Goal: Task Accomplishment & Management: Manage account settings

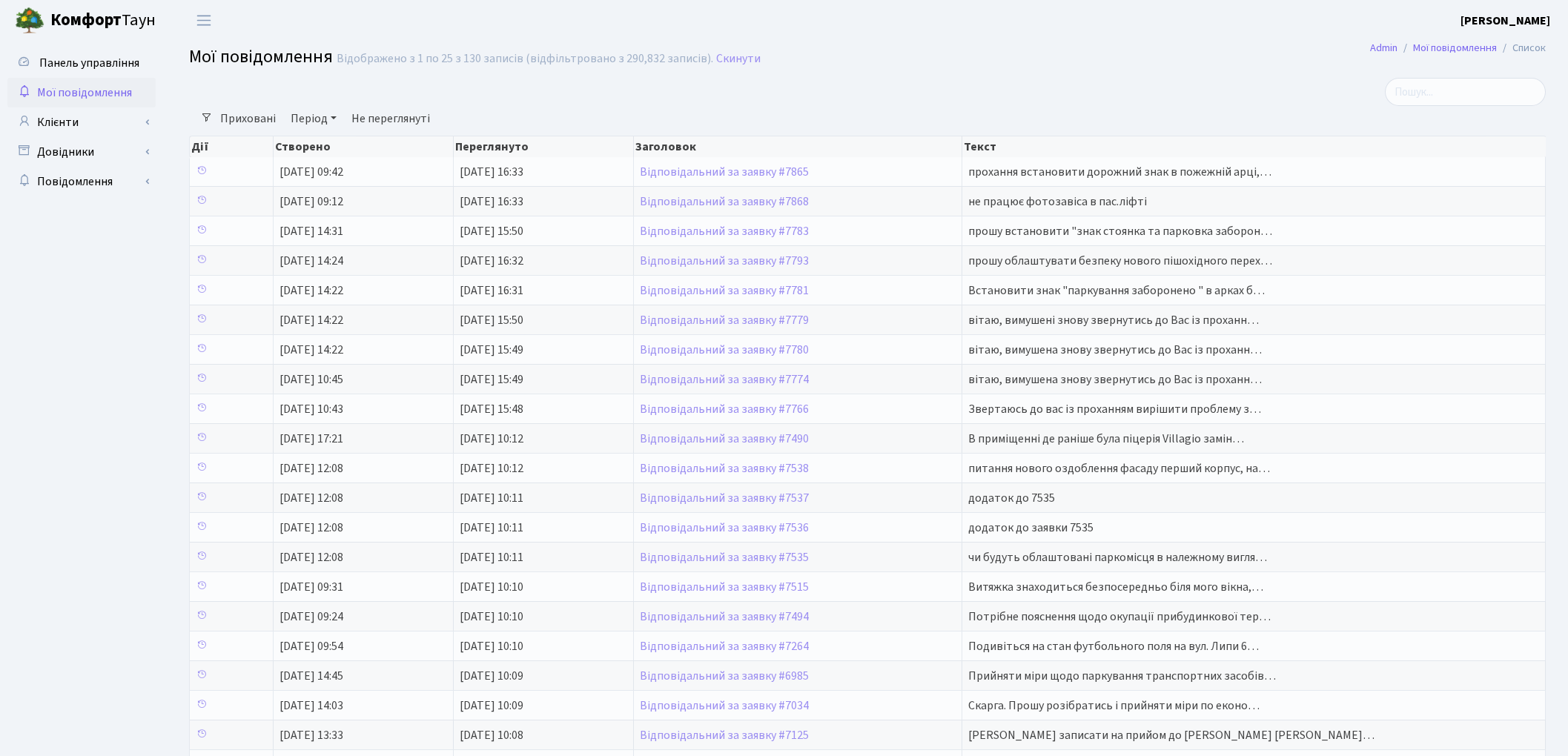
select select "25"
click at [713, 203] on link "Відповідальний за заявку #7868" at bounding box center [725, 201] width 169 height 16
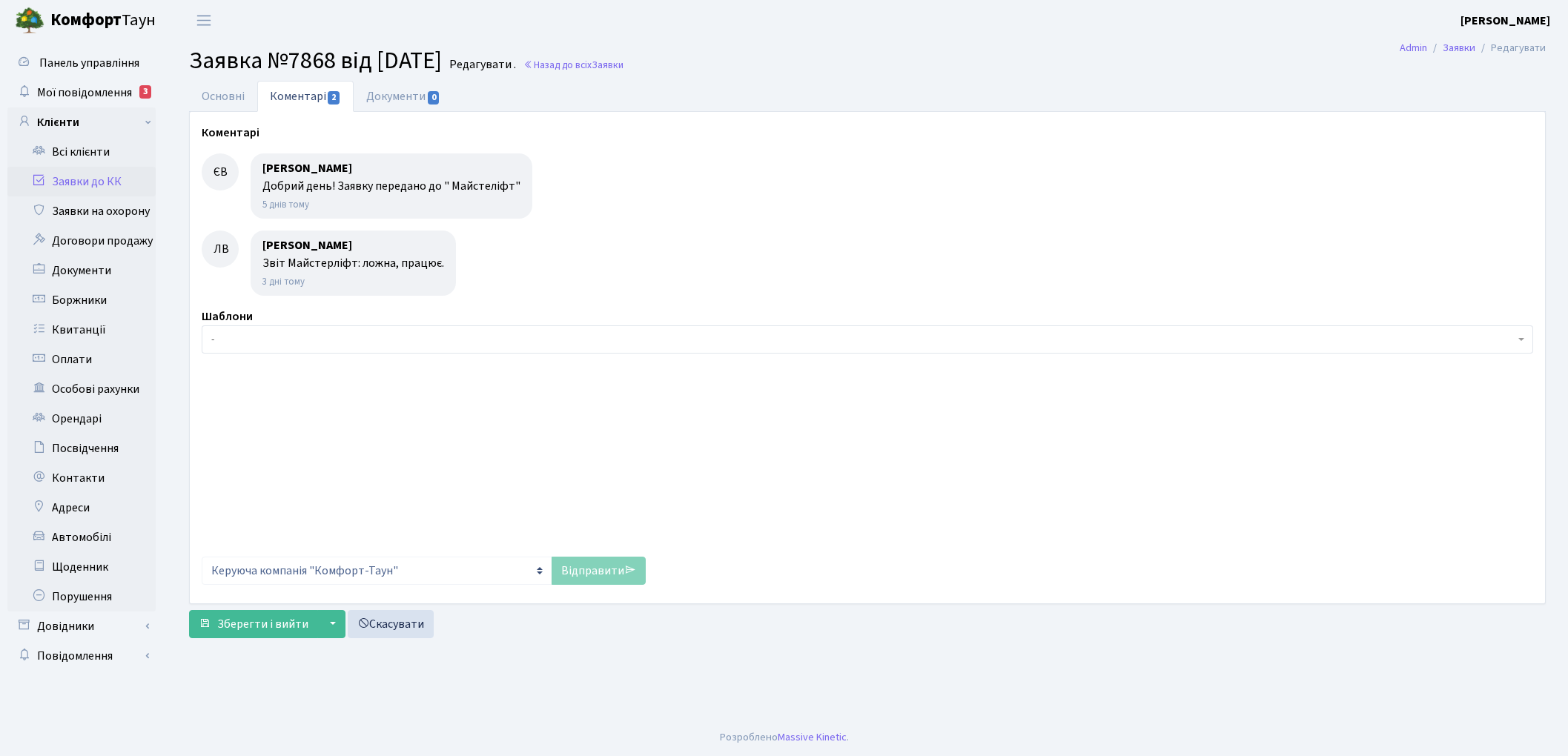
select select "15921"
click at [220, 96] on link "Основні" at bounding box center [223, 96] width 68 height 30
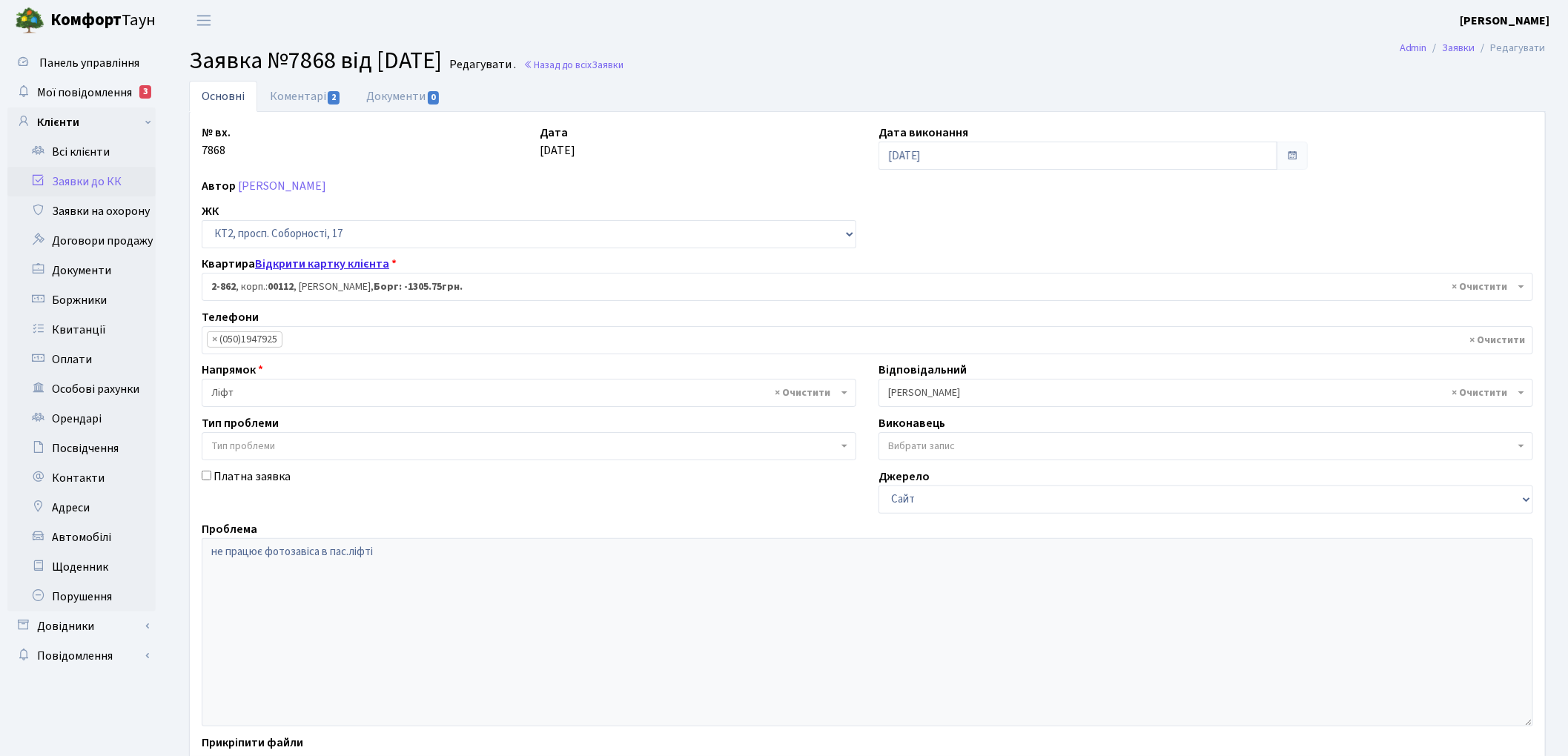
click at [326, 261] on link "Відкрити картку клієнта" at bounding box center [322, 263] width 134 height 16
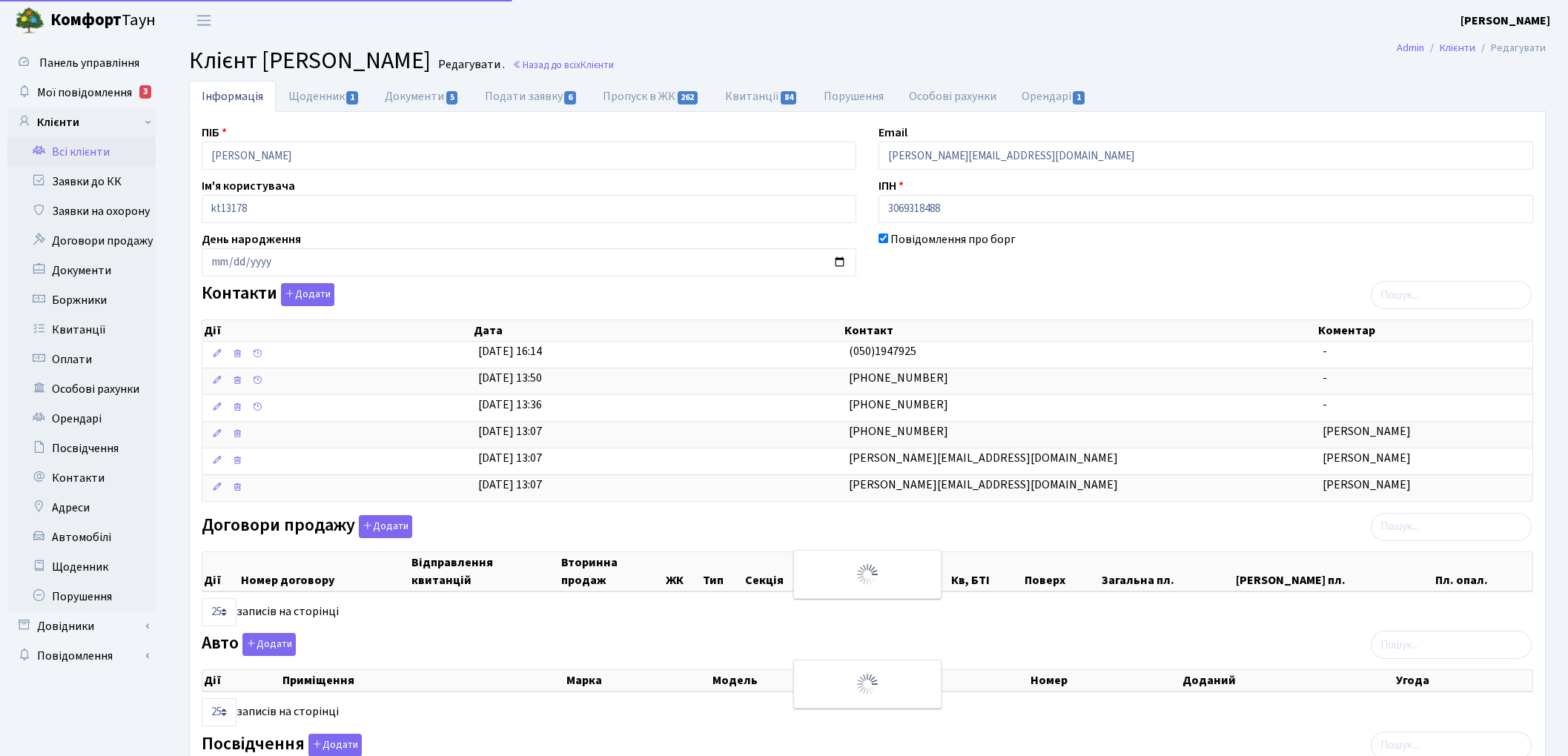
select select "25"
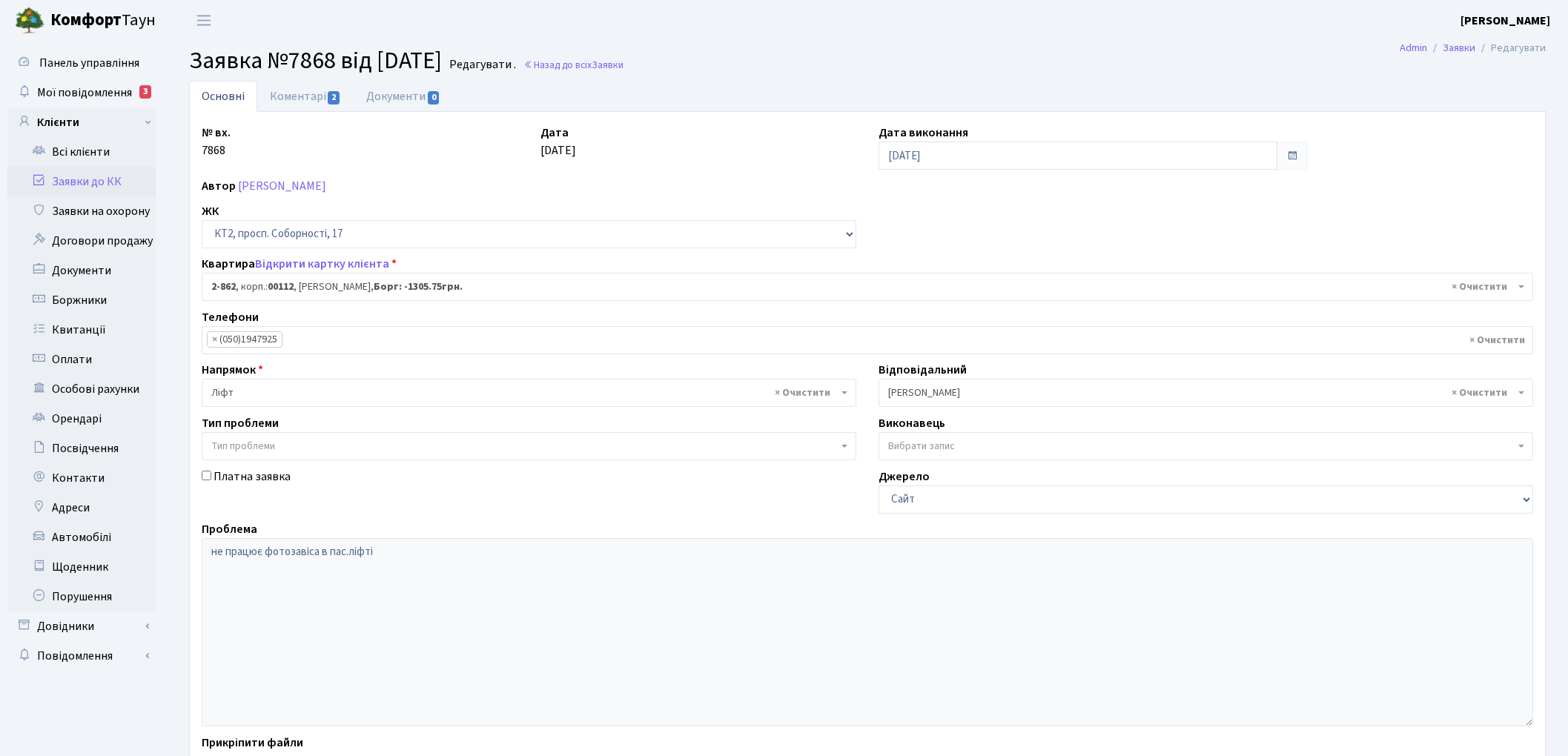
select select "15921"
click at [290, 186] on link "Токарева Юлія Диспечер КТ" at bounding box center [282, 186] width 89 height 16
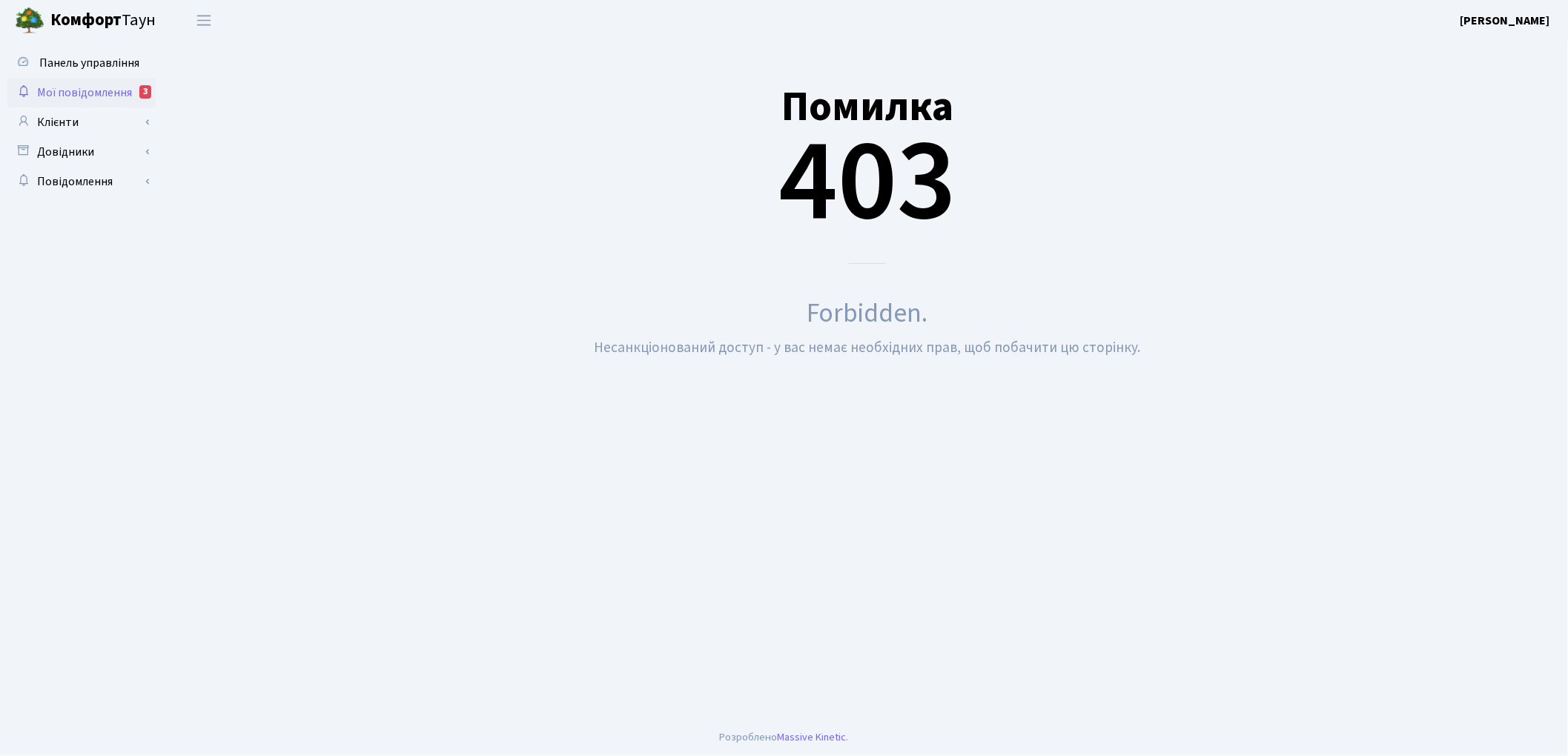
click at [90, 93] on span "Мої повідомлення" at bounding box center [85, 92] width 95 height 16
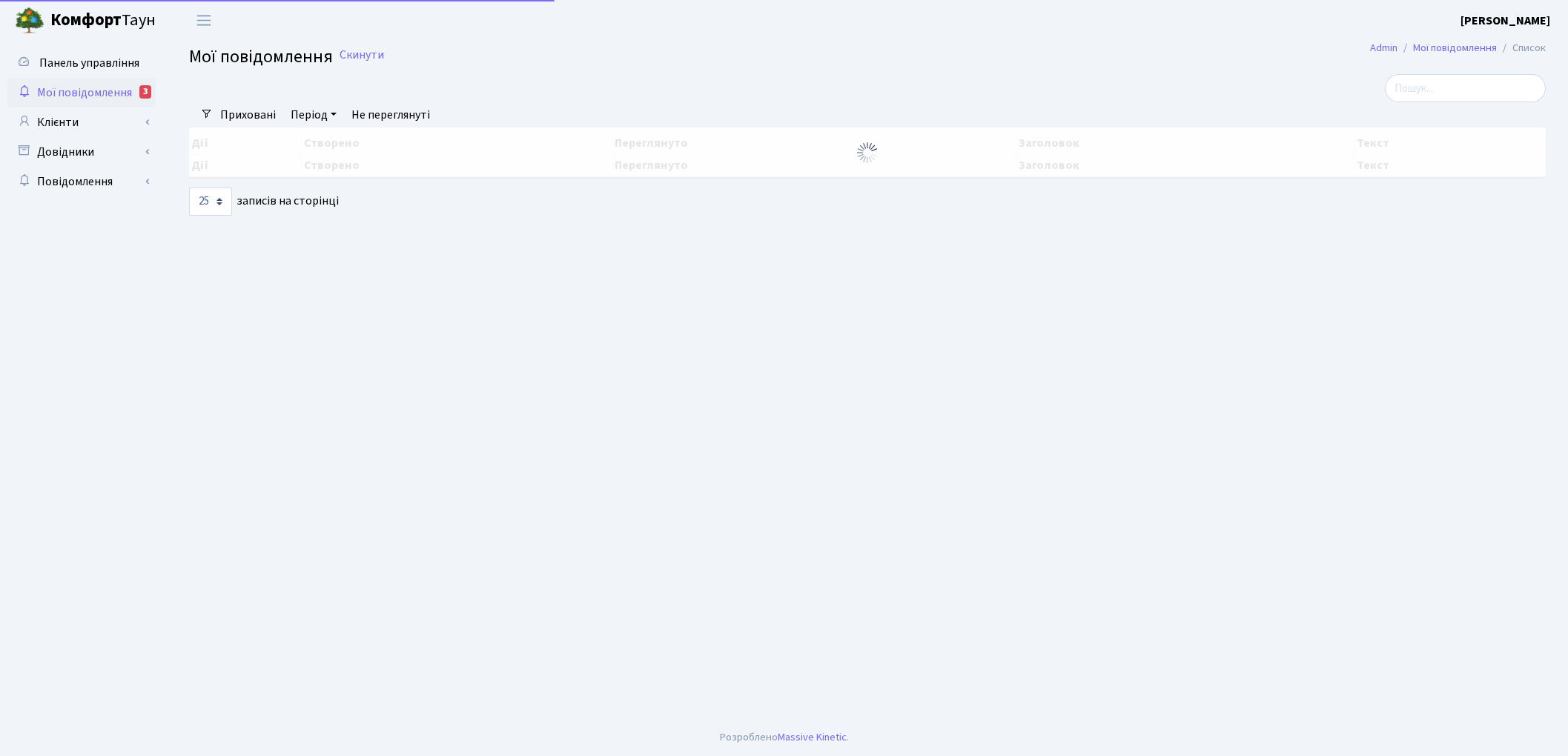
select select "25"
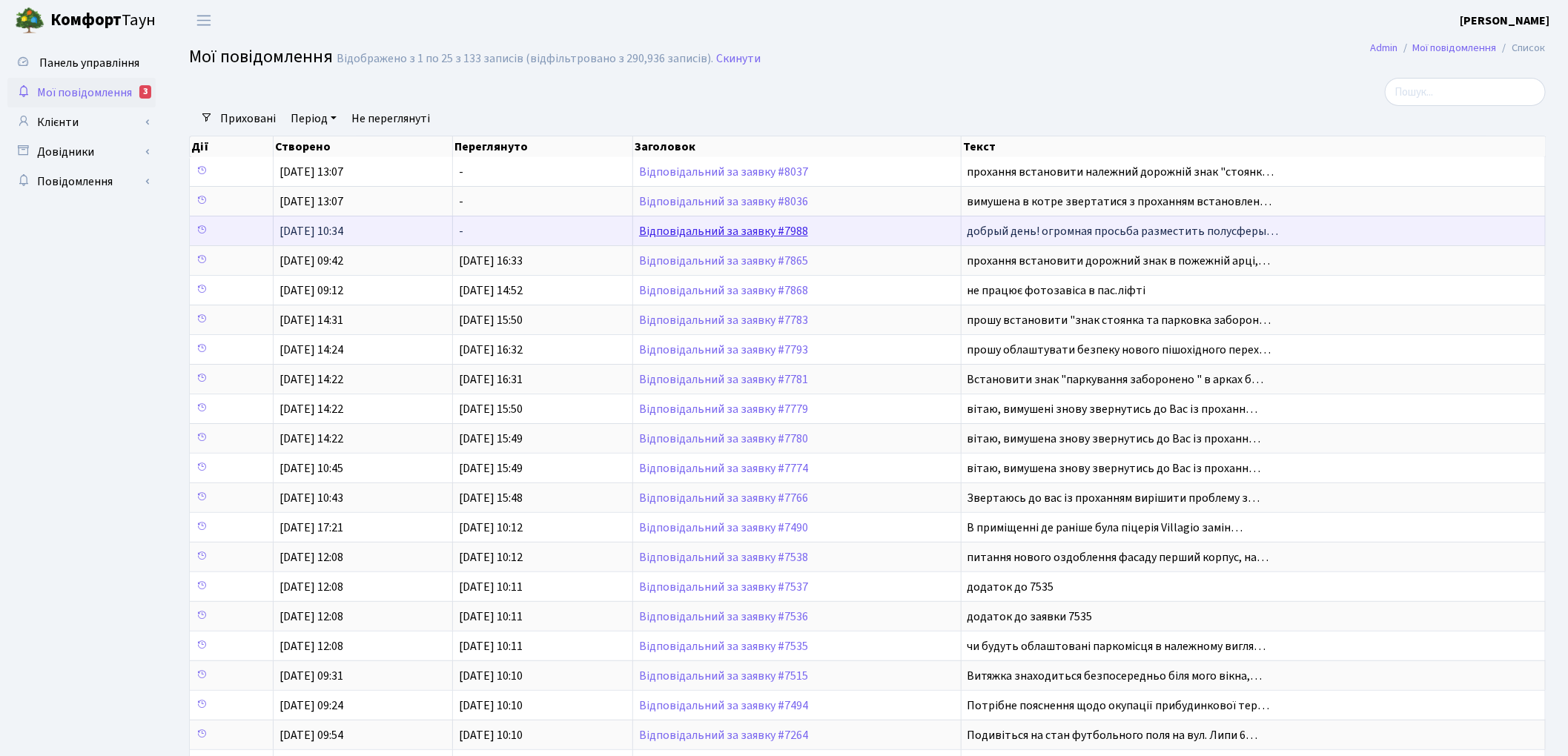
click at [757, 226] on link "Відповідальний за заявку #7988" at bounding box center [724, 231] width 169 height 16
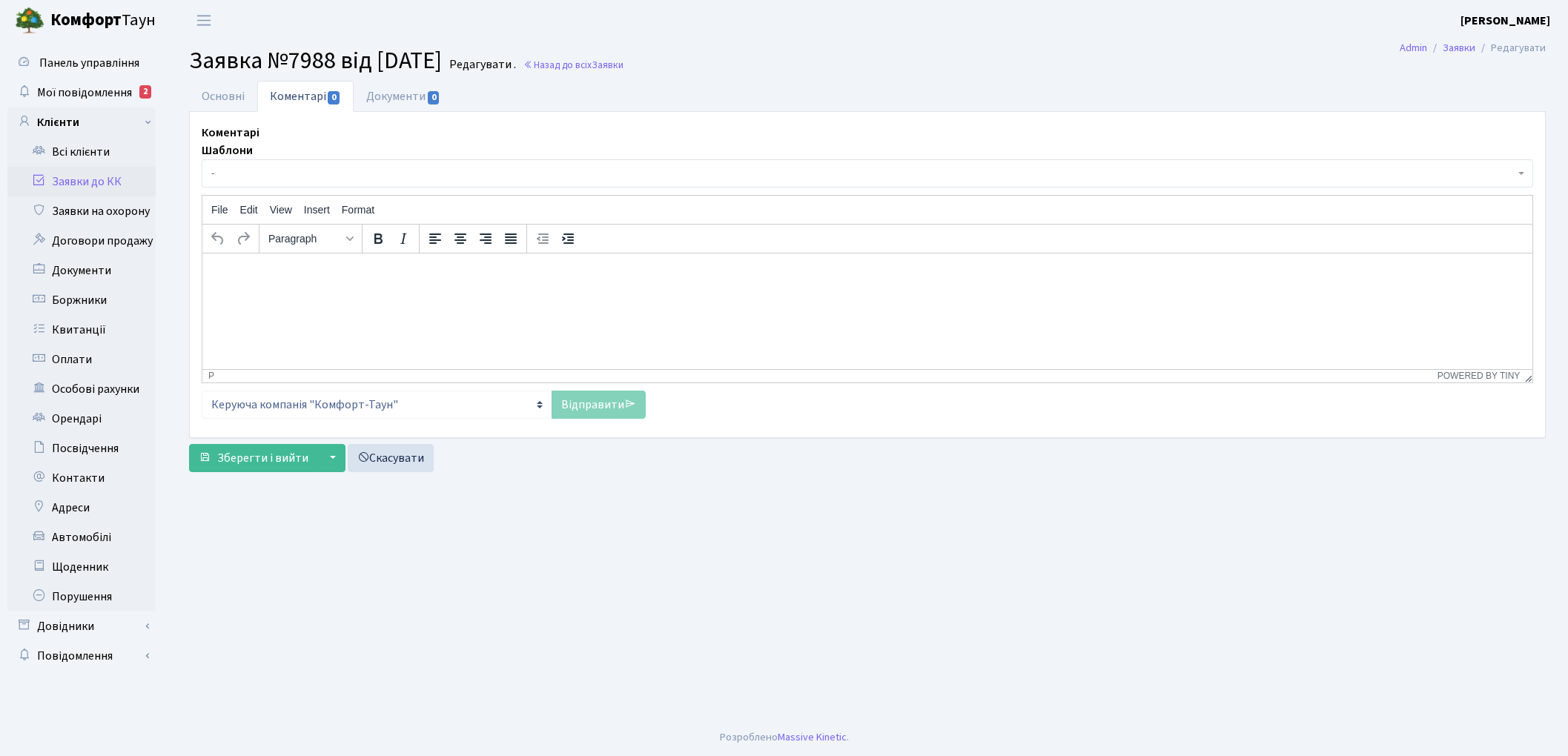
select select "15493"
select select "55"
click at [232, 89] on link "Основні" at bounding box center [223, 96] width 68 height 30
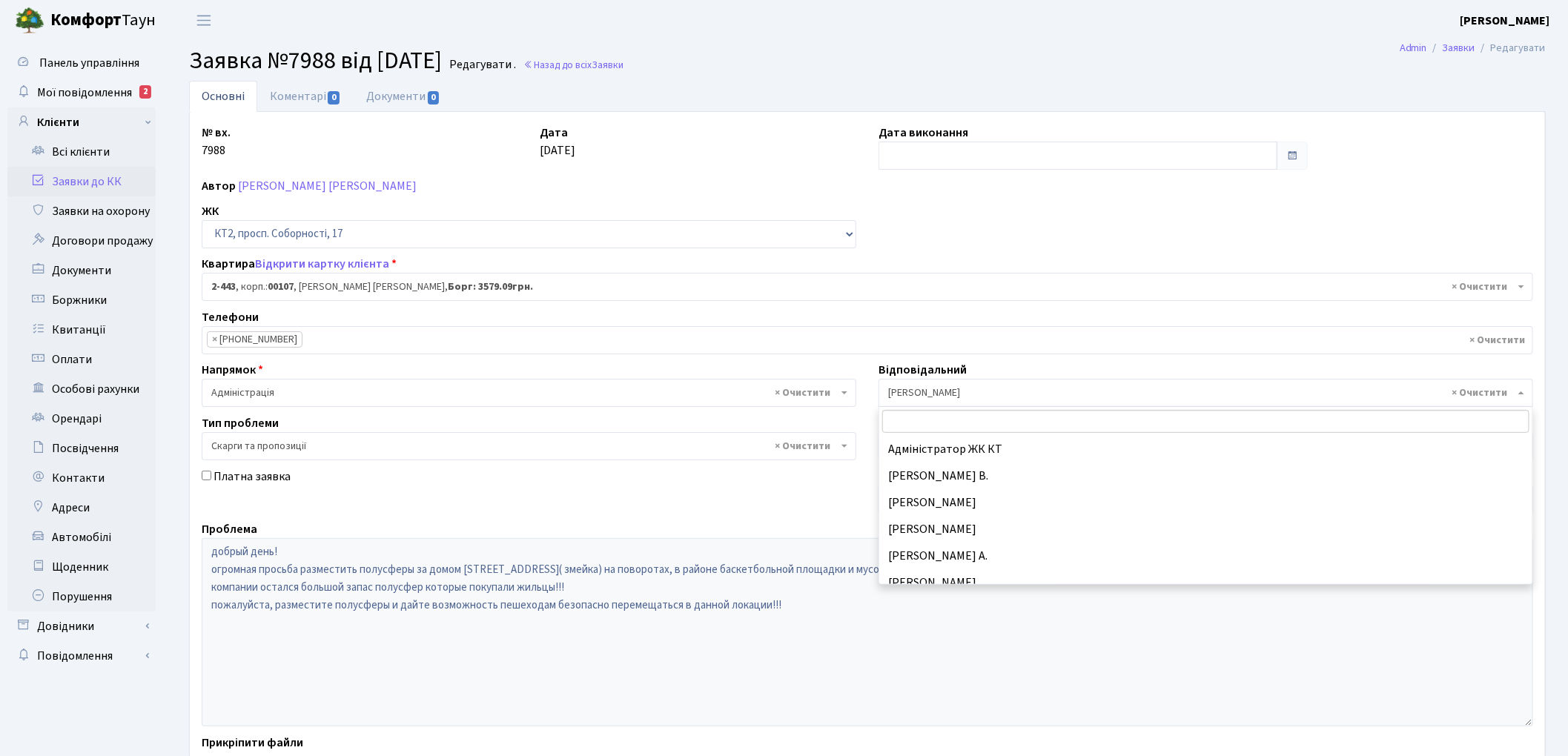
click at [932, 389] on span "× [PERSON_NAME]" at bounding box center [1201, 392] width 626 height 15
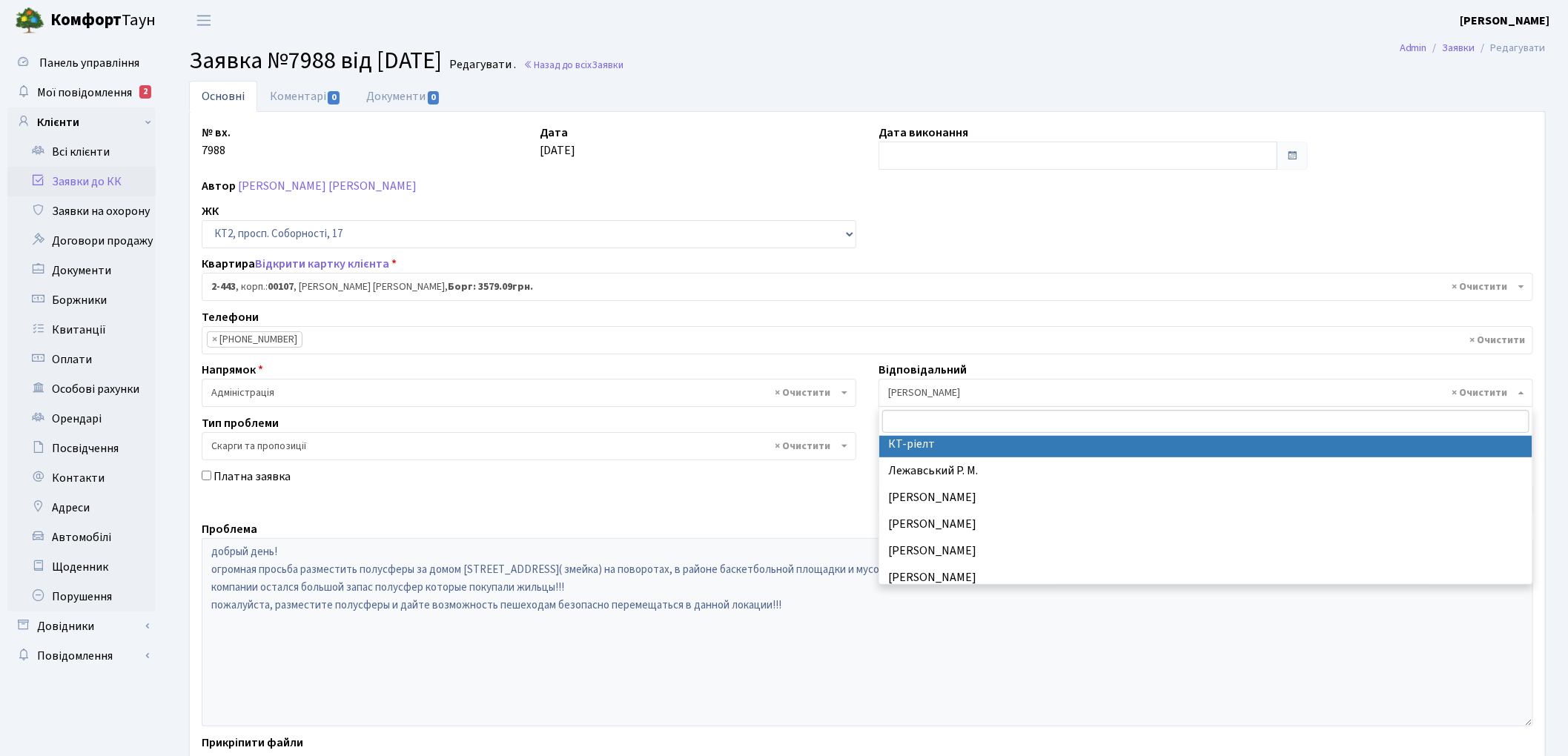
scroll to position [353, 0]
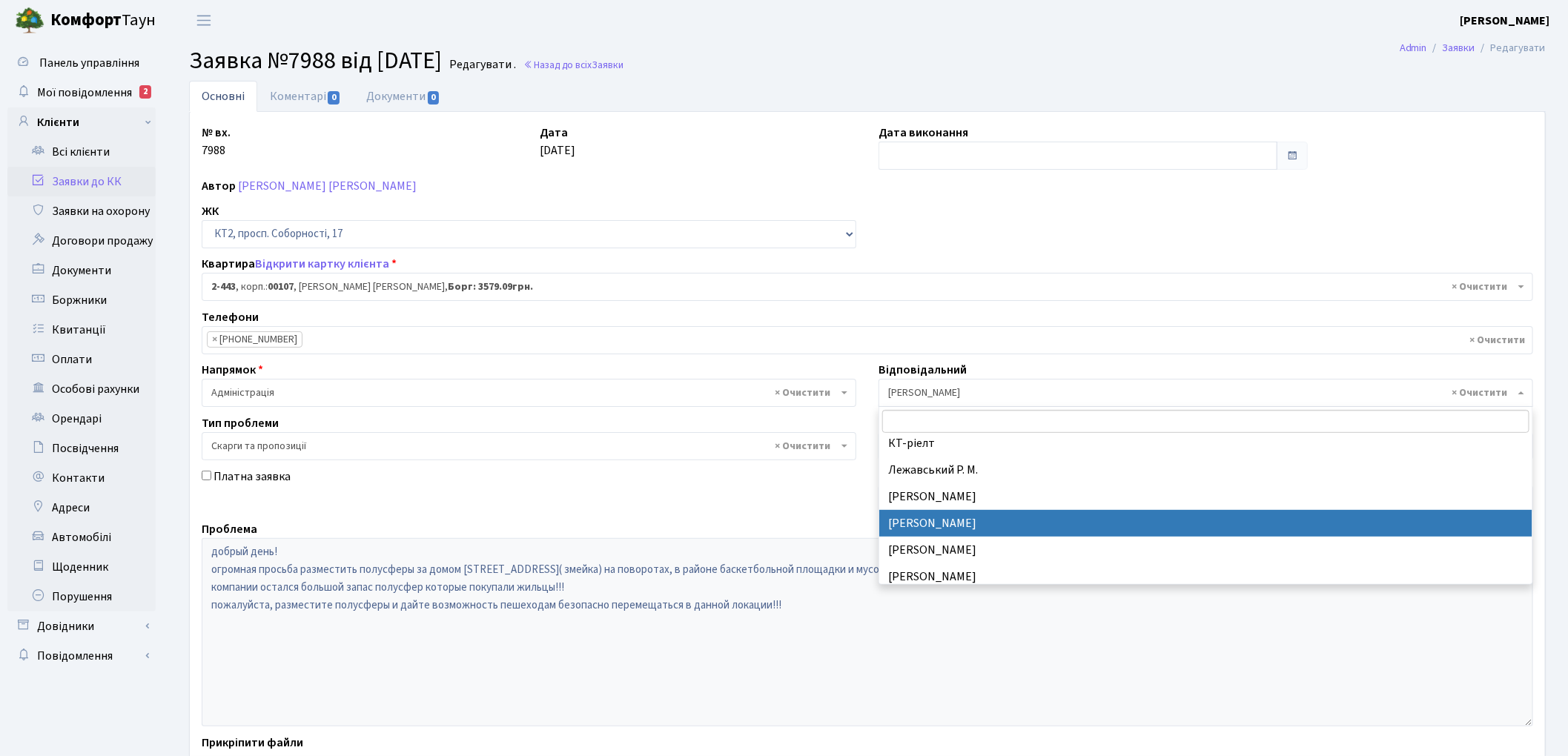
select select "25"
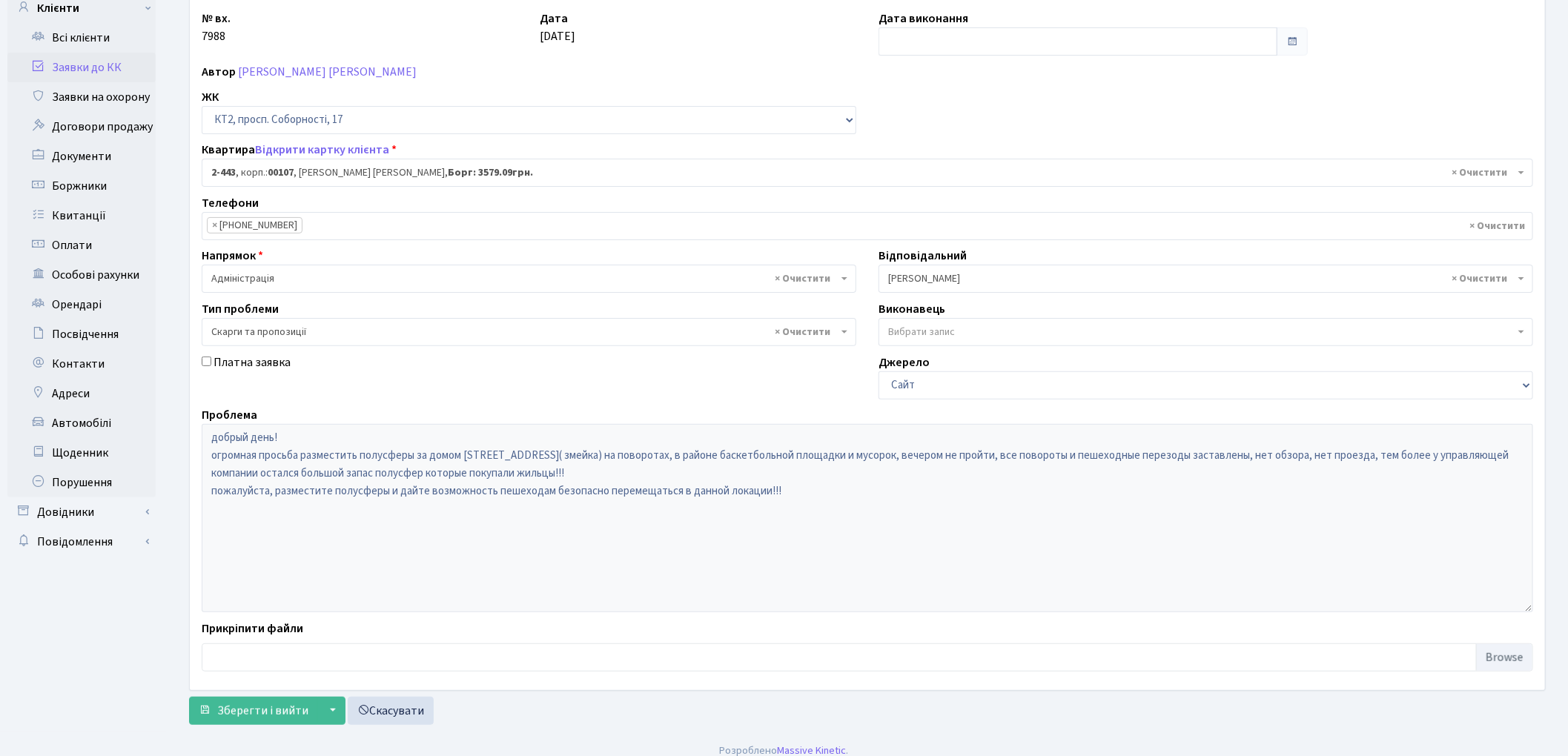
scroll to position [128, 0]
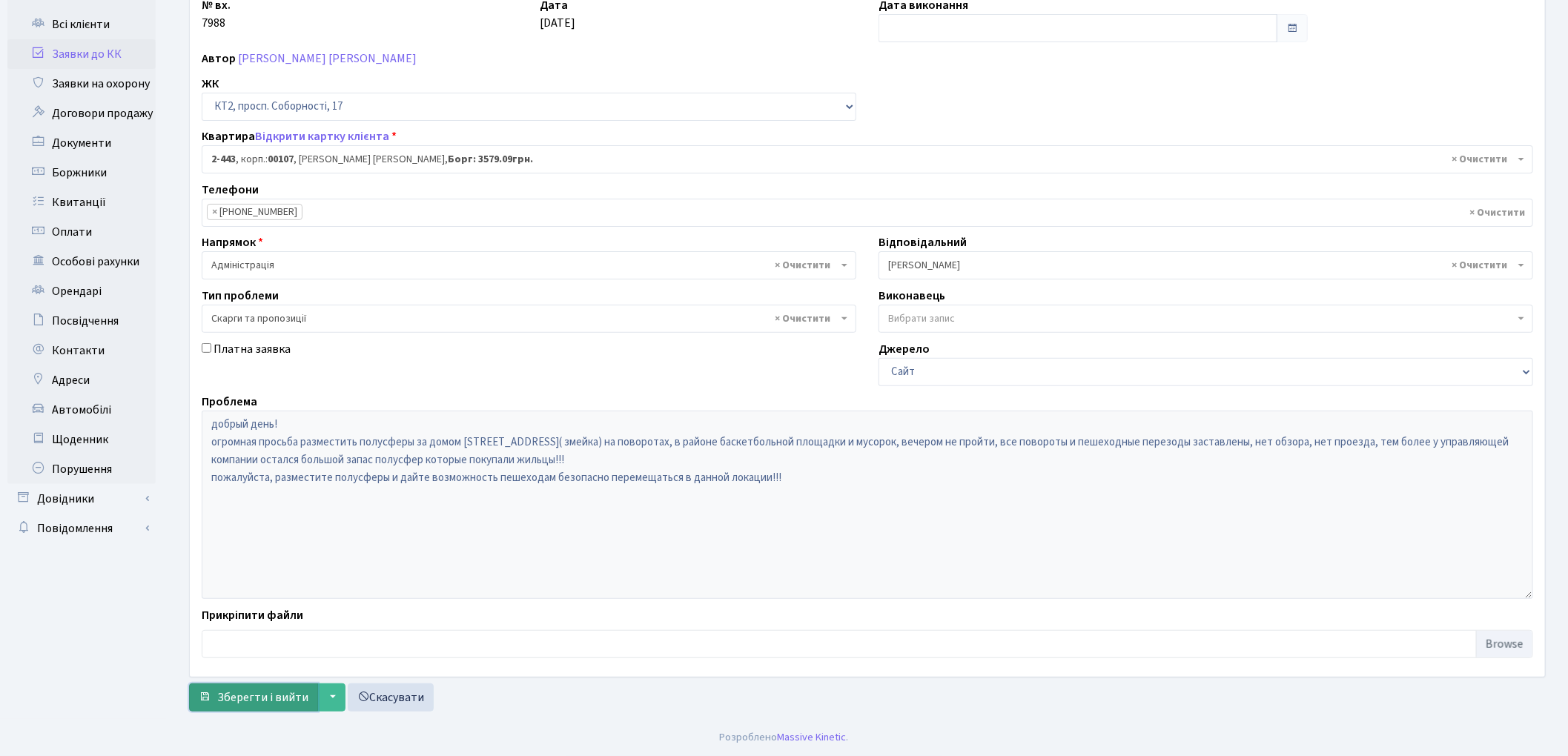
click at [235, 702] on span "Зберегти і вийти" at bounding box center [263, 698] width 91 height 16
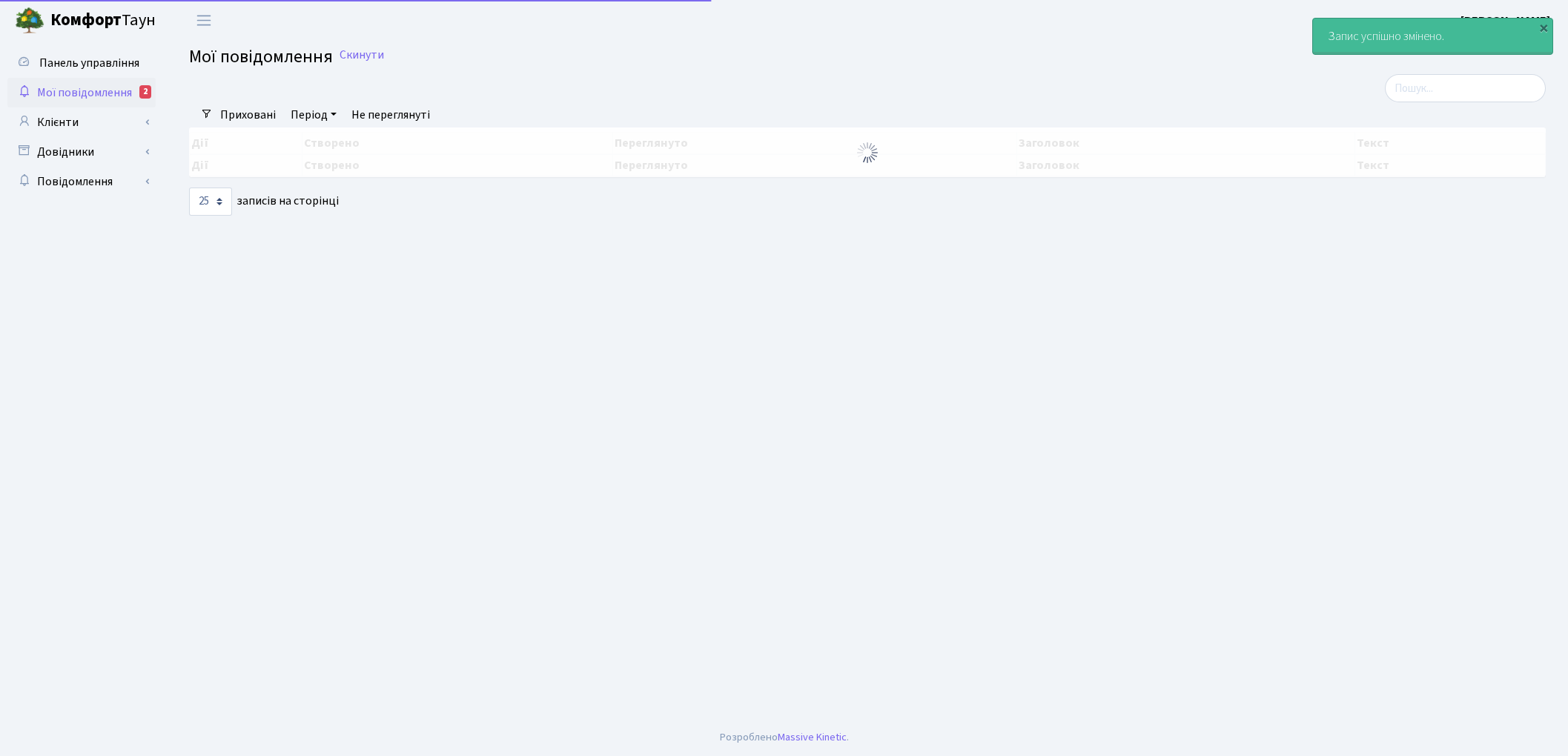
select select "25"
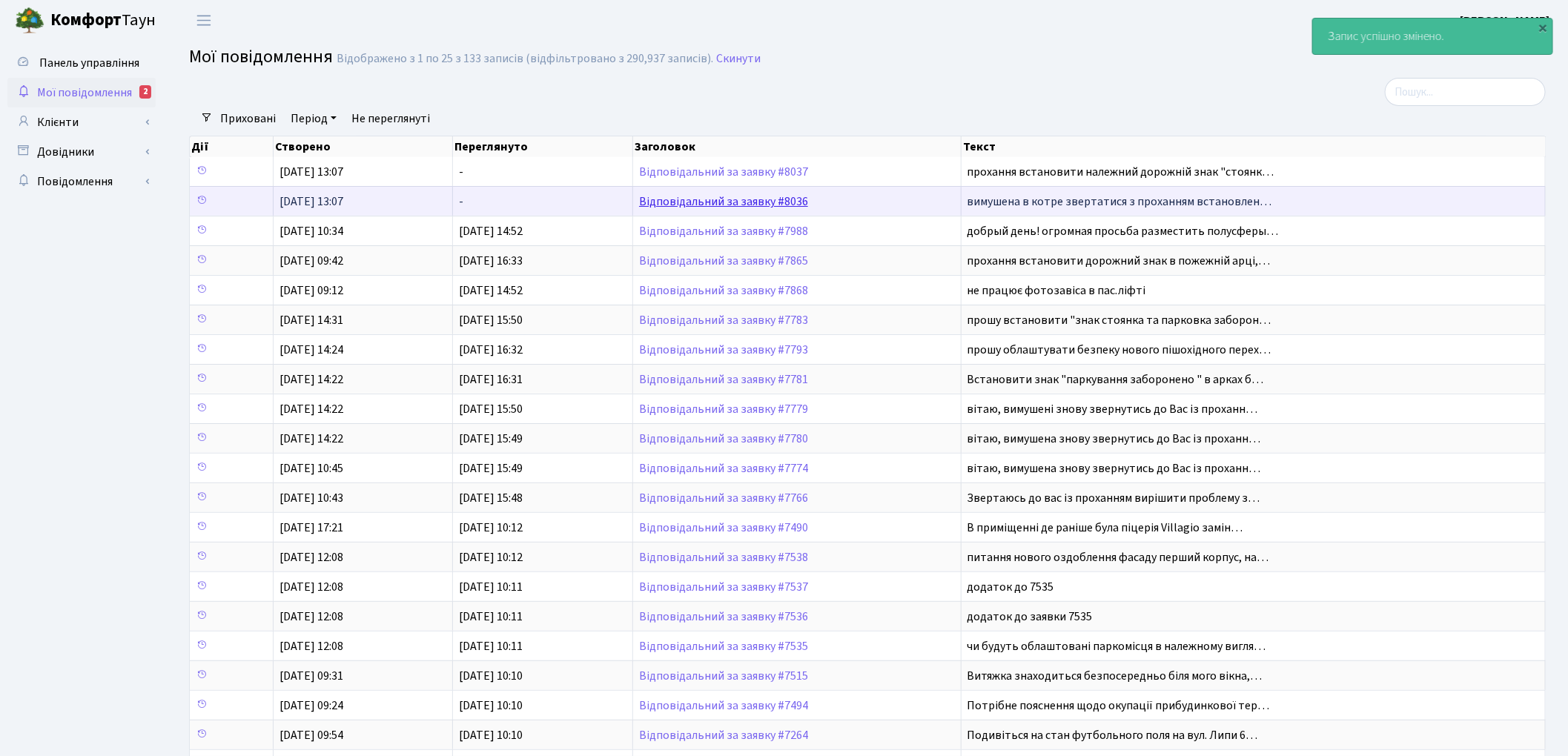
click at [685, 200] on link "Відповідальний за заявку #8036" at bounding box center [724, 201] width 169 height 16
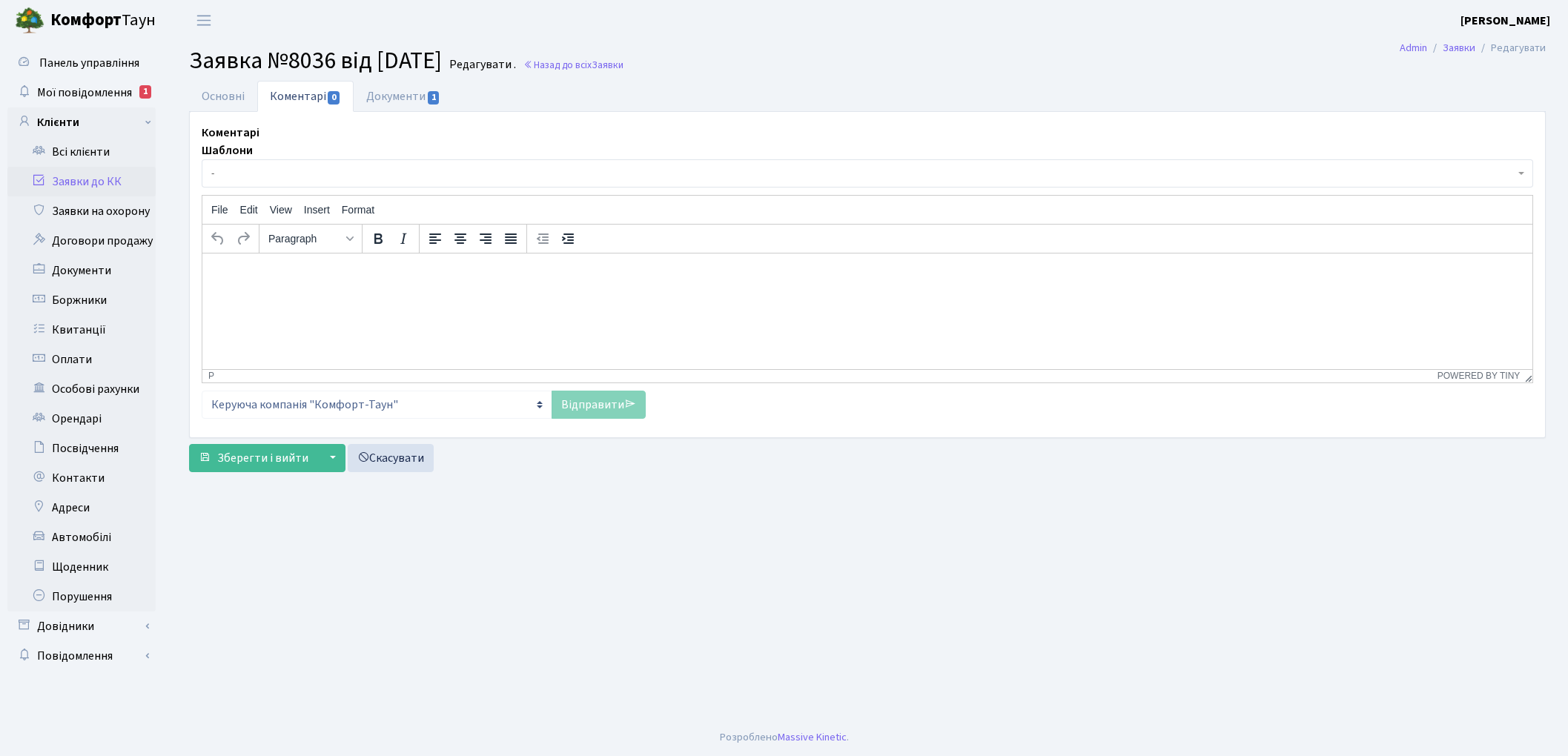
select select "18798"
select select "66"
click at [224, 100] on link "Основні" at bounding box center [223, 96] width 68 height 30
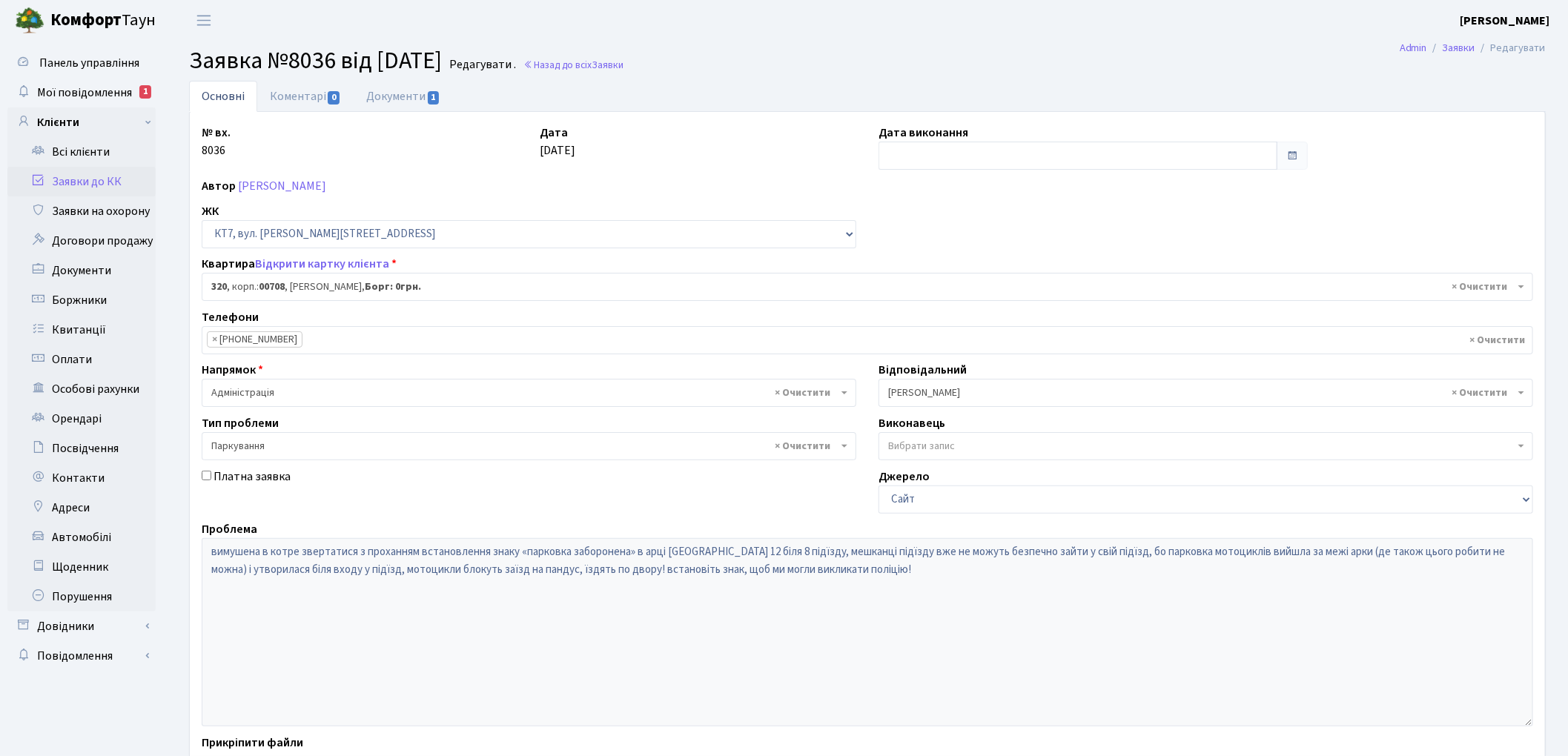
click at [915, 398] on span "× Якін Іван" at bounding box center [1201, 392] width 626 height 15
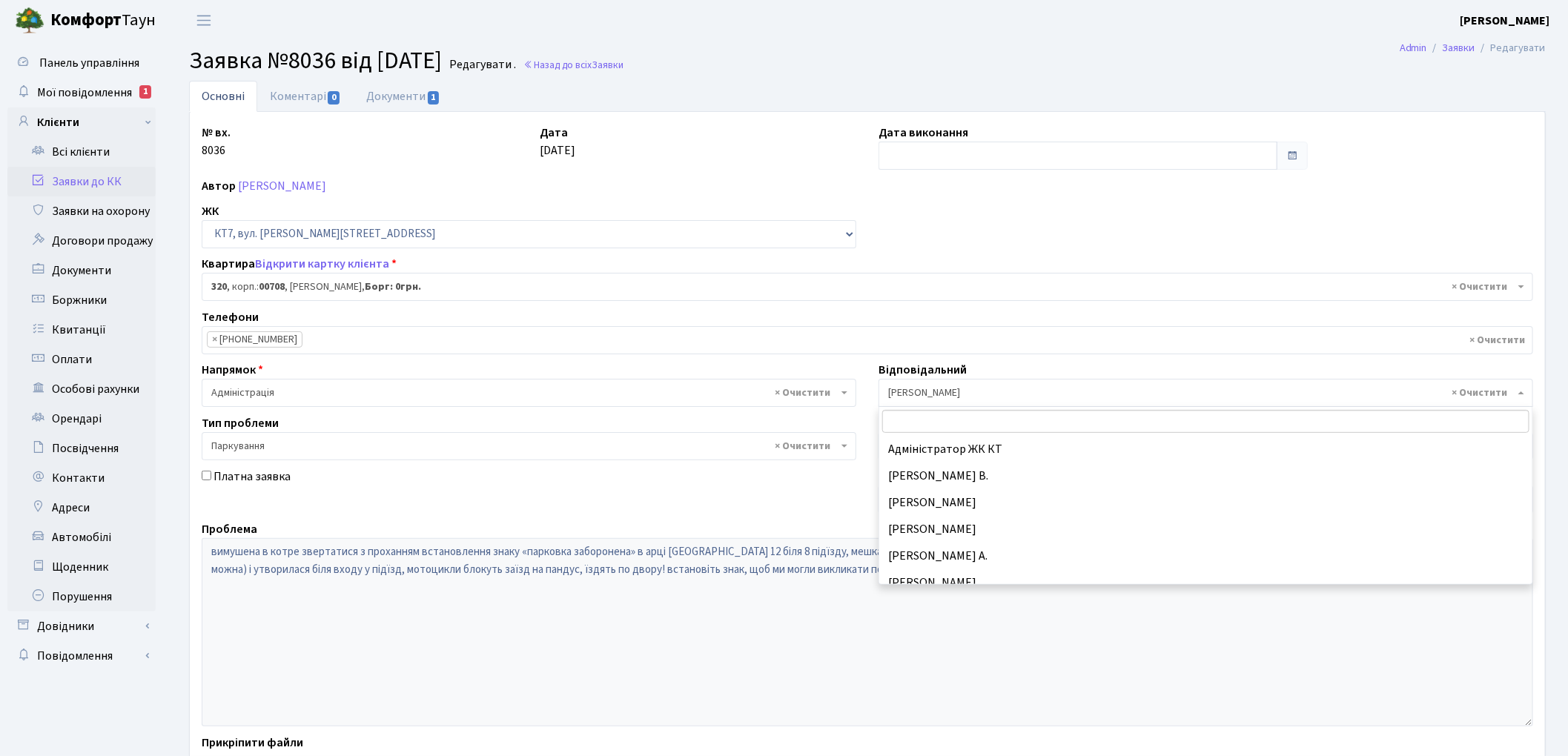
scroll to position [758, 0]
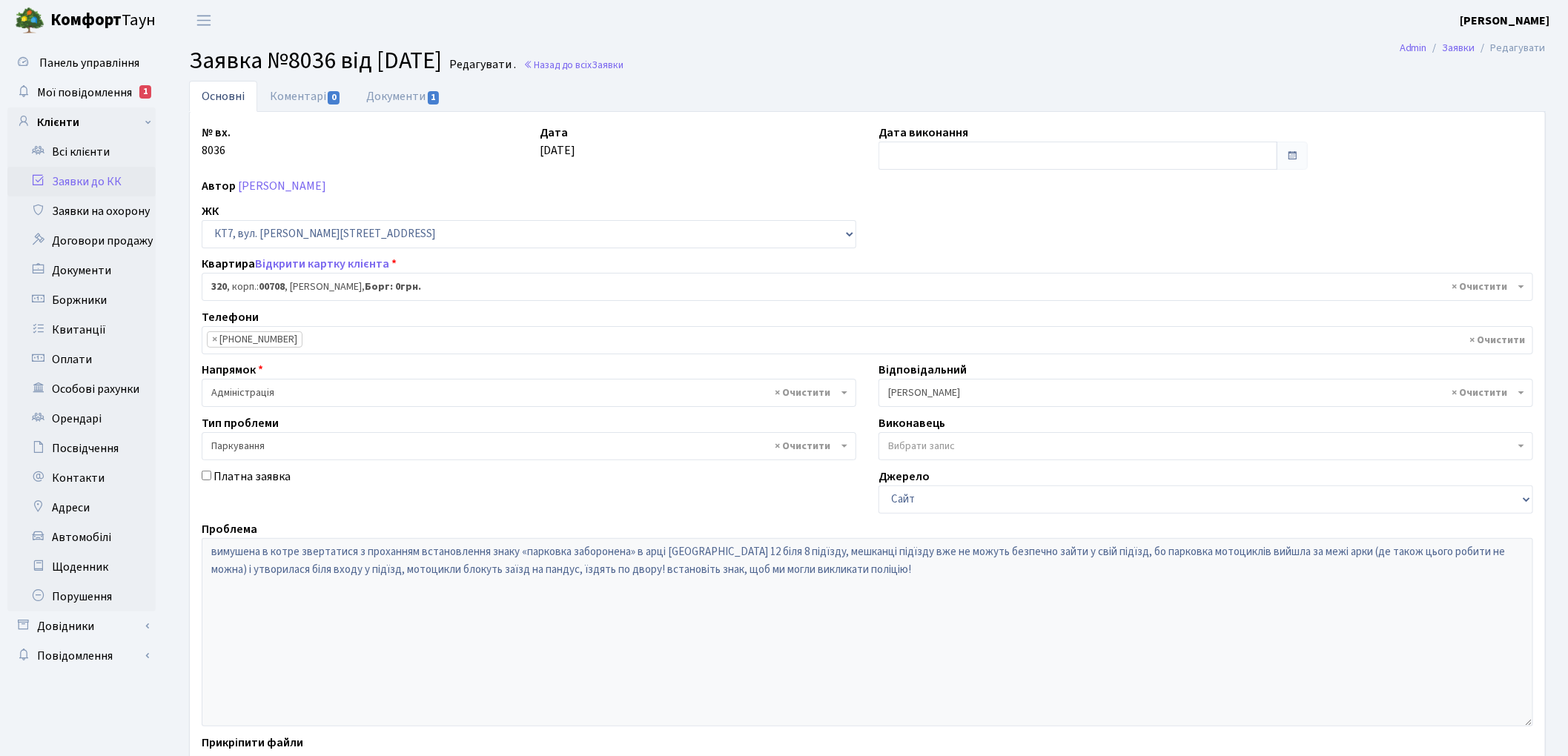
click at [552, 476] on div "Платна заявка" at bounding box center [528, 490] width 677 height 46
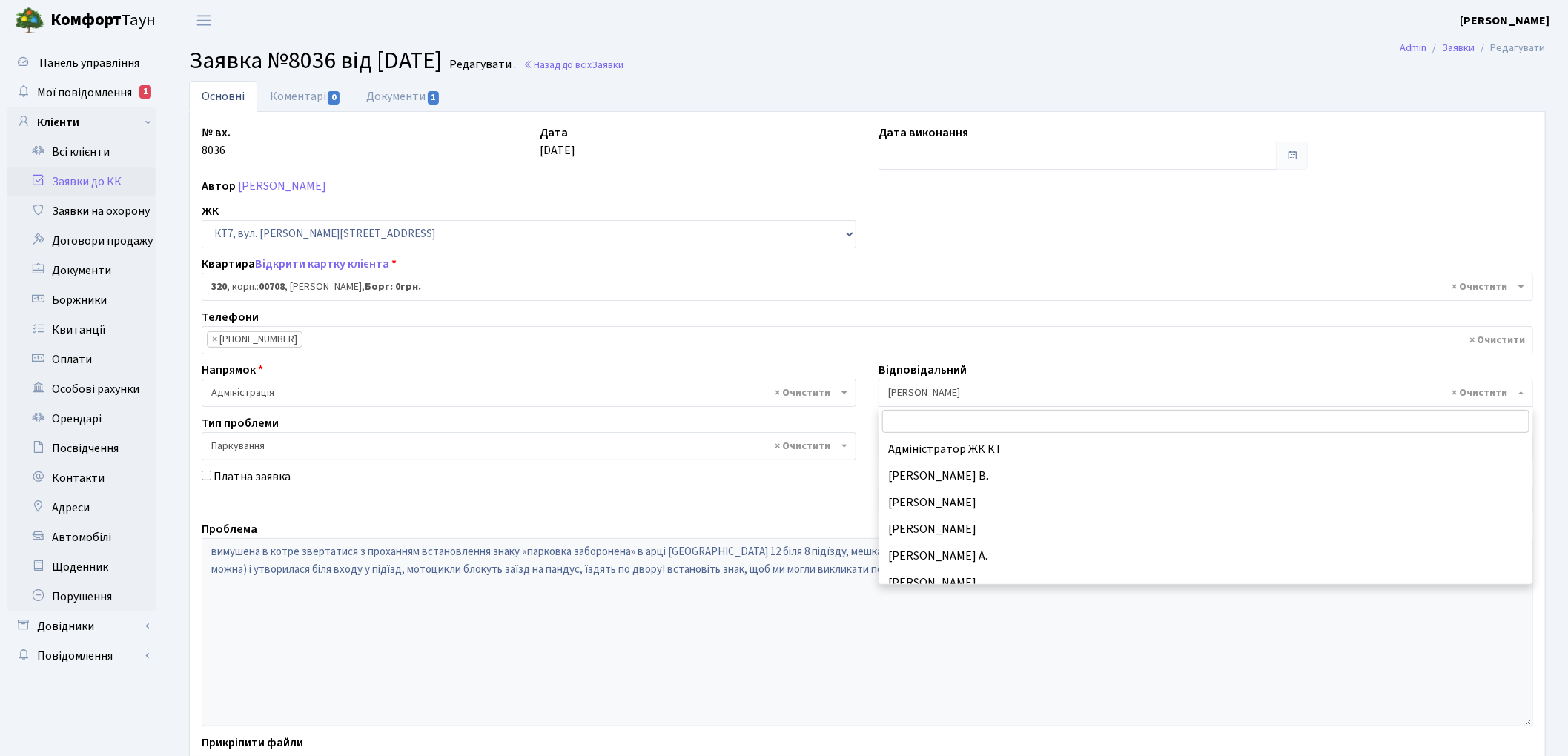
click at [910, 393] on span "× Якін Іван" at bounding box center [1201, 392] width 626 height 15
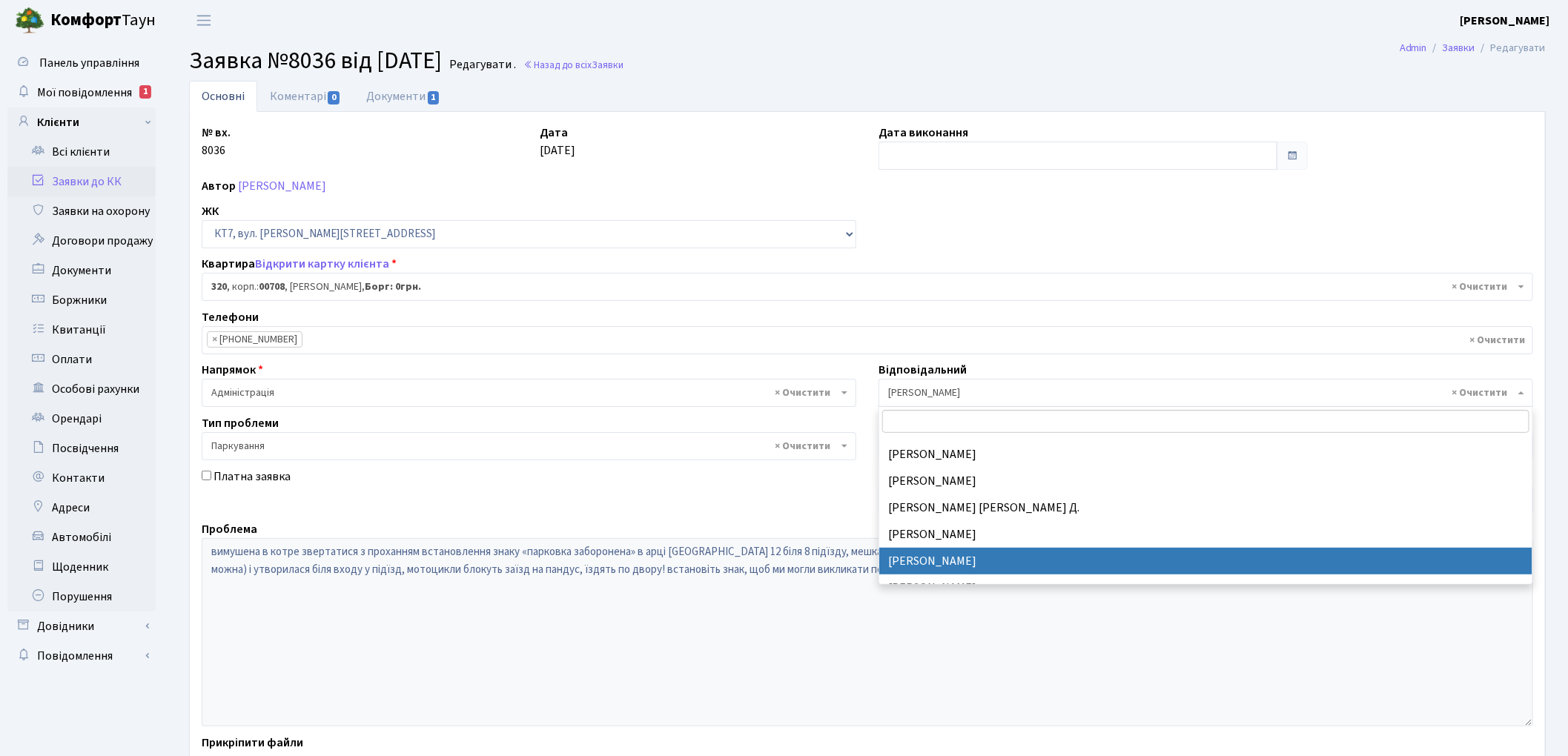
scroll to position [441, 0]
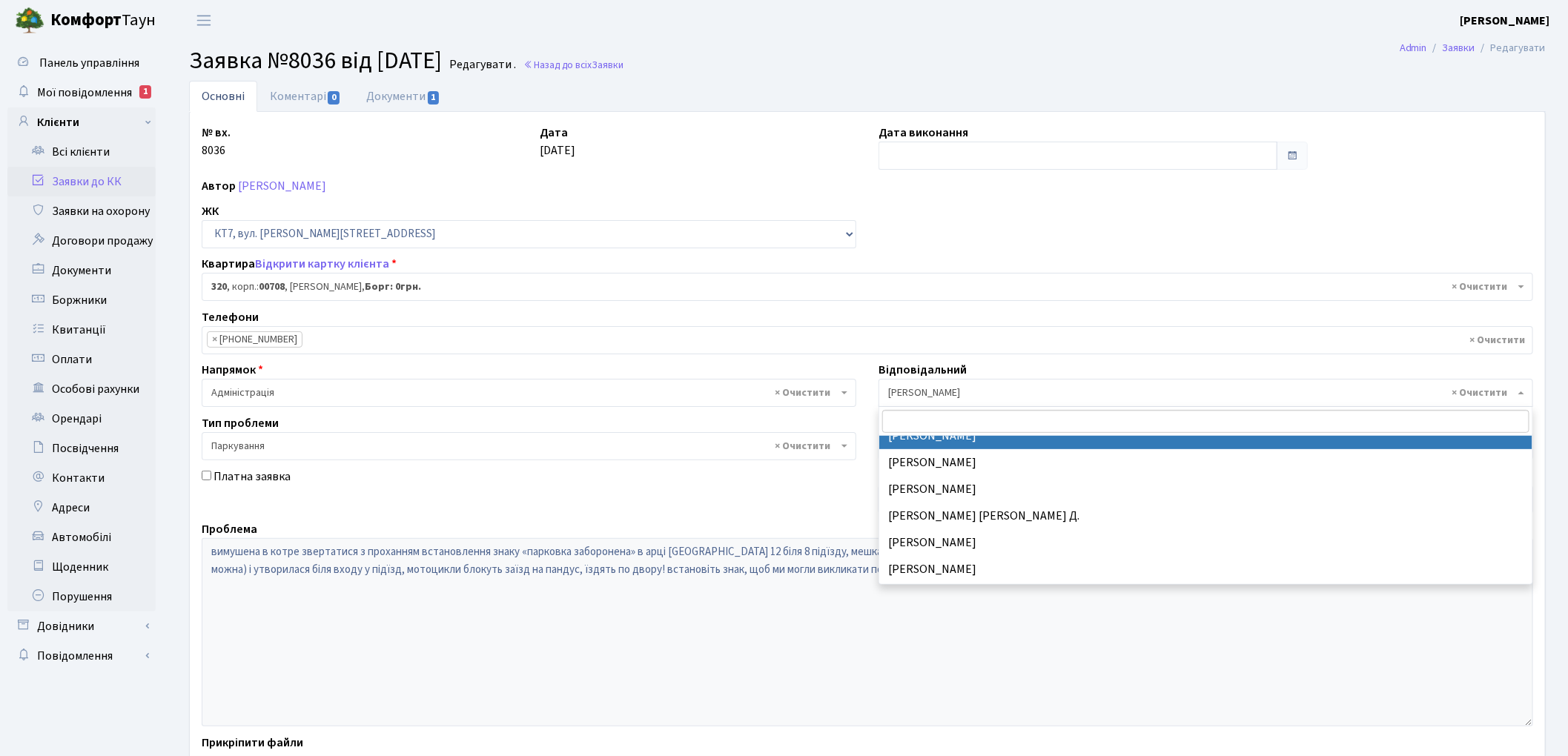
select select "25"
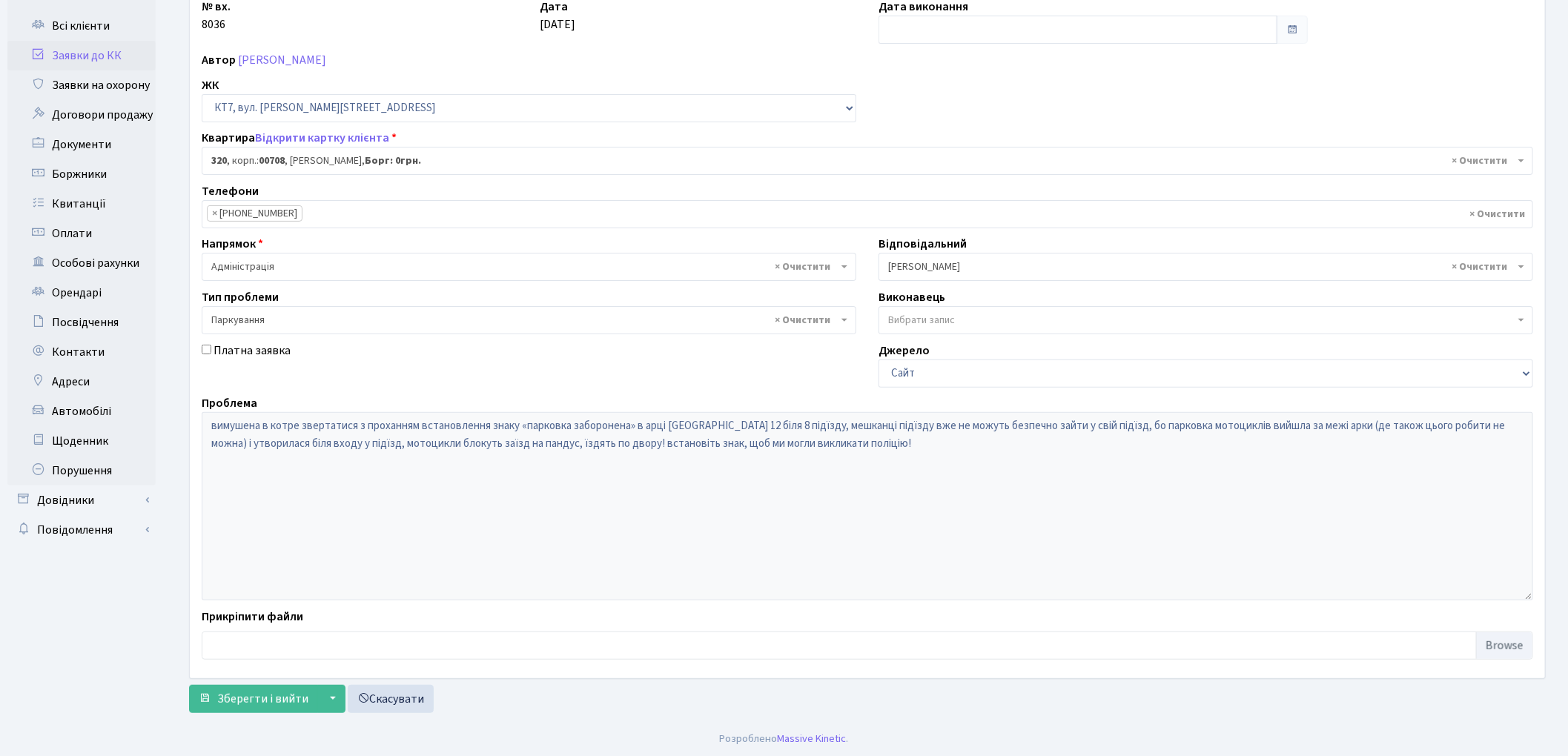
scroll to position [128, 0]
click at [255, 692] on span "Зберегти і вийти" at bounding box center [263, 698] width 91 height 16
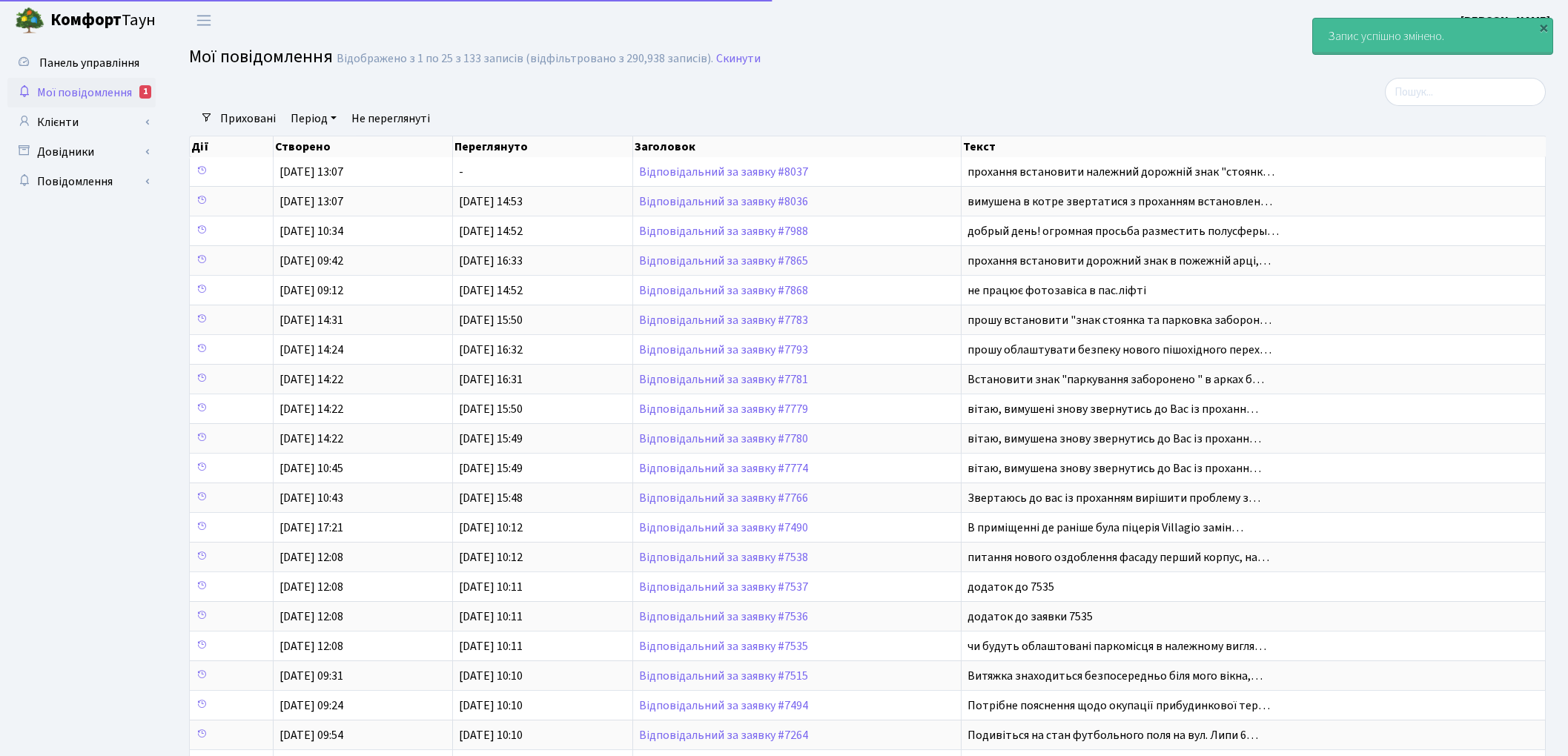
select select "25"
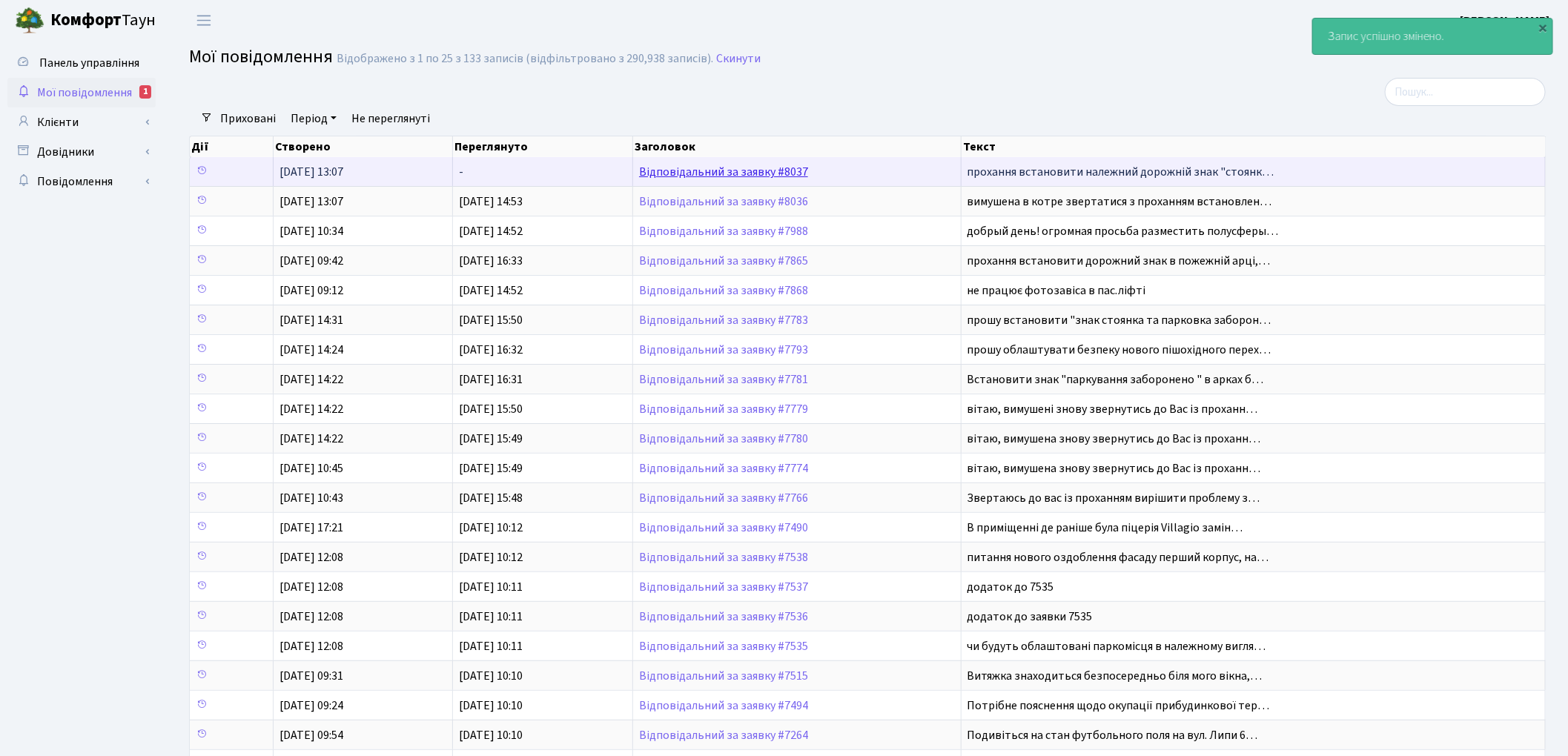
click at [707, 165] on link "Відповідальний за заявку #8037" at bounding box center [724, 172] width 169 height 16
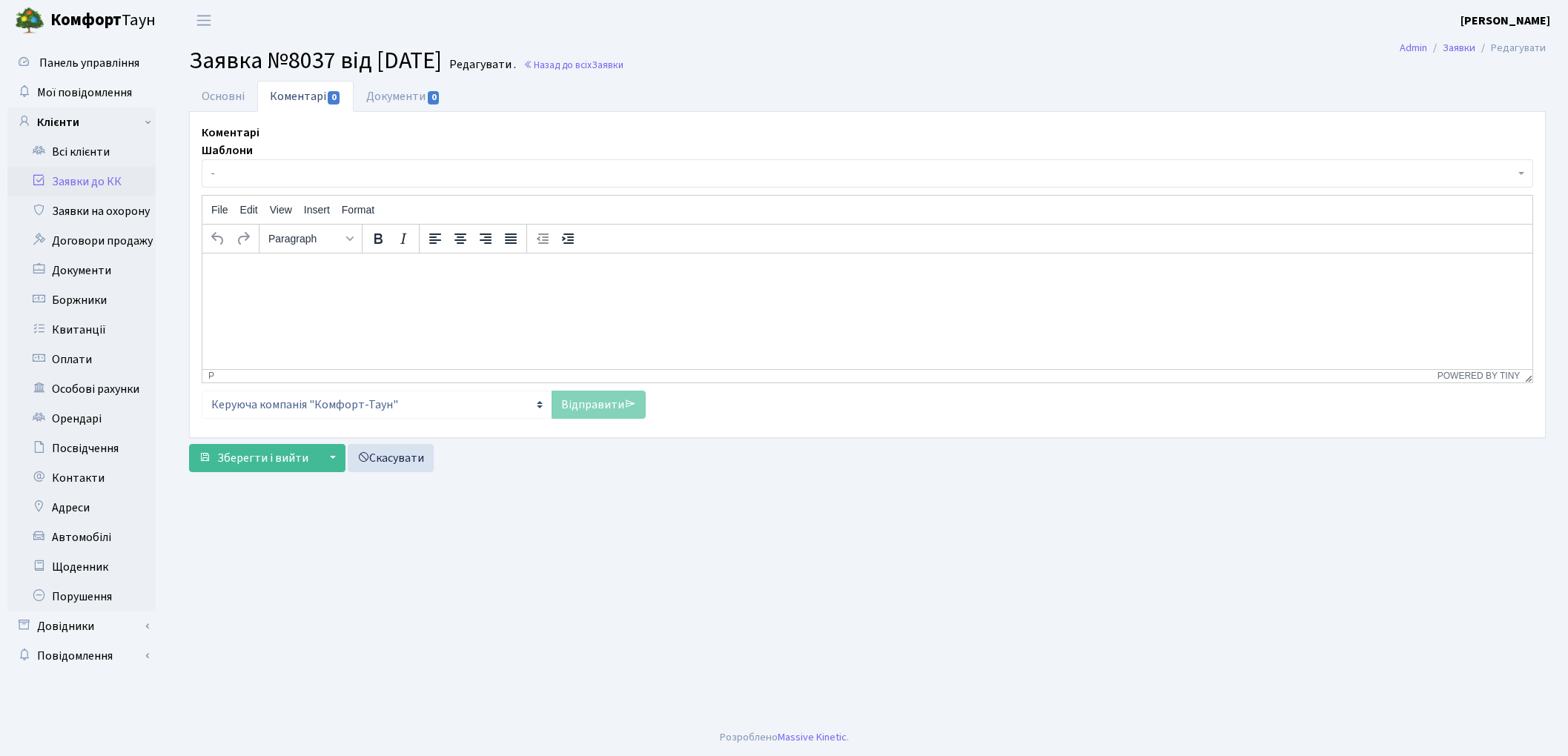
select select "18539"
select select "66"
click at [213, 93] on link "Основні" at bounding box center [223, 96] width 68 height 30
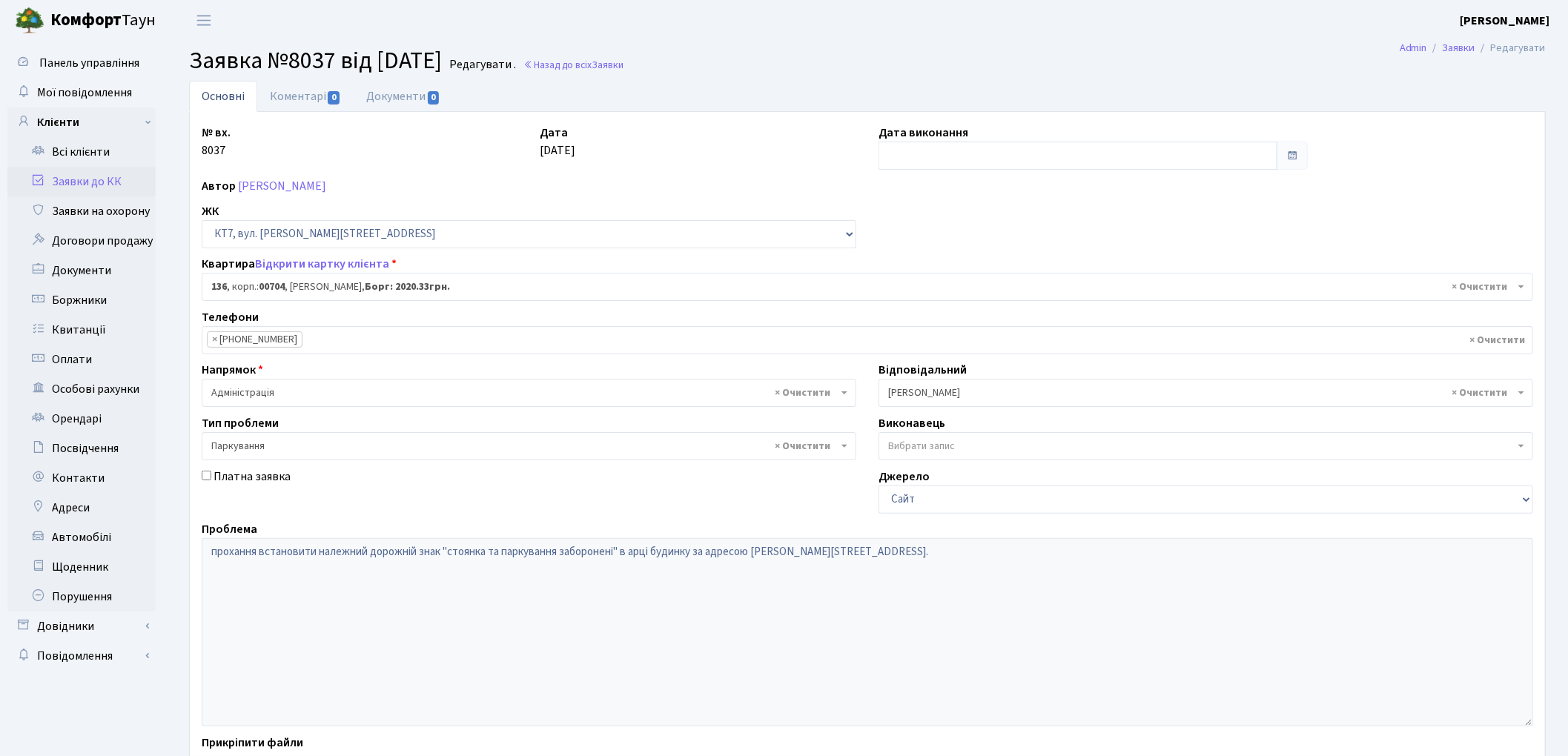
scroll to position [24, 0]
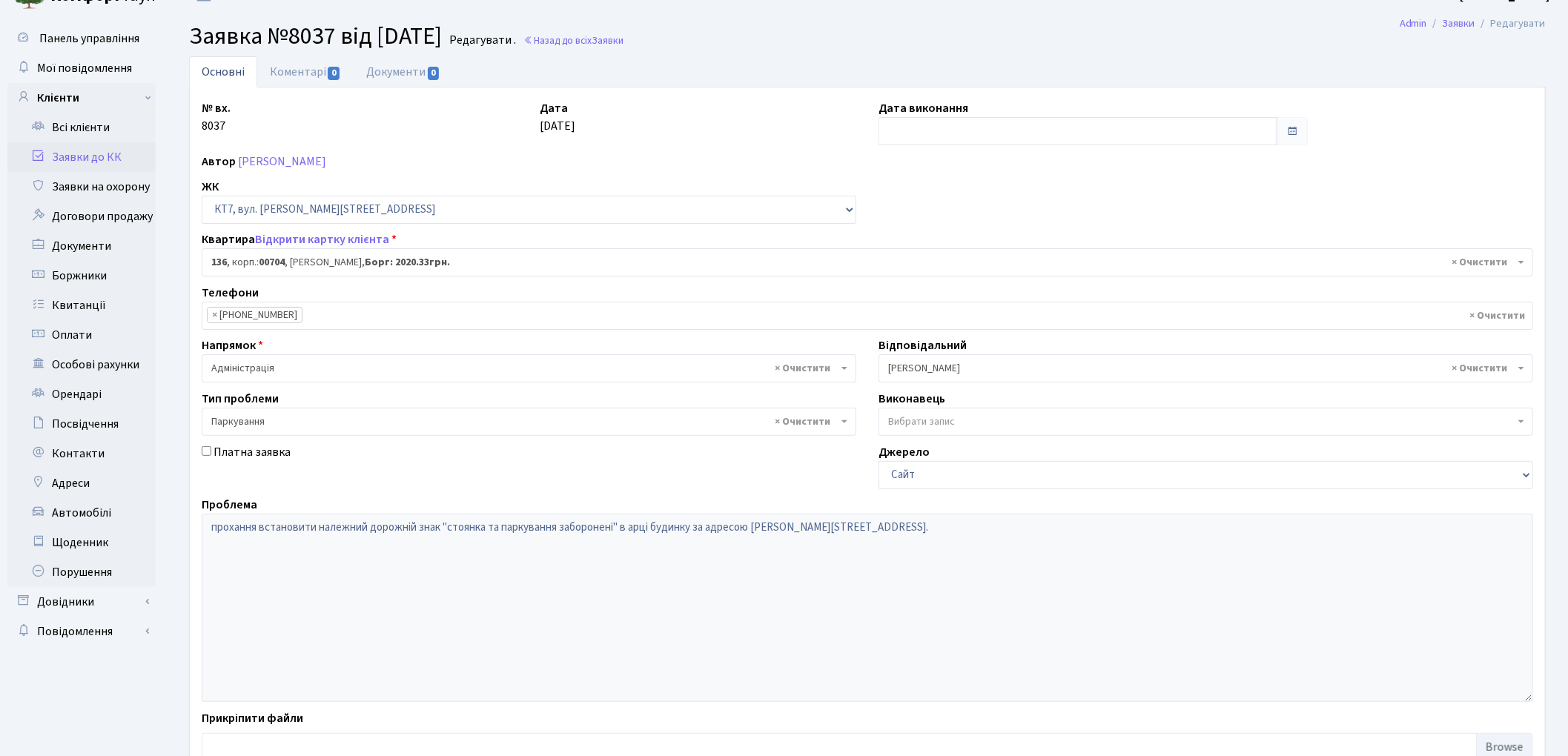
click at [910, 362] on span "× Якін Іван" at bounding box center [1201, 368] width 626 height 15
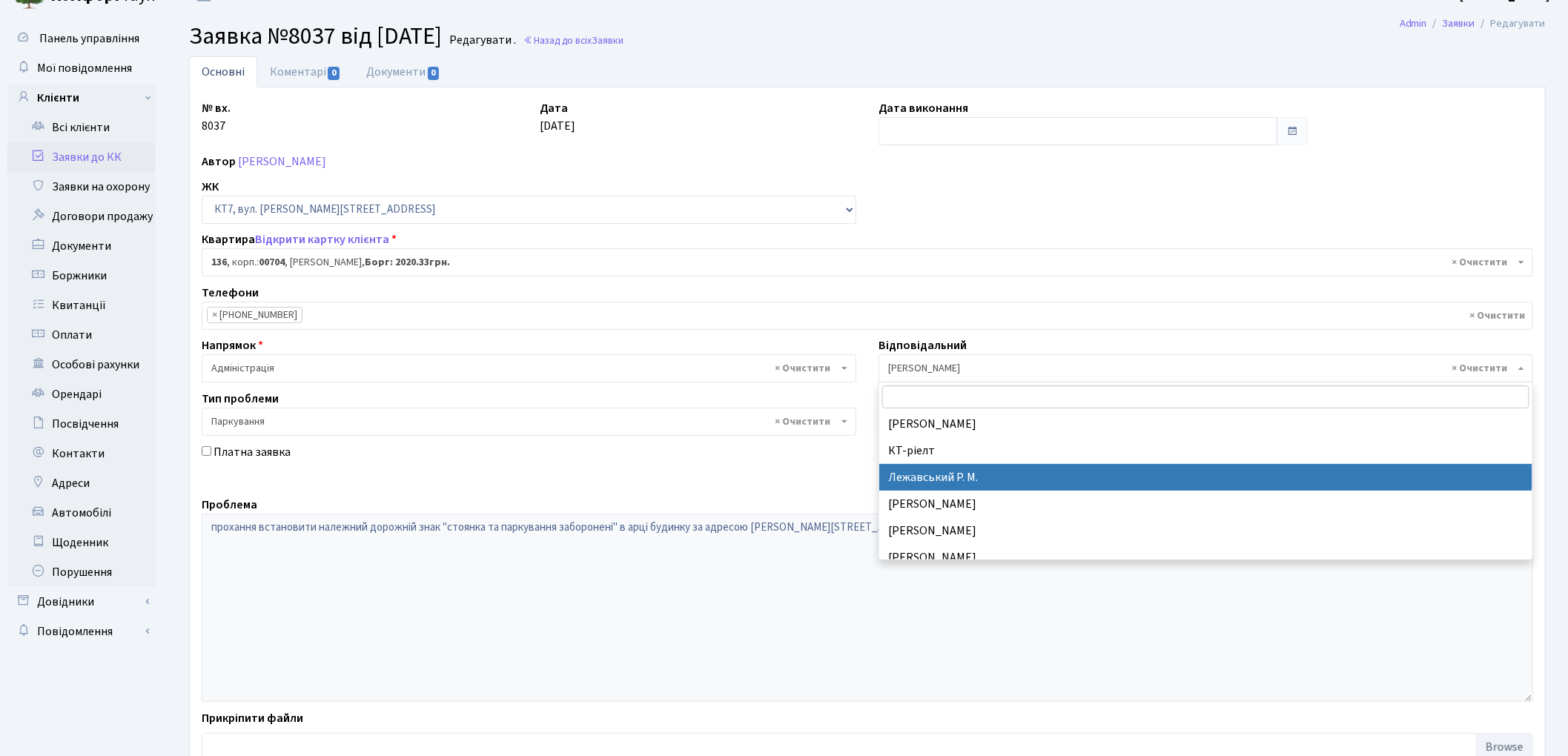
scroll to position [332, 0]
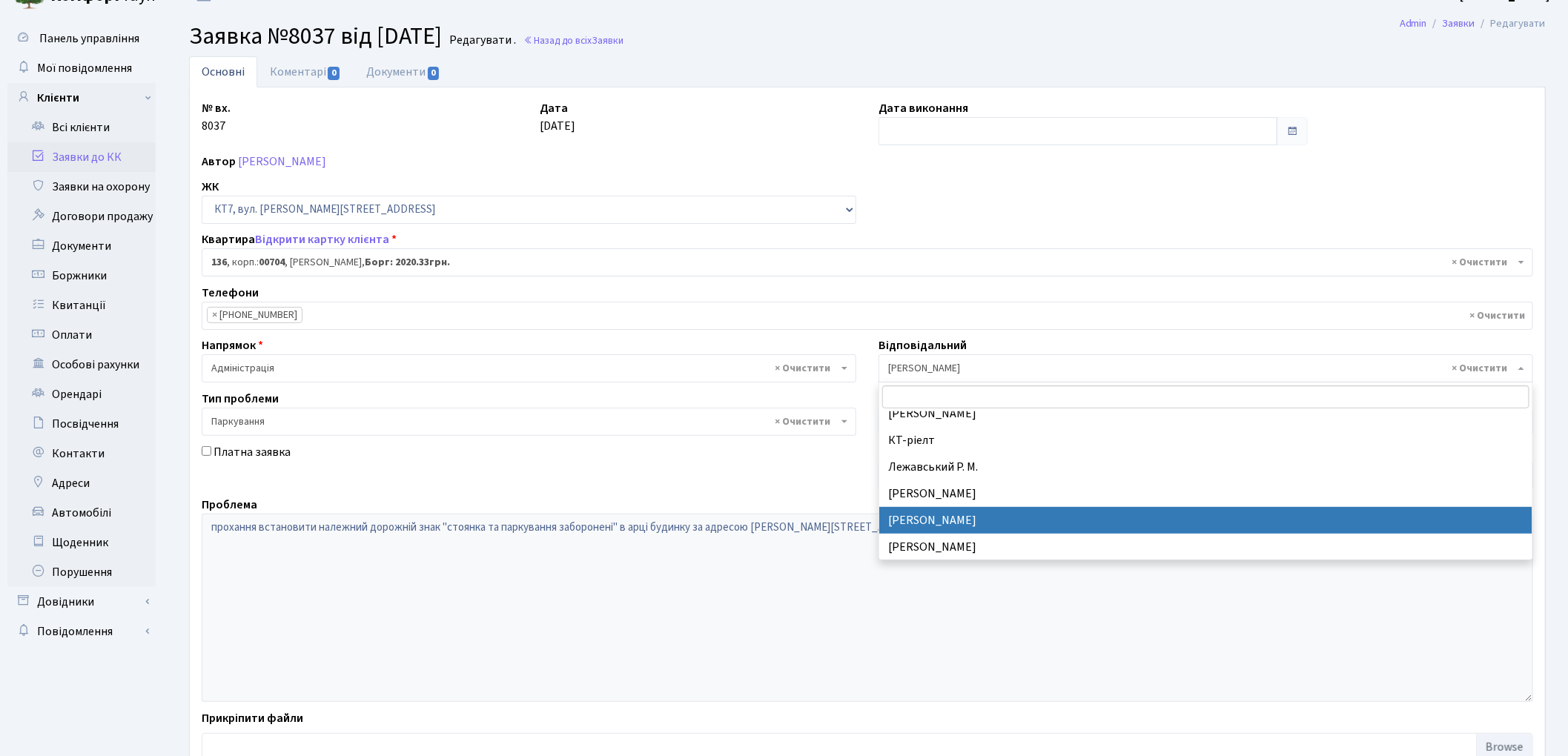
select select "25"
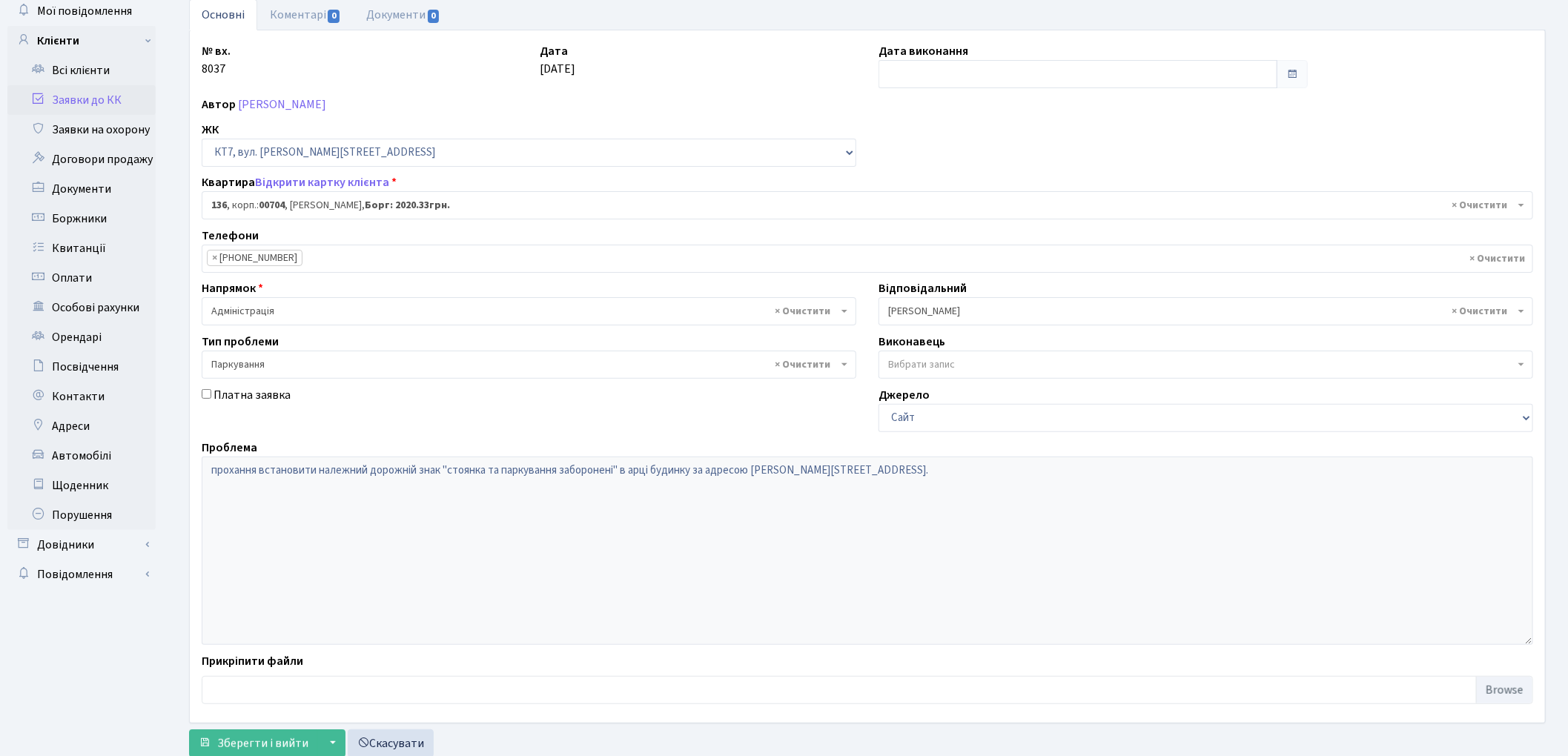
scroll to position [128, 0]
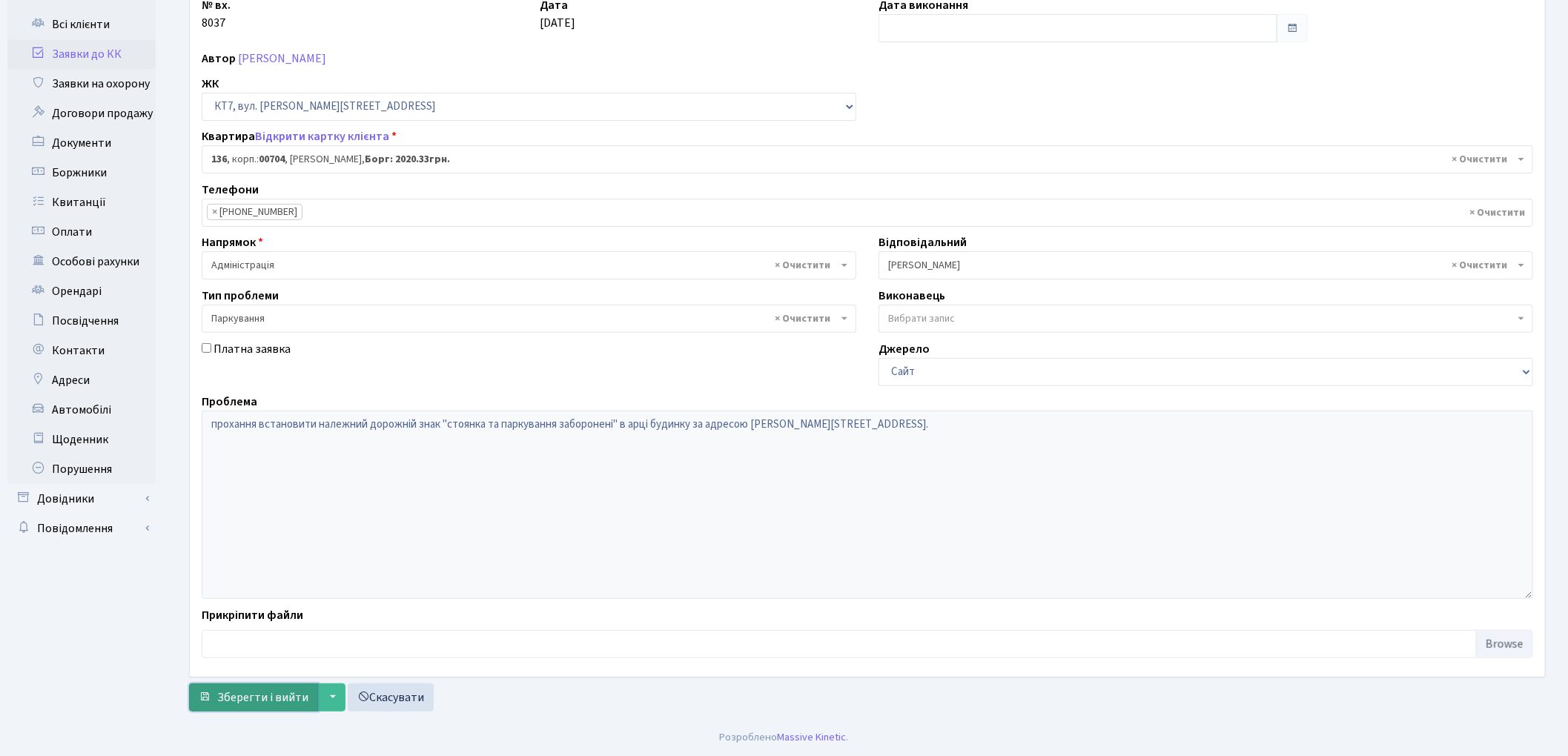
click at [250, 692] on span "Зберегти і вийти" at bounding box center [263, 698] width 91 height 16
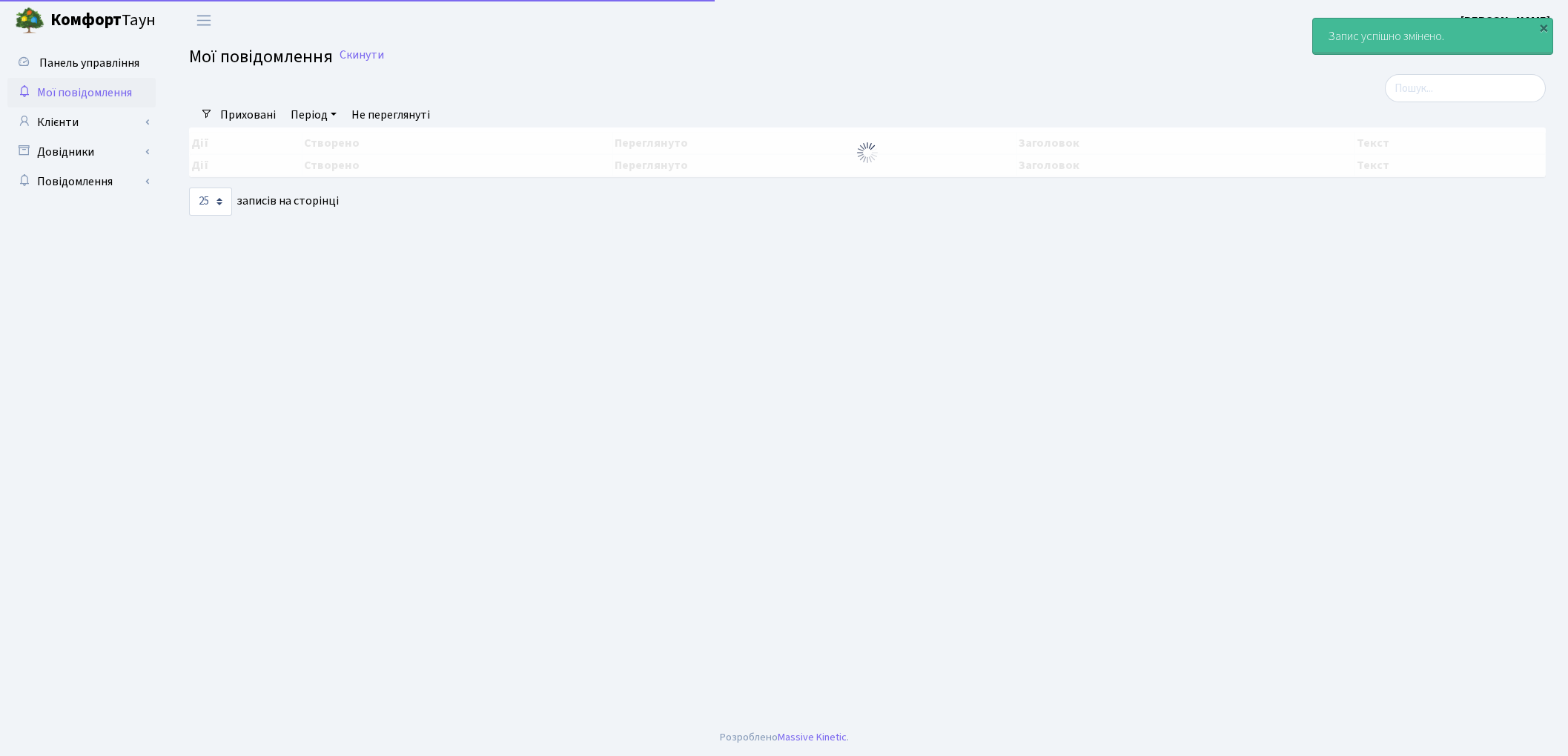
select select "25"
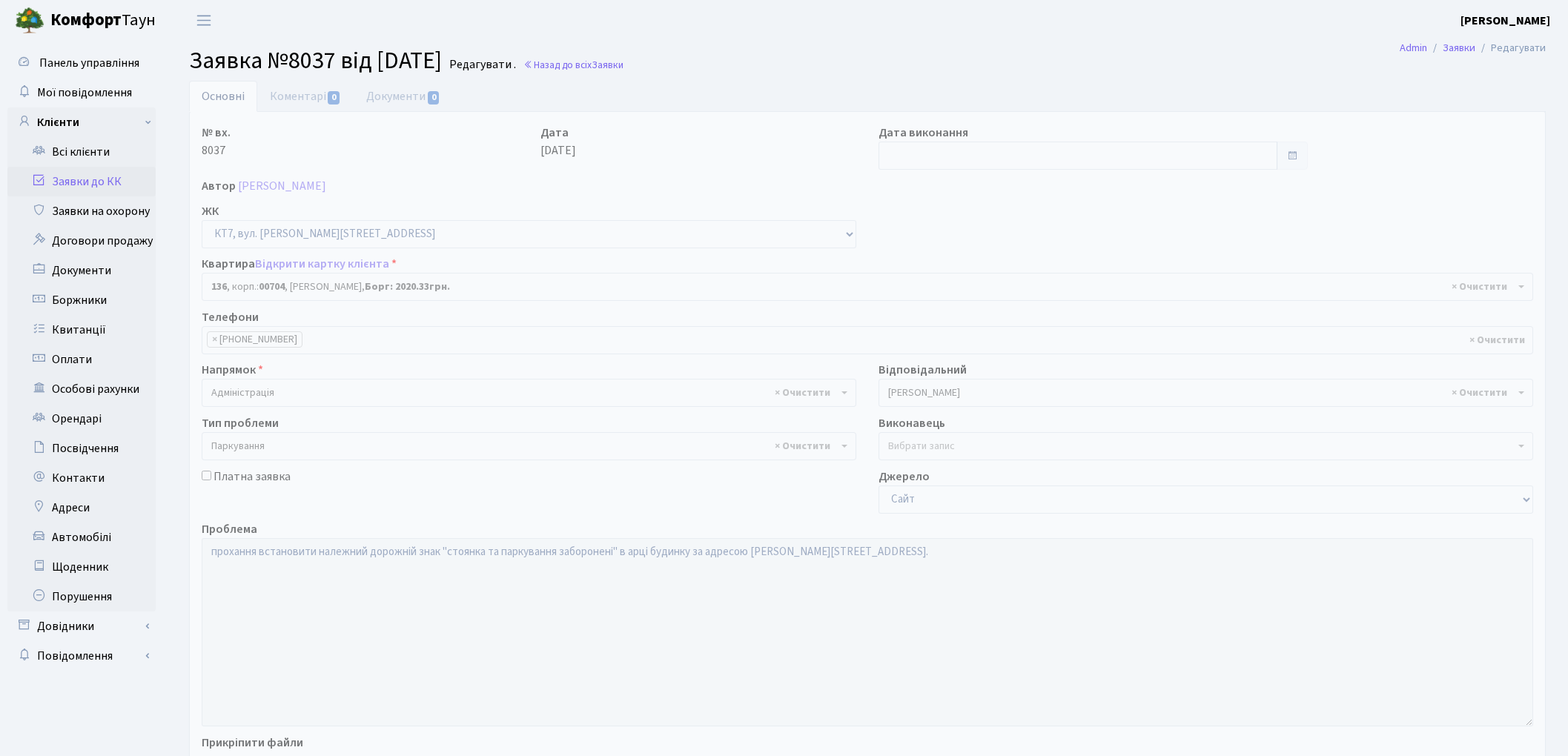
select select "18539"
select select "25"
select select "66"
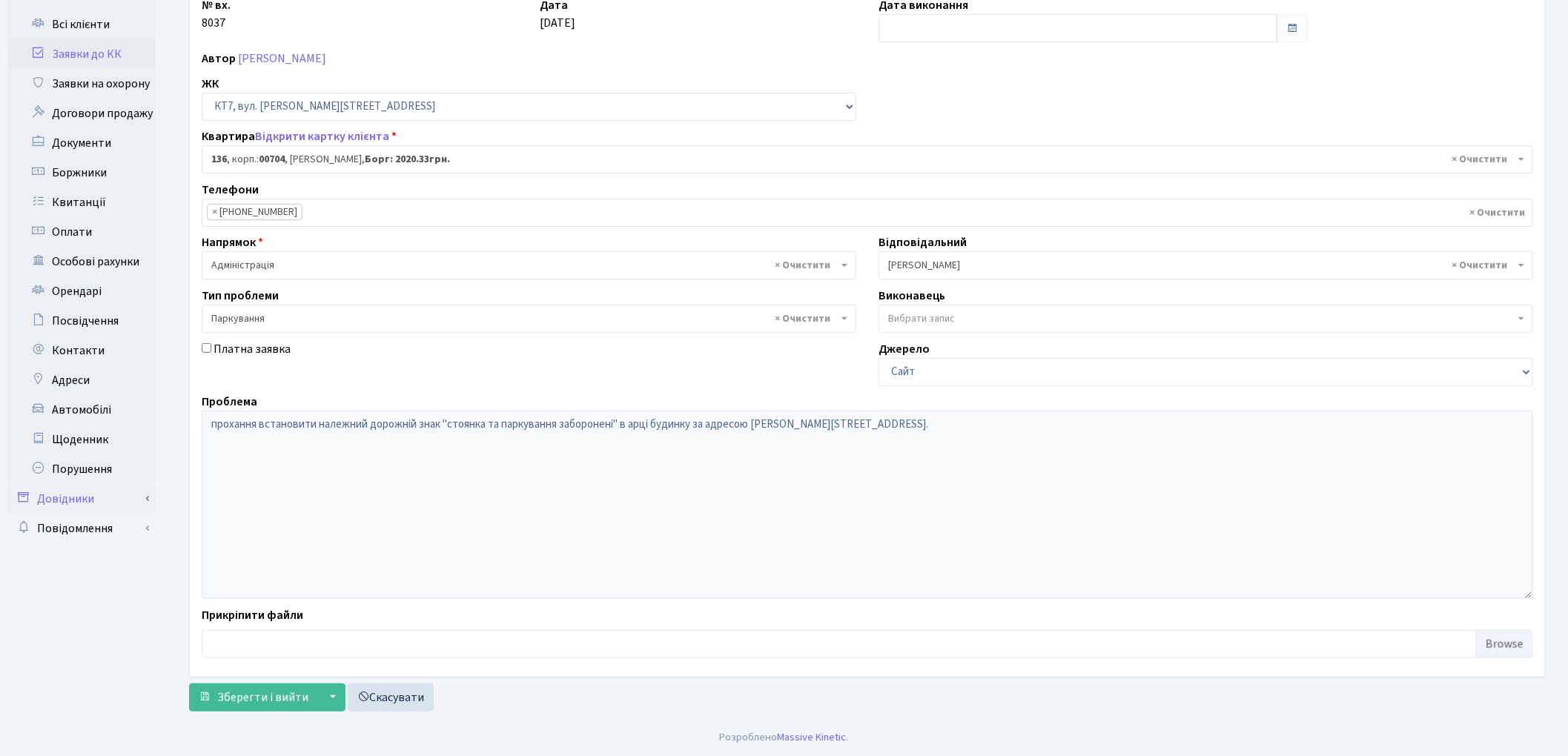
click at [138, 499] on link "Довідники" at bounding box center [82, 499] width 148 height 30
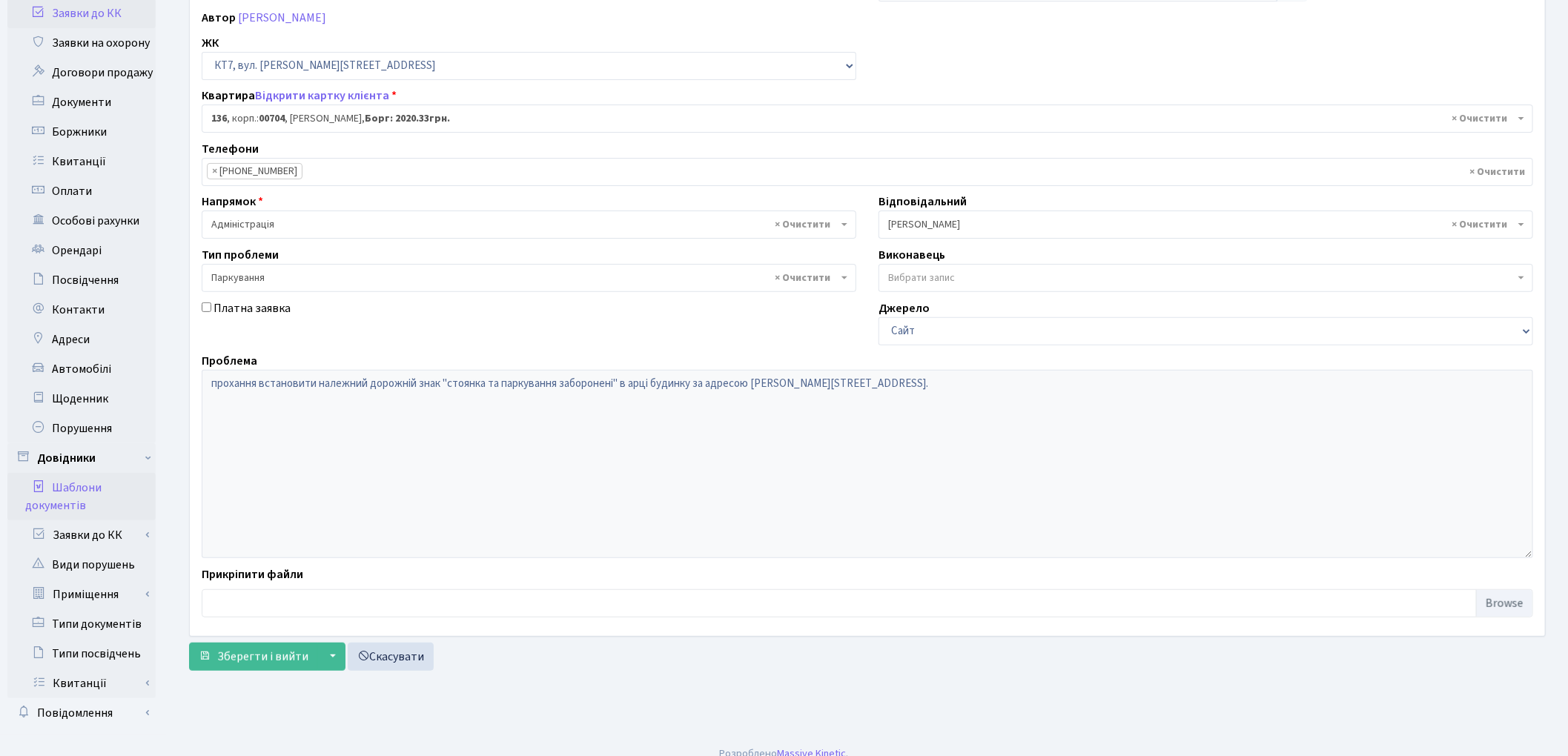
scroll to position [184, 0]
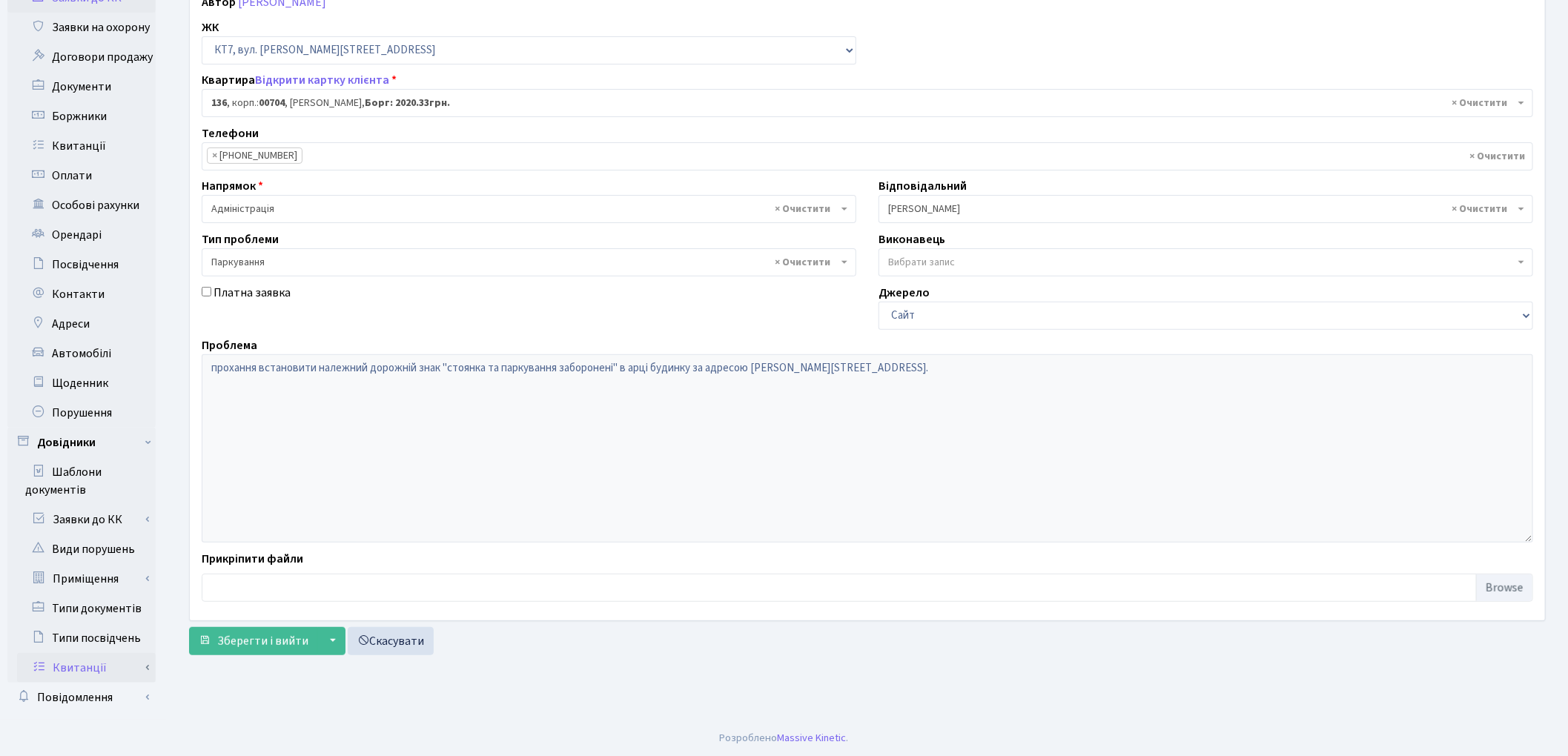
click at [153, 665] on link "Квитанції" at bounding box center [86, 668] width 138 height 30
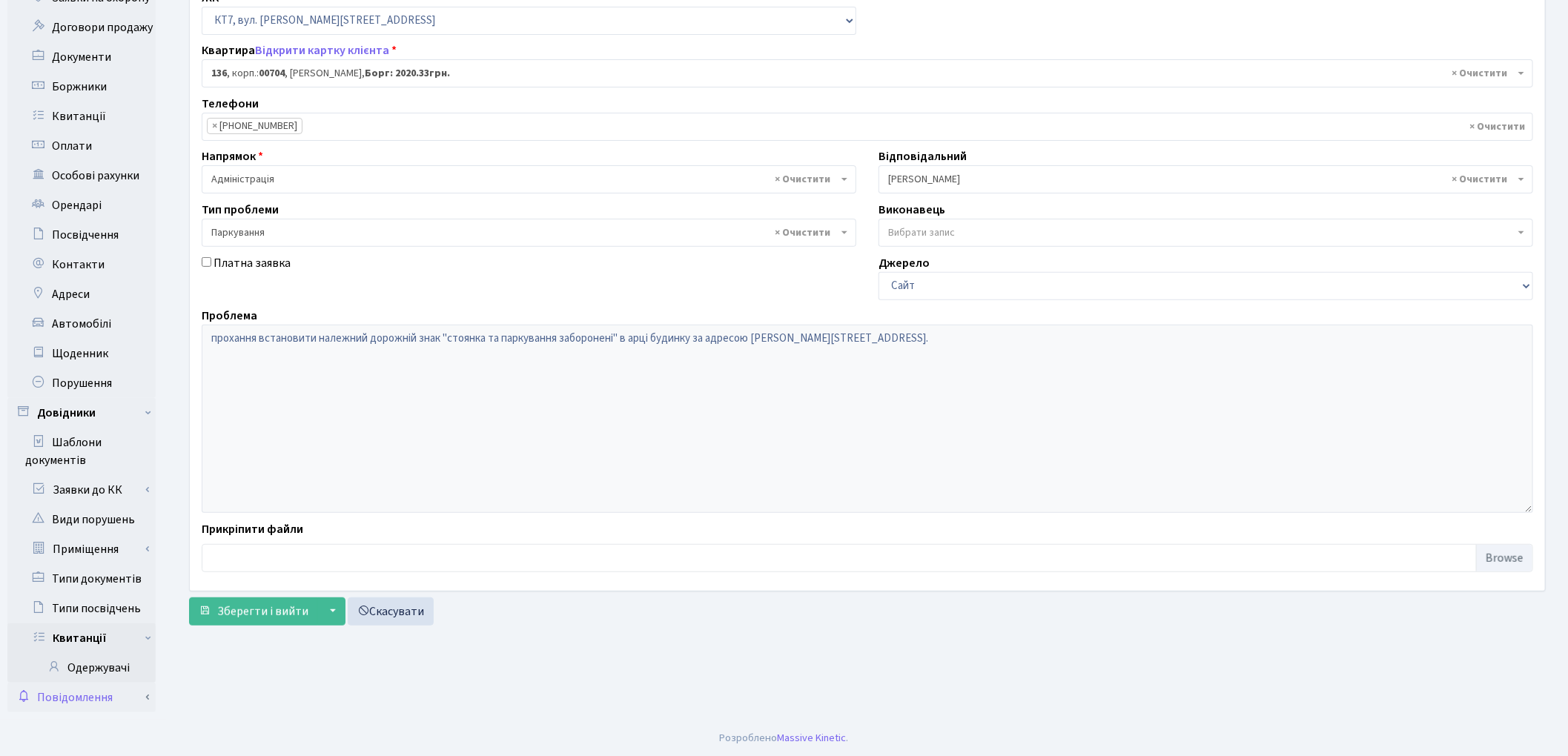
click at [136, 692] on link "Повідомлення" at bounding box center [82, 698] width 148 height 30
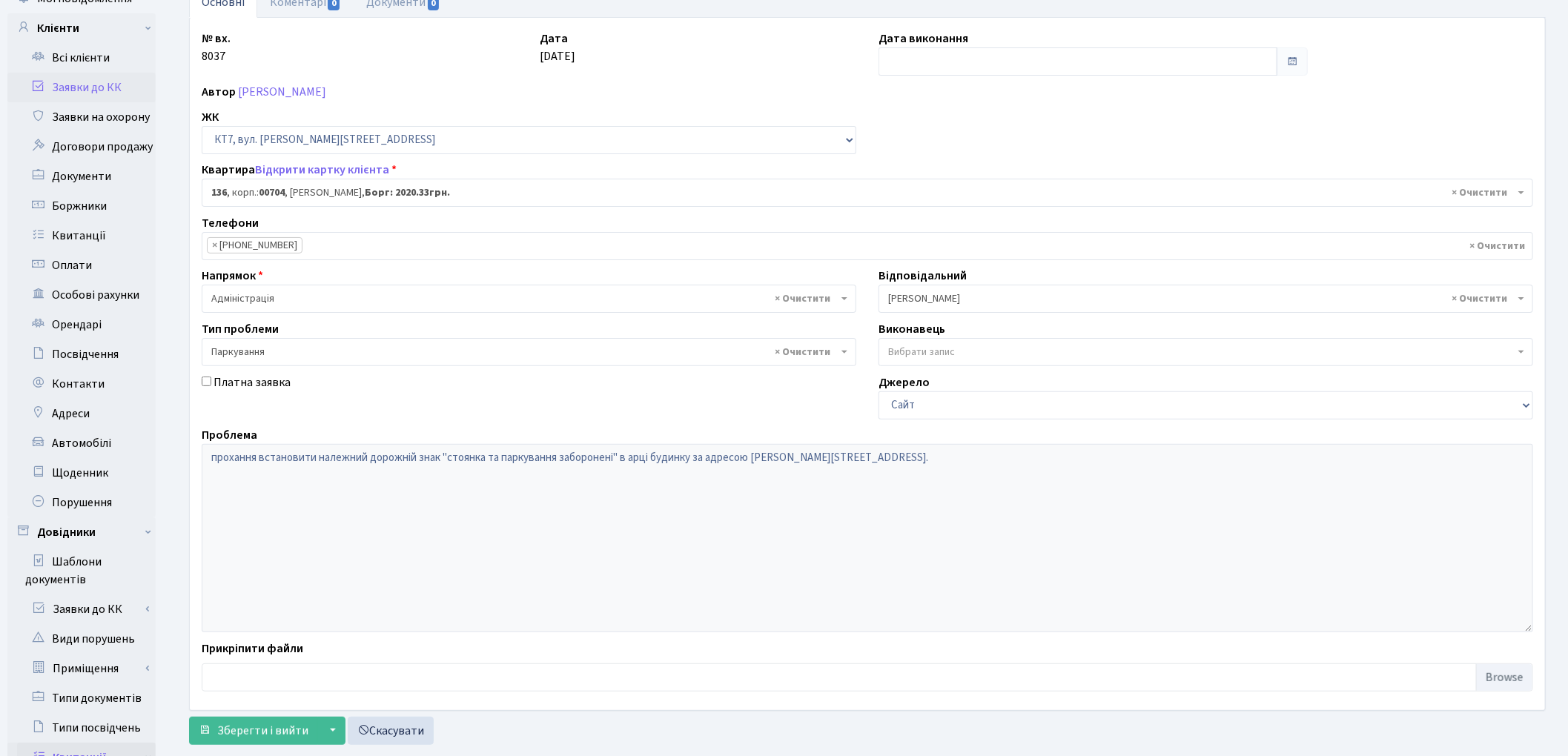
scroll to position [0, 0]
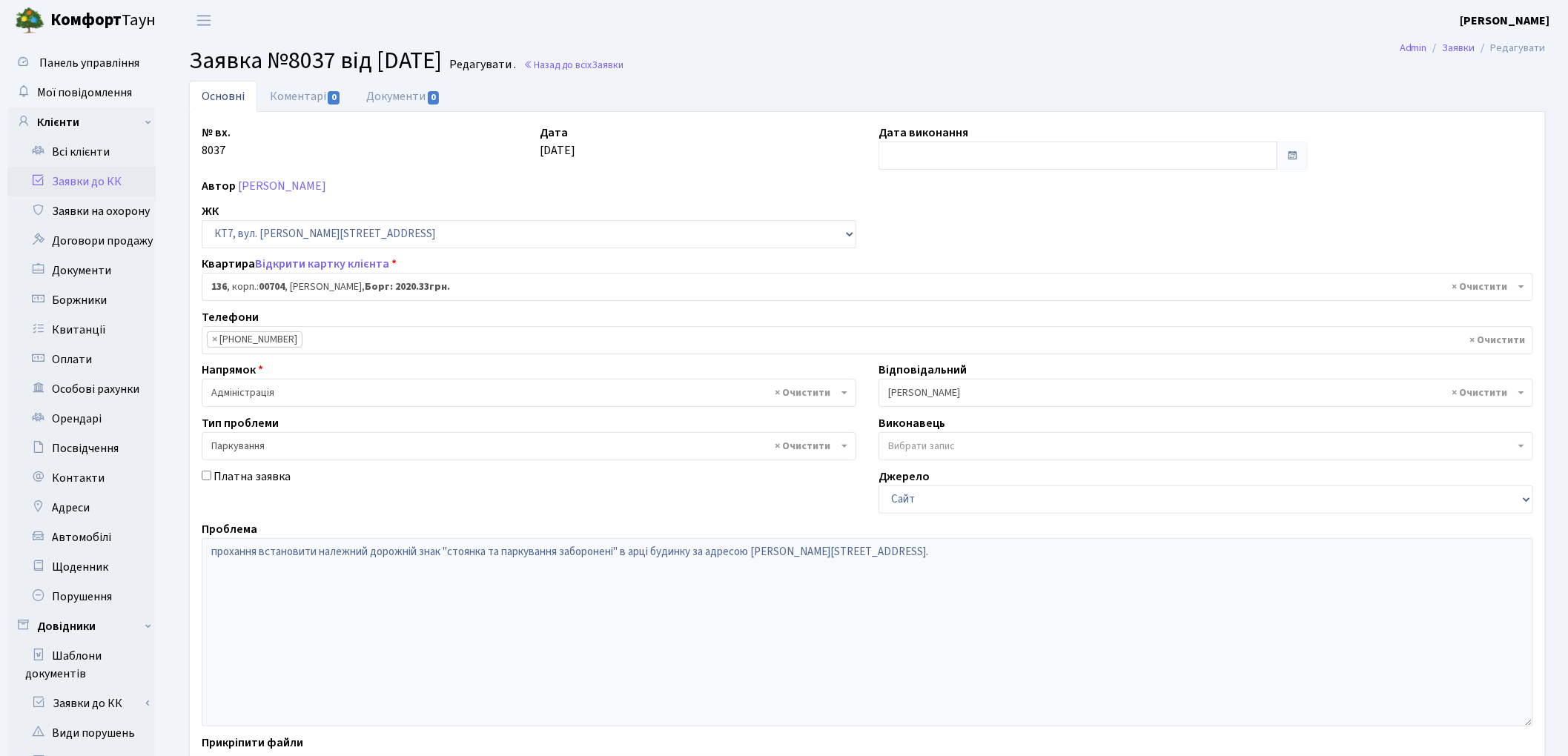
click at [96, 17] on b "Комфорт" at bounding box center [86, 19] width 71 height 24
select select "18539"
select select "25"
select select "66"
click at [65, 59] on span "Панель управління" at bounding box center [89, 63] width 100 height 16
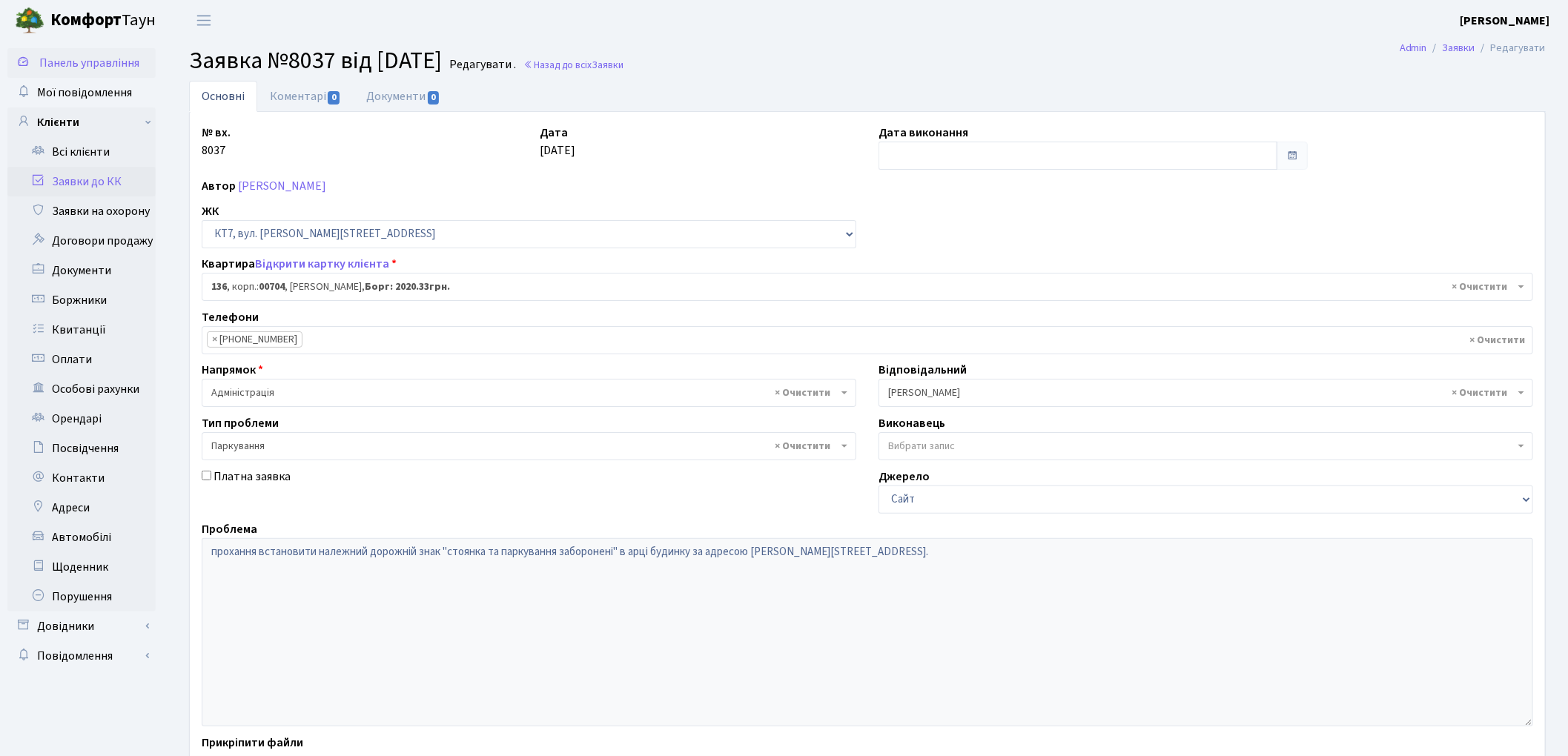
click at [115, 63] on span "Панель управління" at bounding box center [89, 63] width 100 height 16
click at [79, 92] on span "Мої повідомлення" at bounding box center [85, 92] width 95 height 16
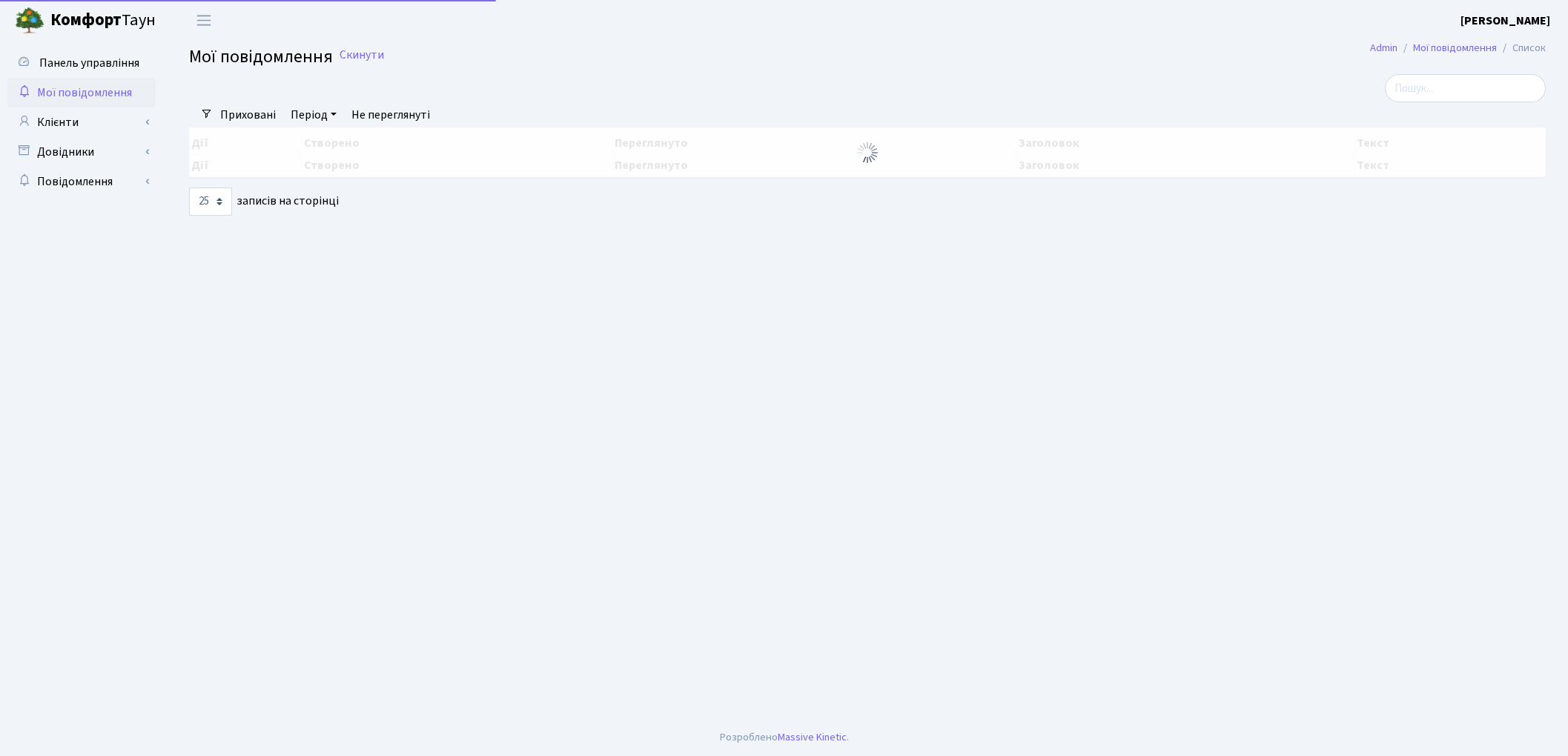
select select "25"
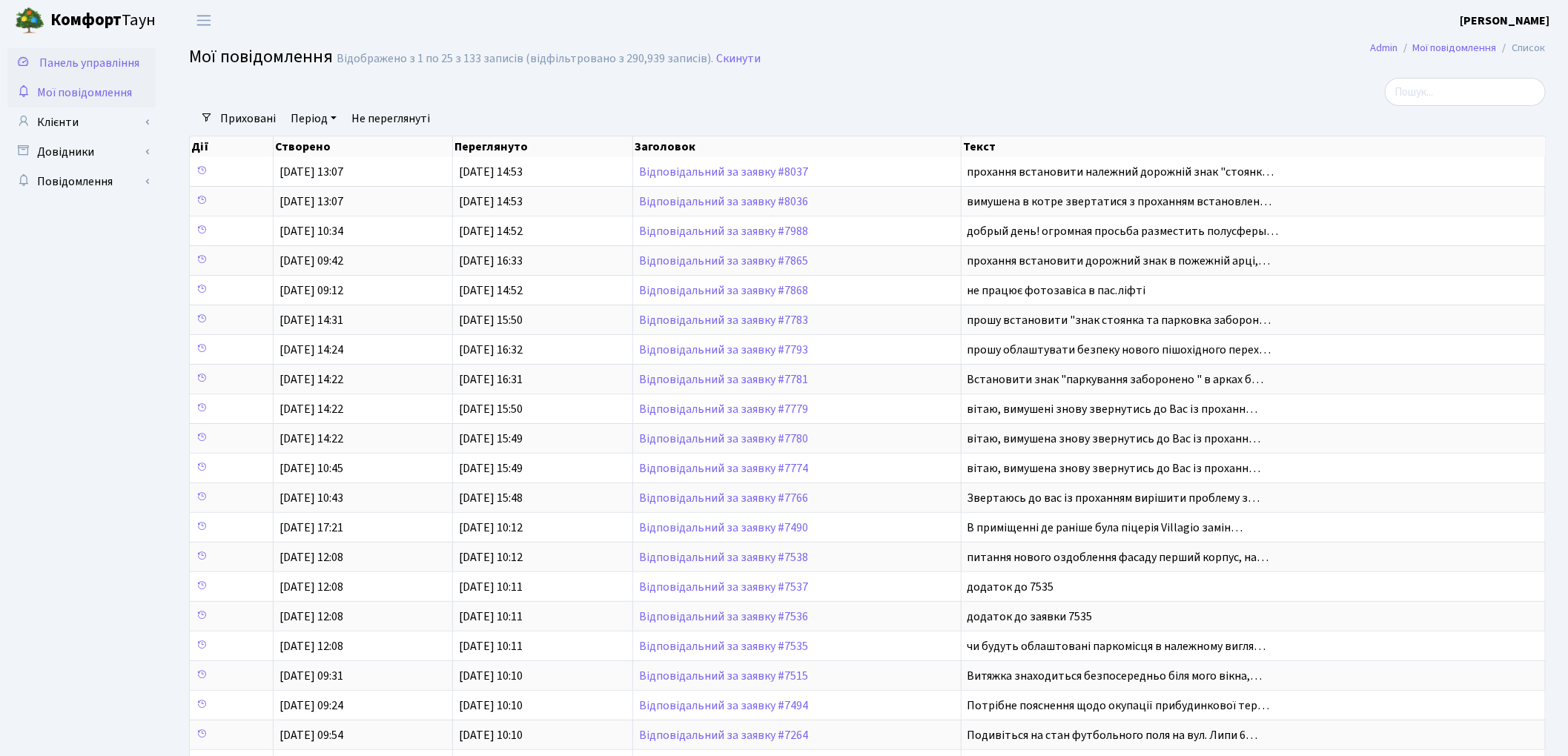
click at [93, 59] on span "Панель управління" at bounding box center [89, 63] width 100 height 16
click at [68, 118] on link "Клієнти" at bounding box center [82, 122] width 148 height 30
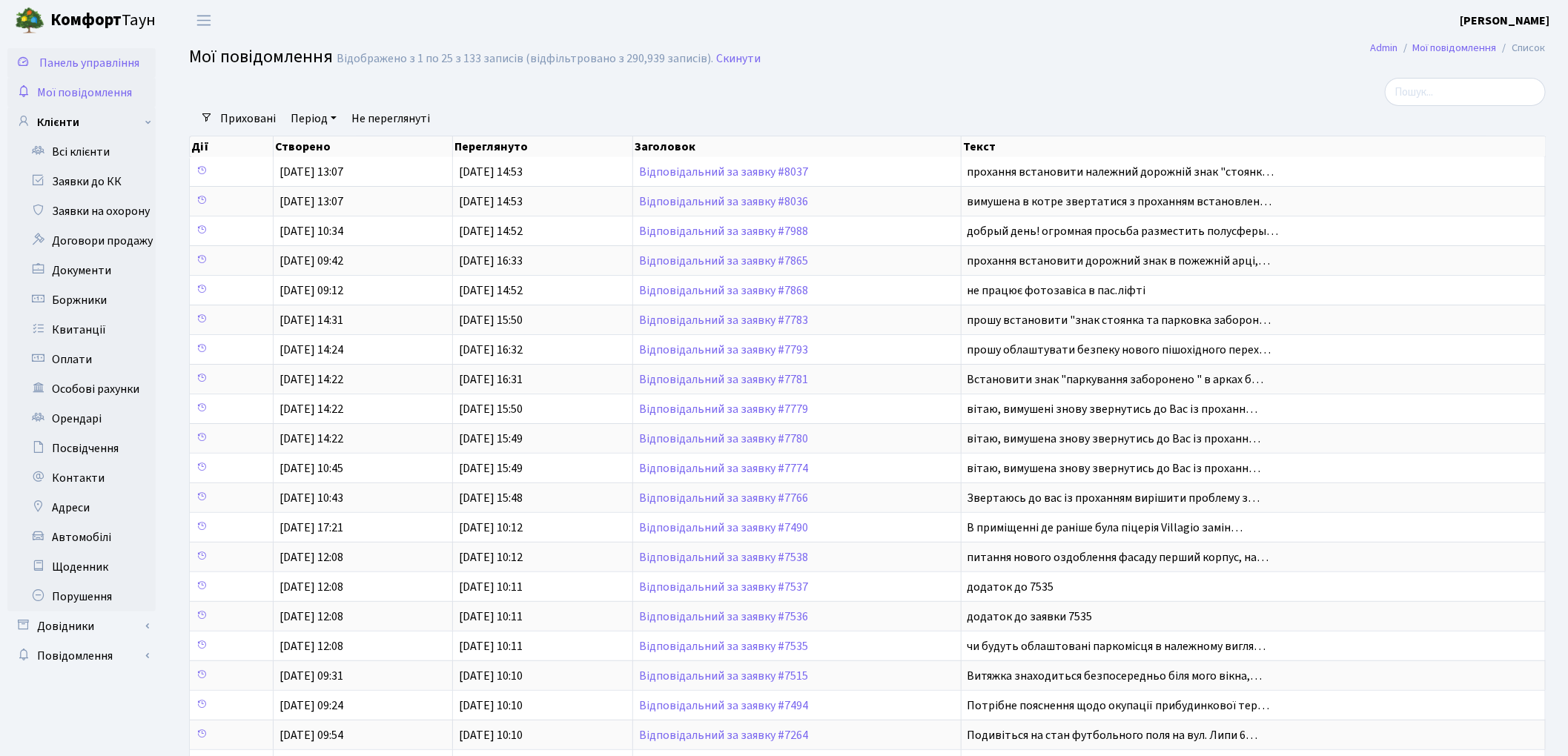
click at [89, 58] on span "Панель управління" at bounding box center [89, 63] width 100 height 16
click at [74, 59] on span "Панель управління" at bounding box center [89, 63] width 100 height 16
click at [205, 20] on span "Переключити навігацію" at bounding box center [204, 20] width 23 height 17
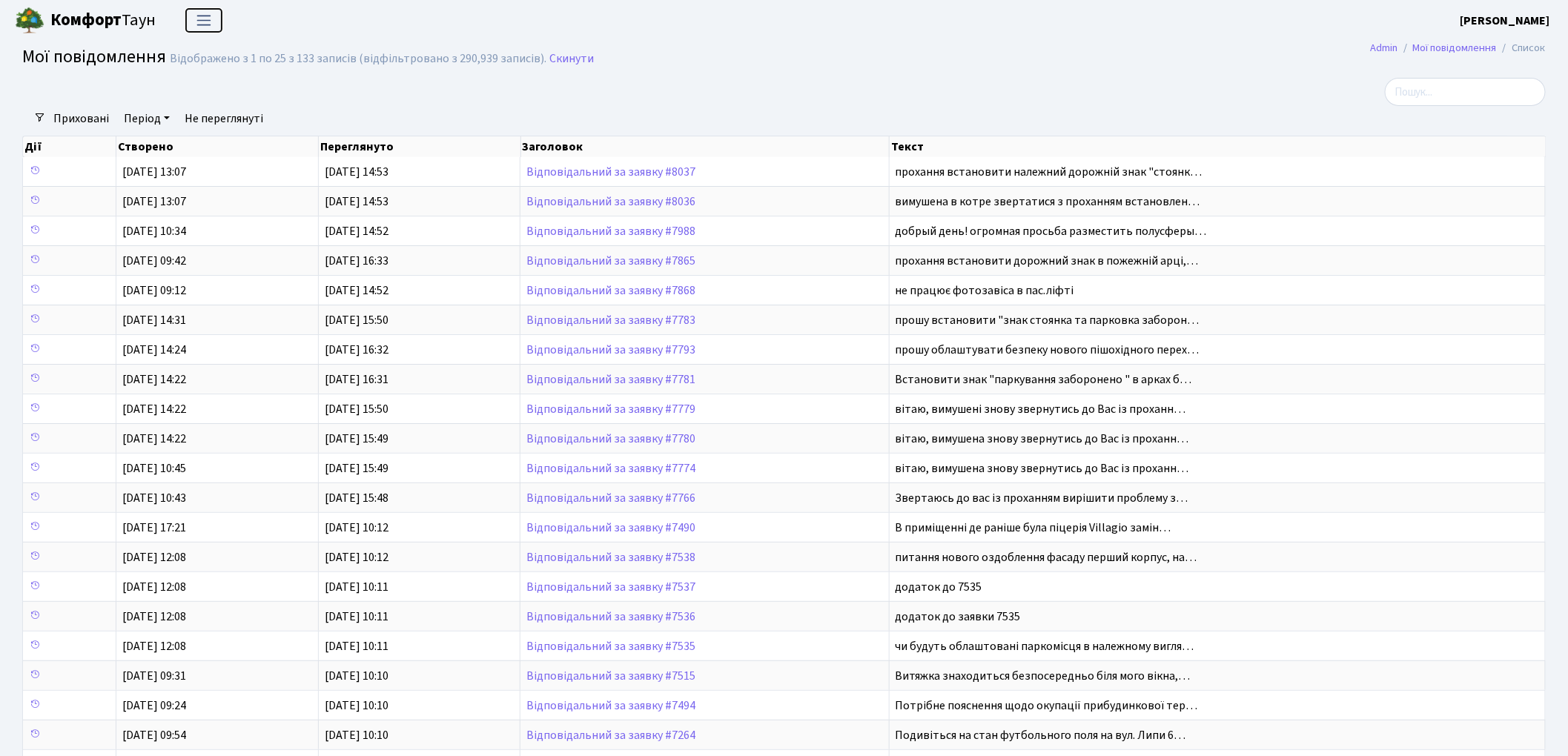
click at [205, 20] on span "Переключити навігацію" at bounding box center [204, 20] width 23 height 17
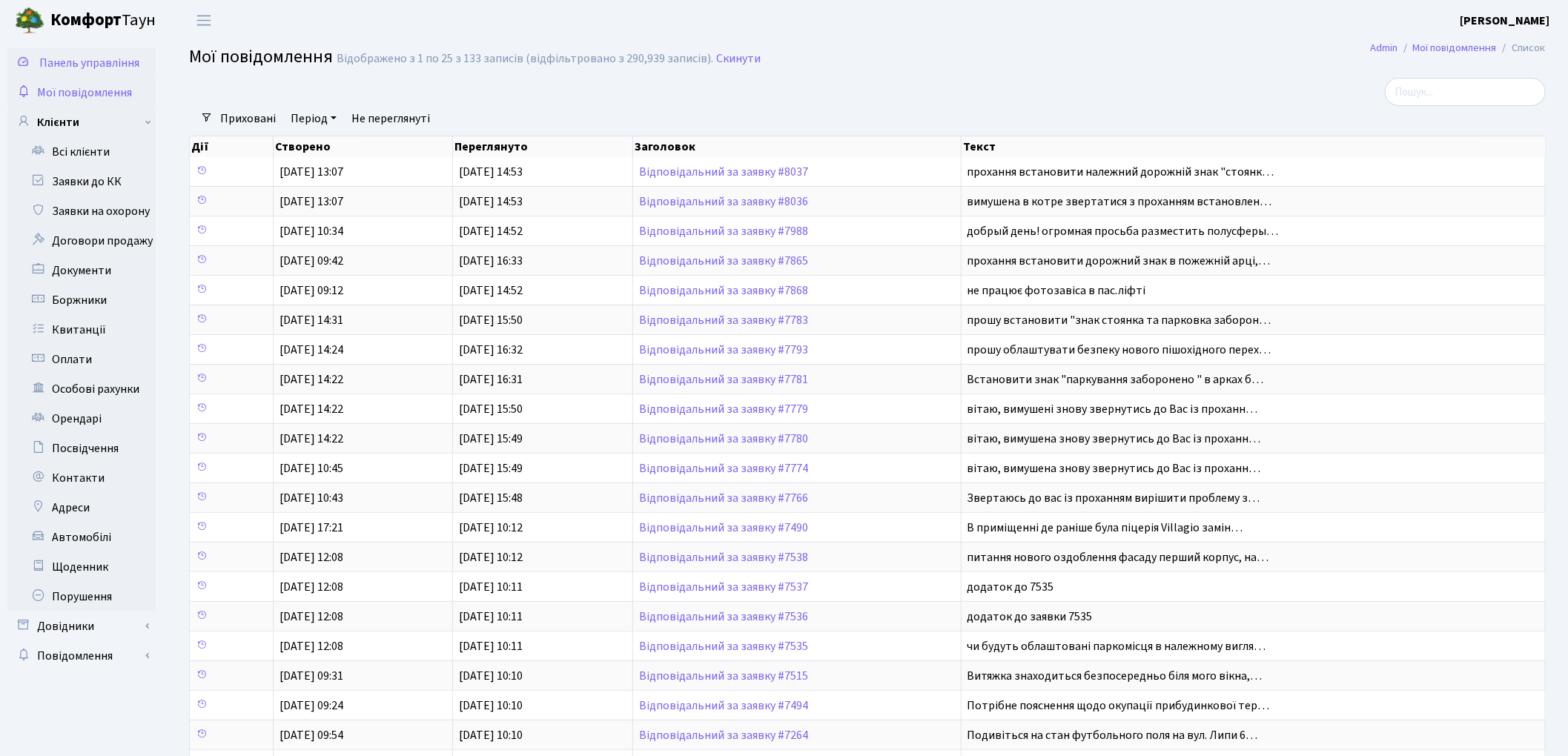
click at [71, 64] on span "Панель управління" at bounding box center [89, 63] width 100 height 16
click at [144, 125] on link "Клієнти" at bounding box center [82, 122] width 148 height 30
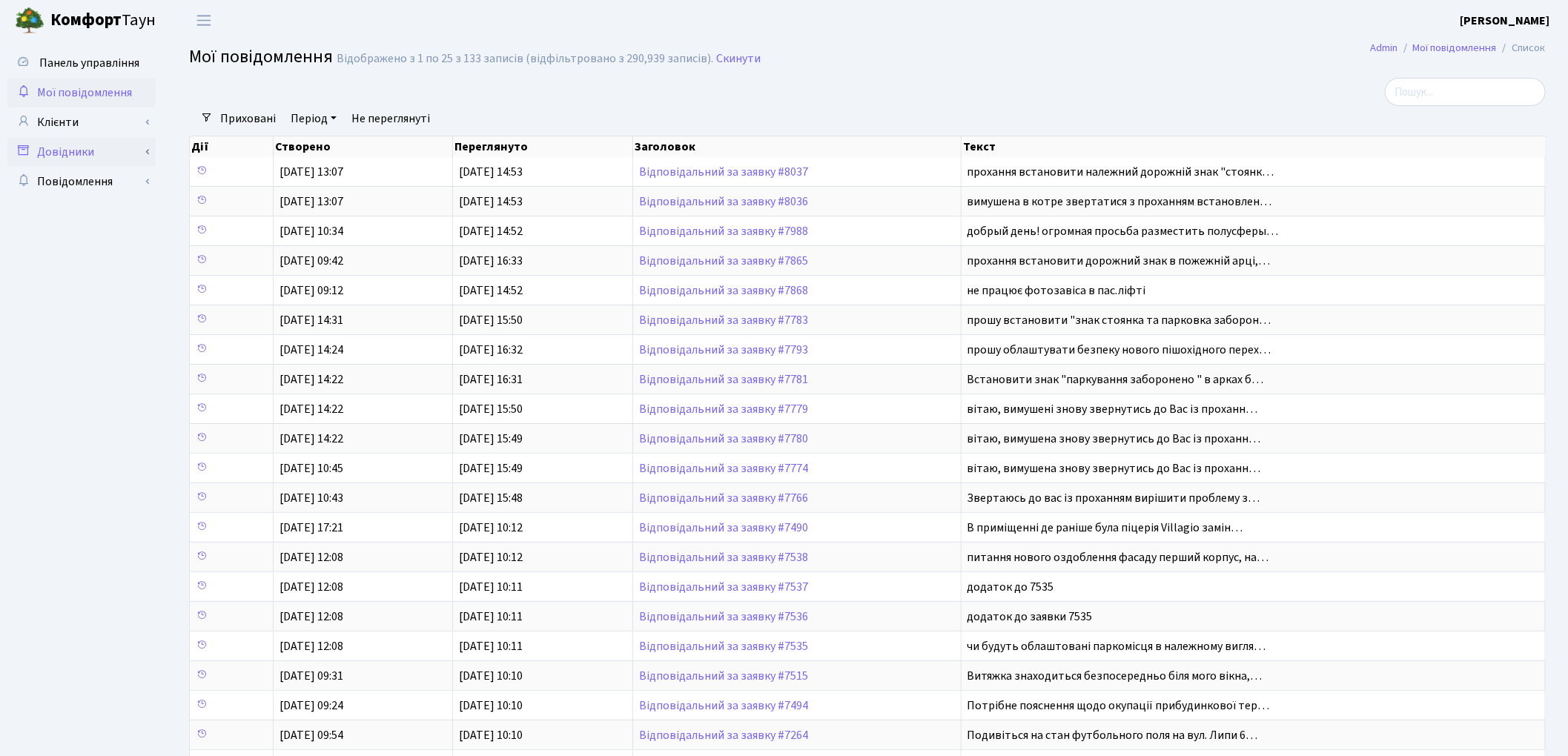
click at [64, 147] on link "Довідники" at bounding box center [82, 152] width 148 height 30
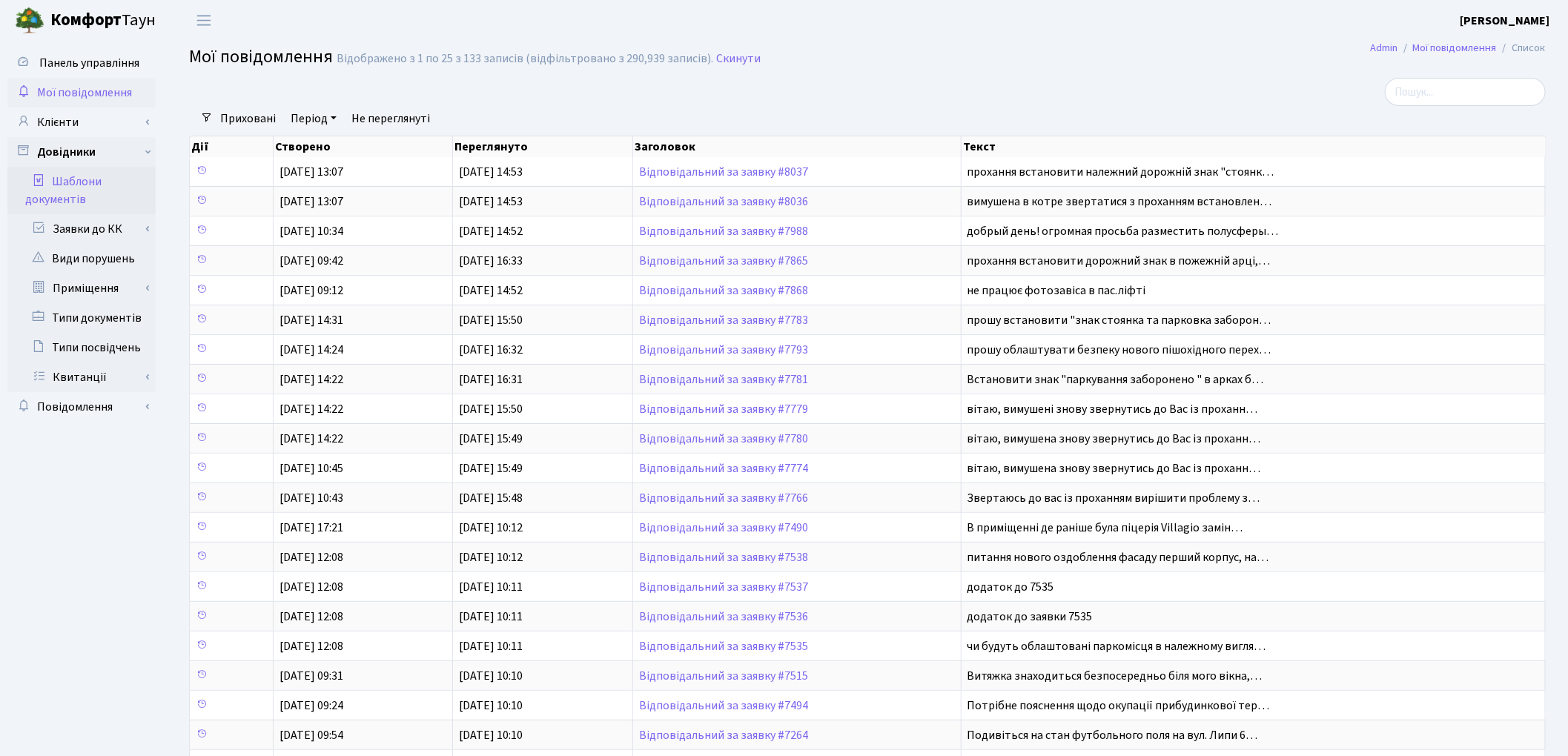
click at [71, 185] on link "Шаблони документів" at bounding box center [82, 190] width 148 height 47
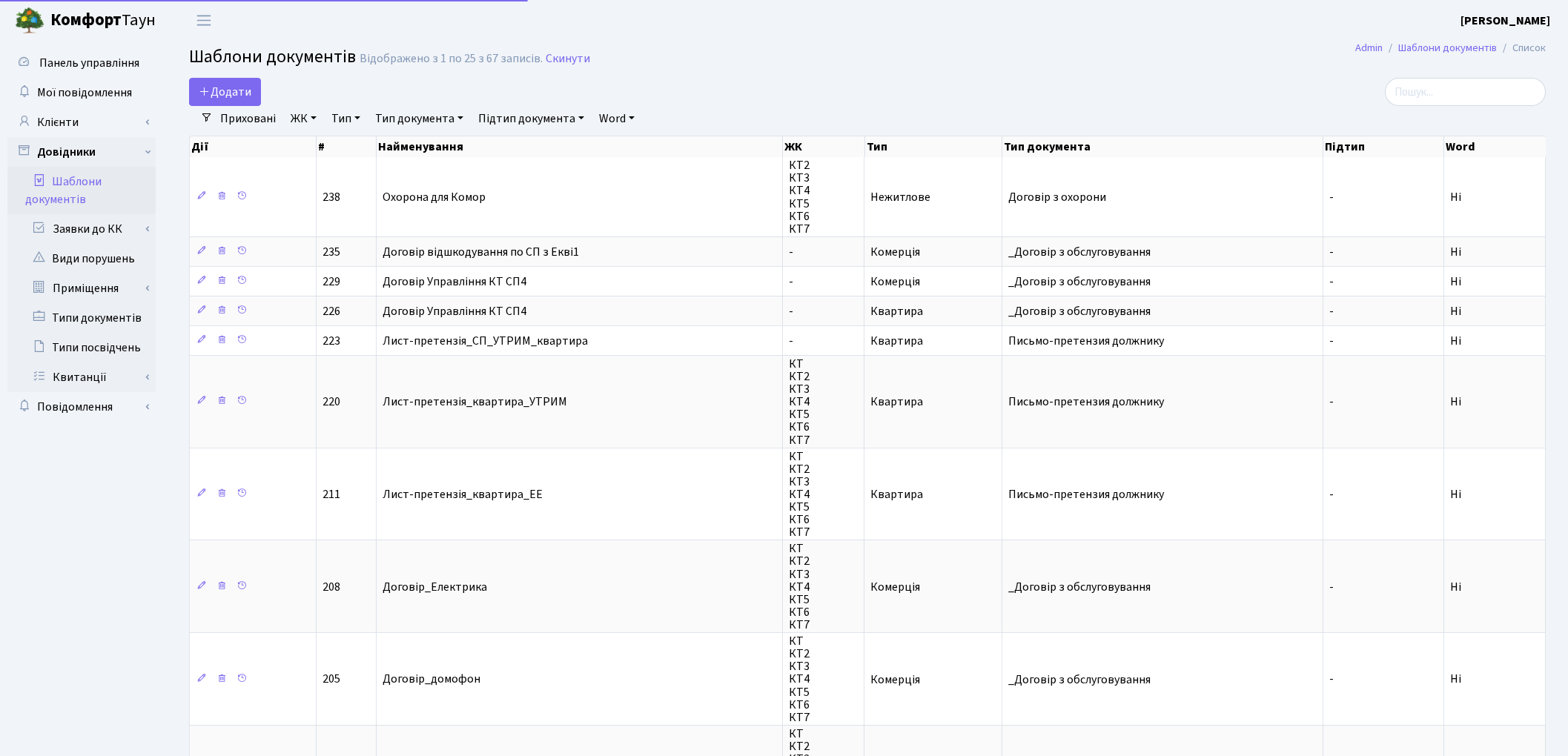
select select "25"
click at [76, 404] on link "Повідомлення" at bounding box center [82, 407] width 148 height 30
click at [75, 103] on link "Мої повідомлення" at bounding box center [82, 92] width 148 height 30
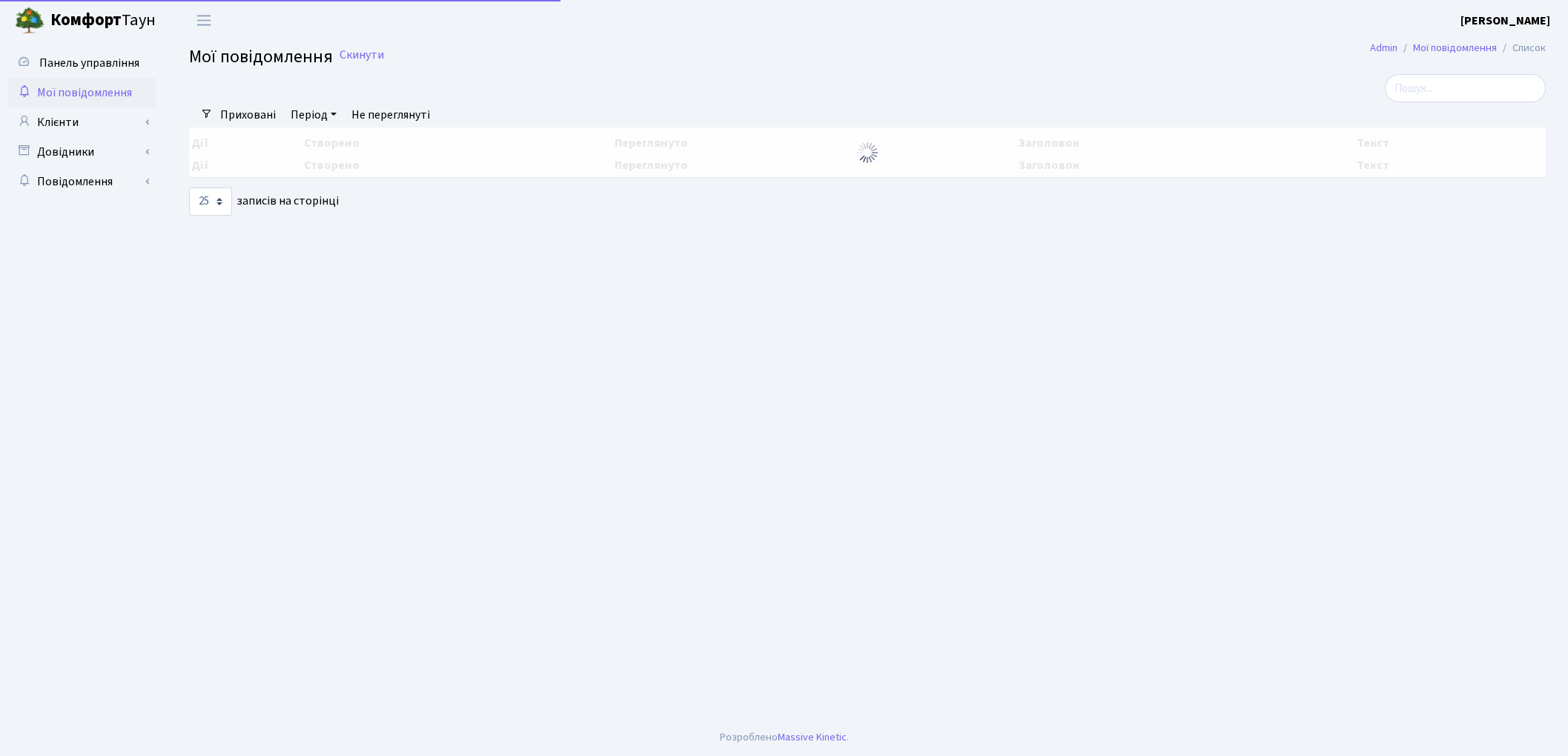
select select "25"
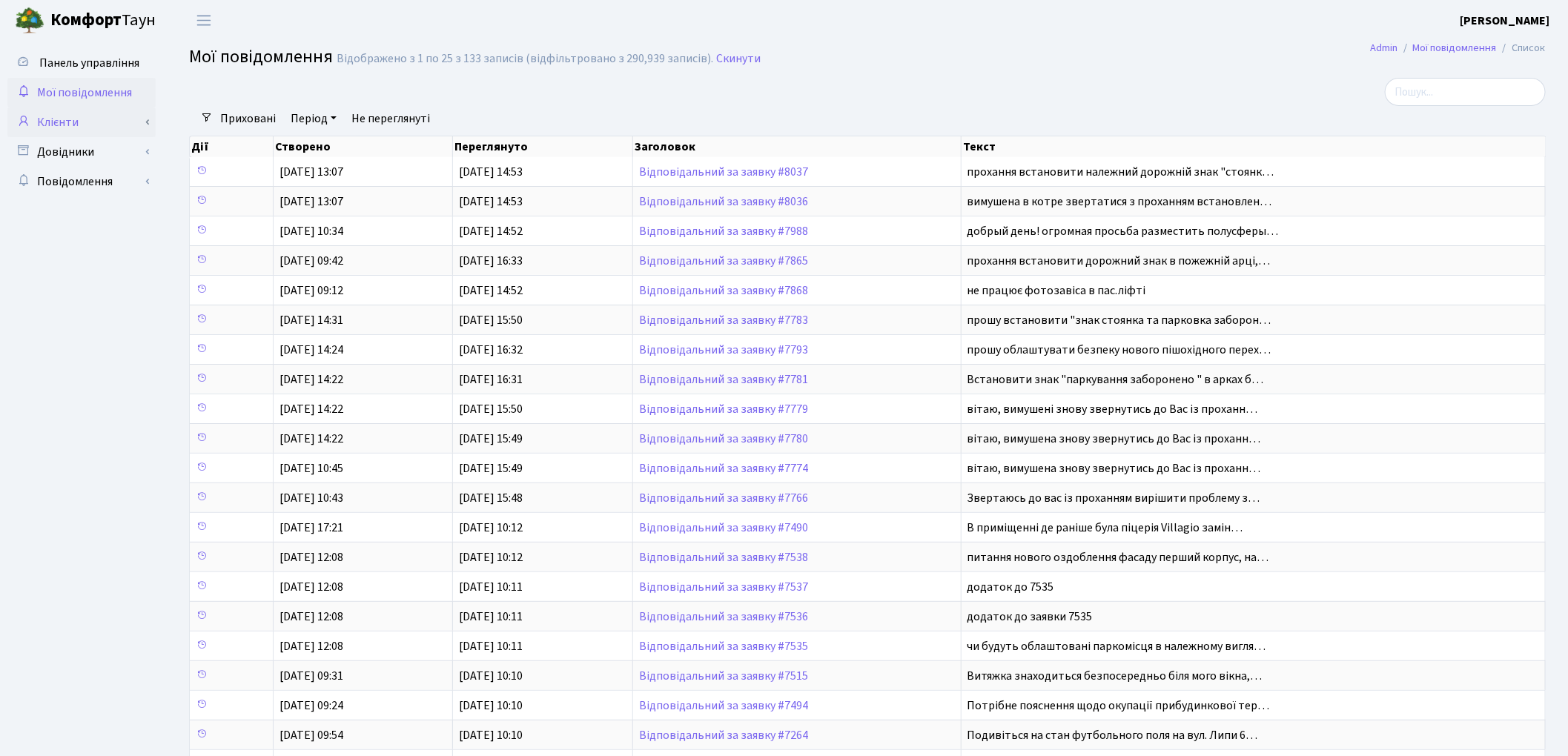
click at [69, 120] on link "Клієнти" at bounding box center [82, 122] width 148 height 30
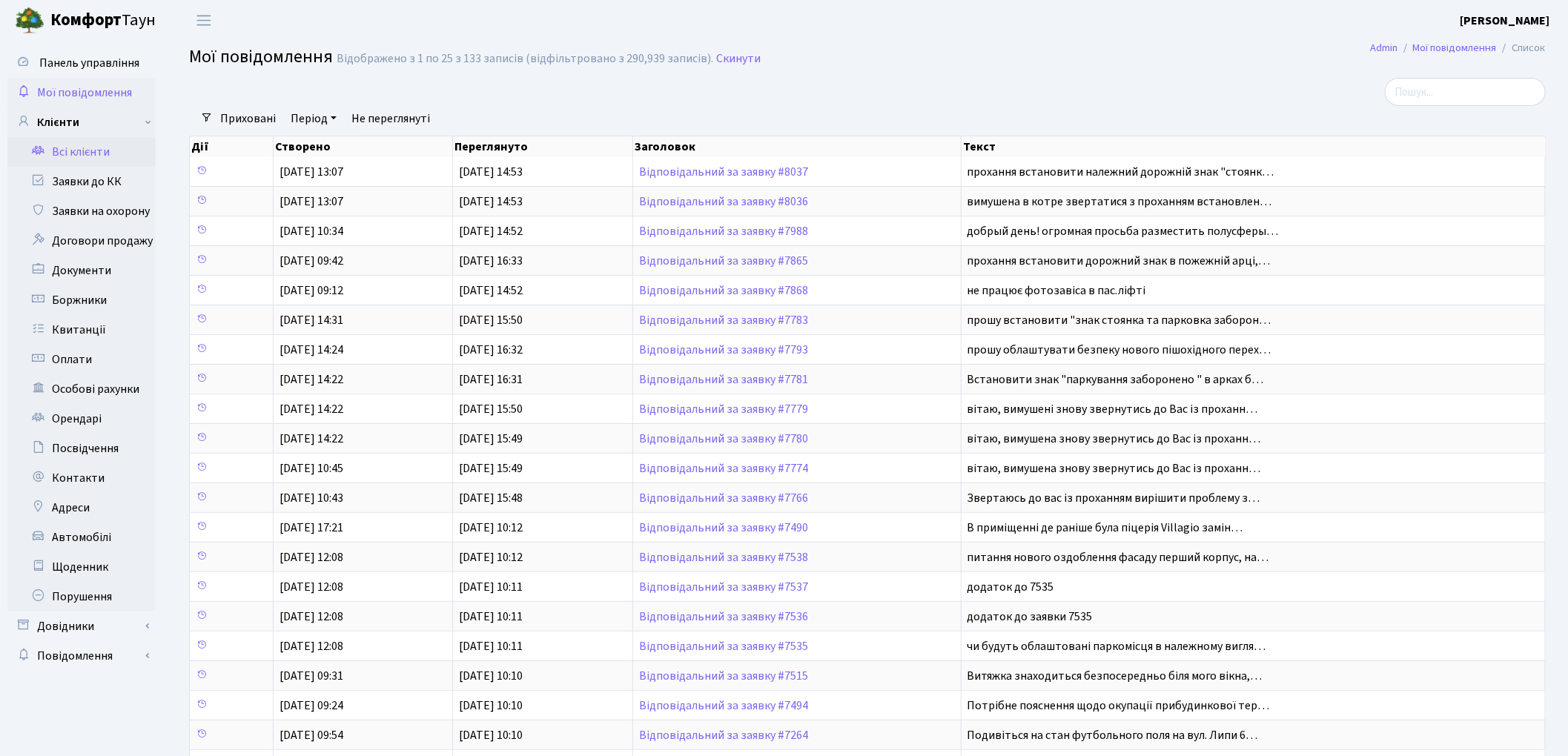
click at [82, 153] on link "Всі клієнти" at bounding box center [82, 152] width 148 height 30
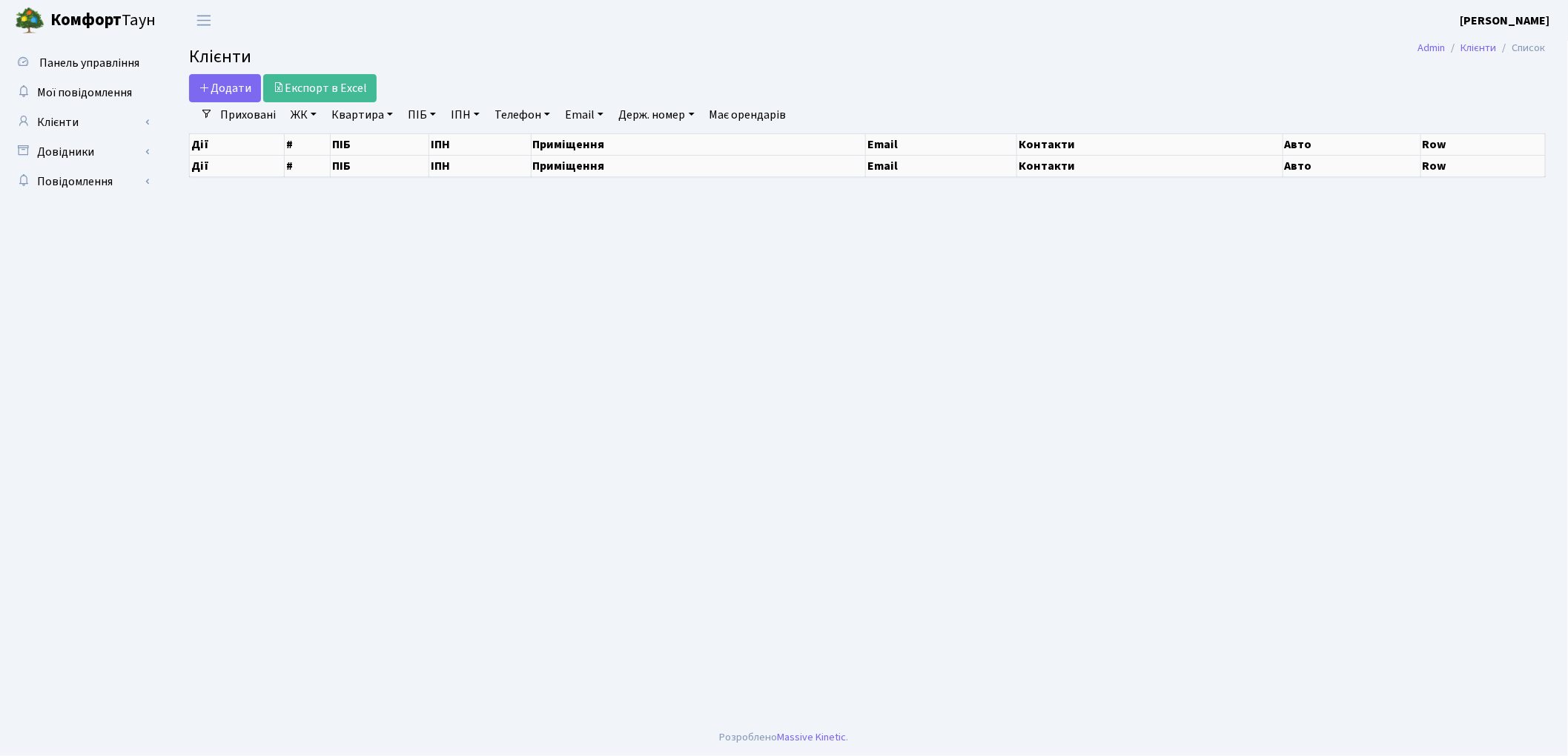
select select "25"
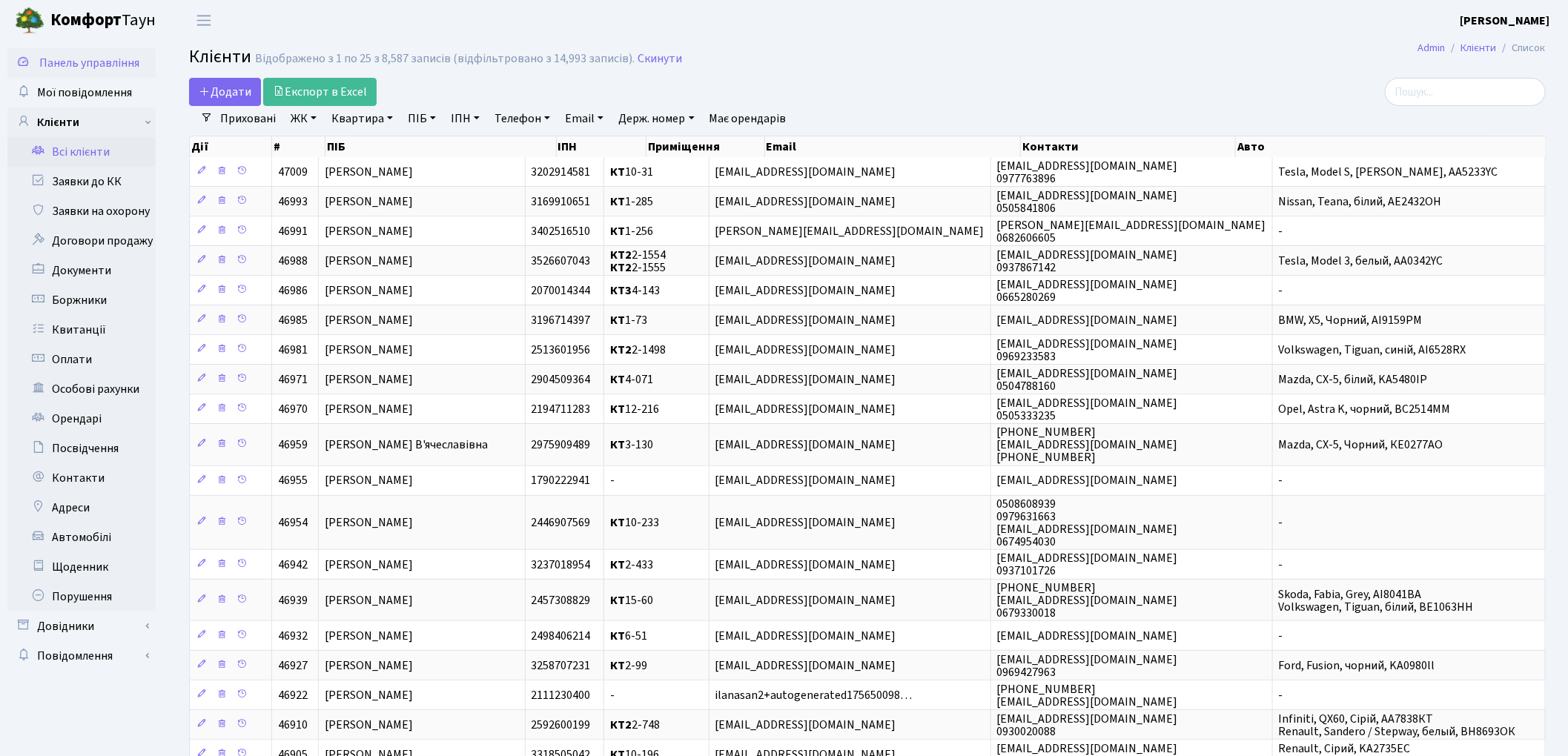
click at [72, 62] on span "Панель управління" at bounding box center [89, 63] width 100 height 16
click at [91, 61] on span "Панель управління" at bounding box center [89, 63] width 100 height 16
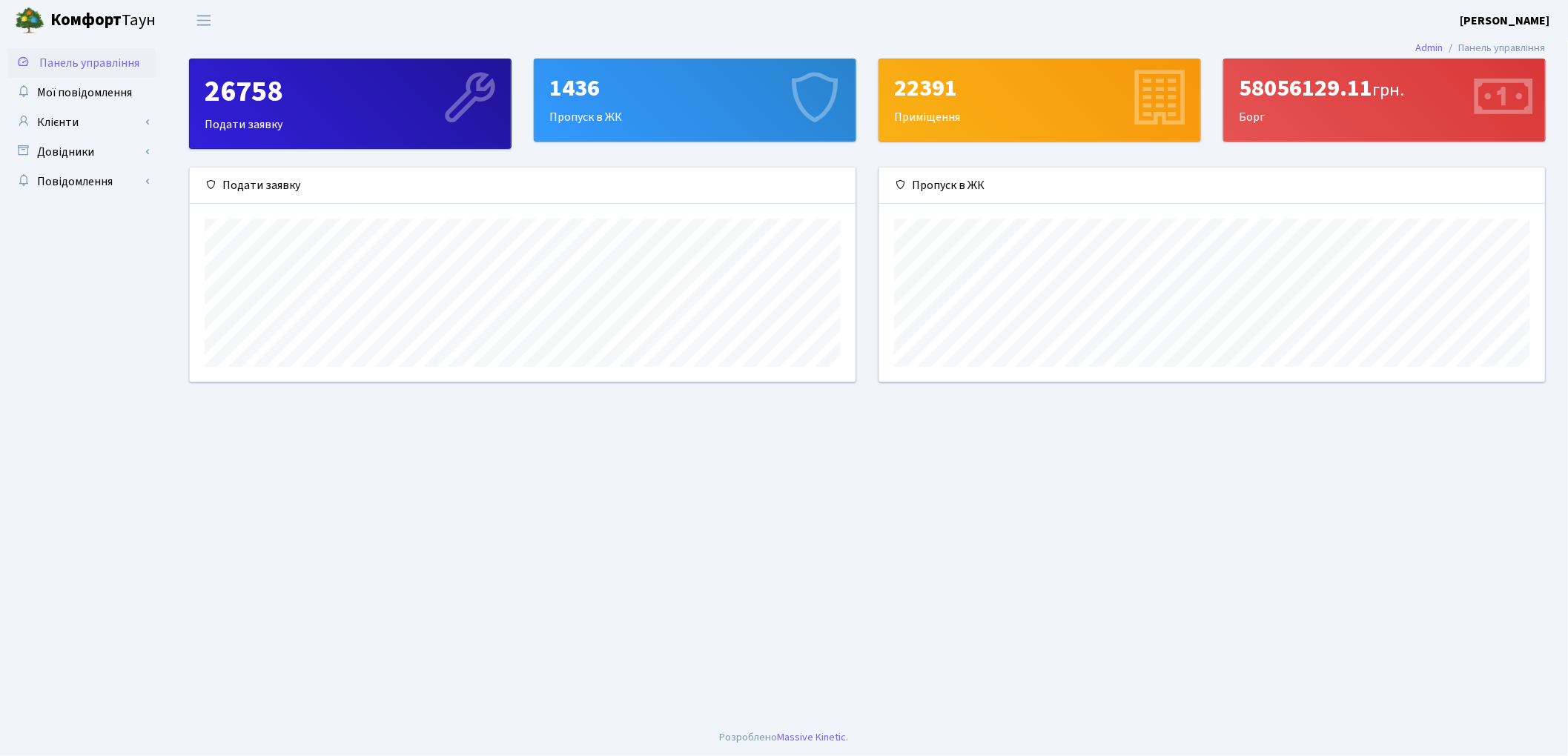
scroll to position [214, 666]
click at [82, 89] on span "Мої повідомлення" at bounding box center [85, 92] width 95 height 16
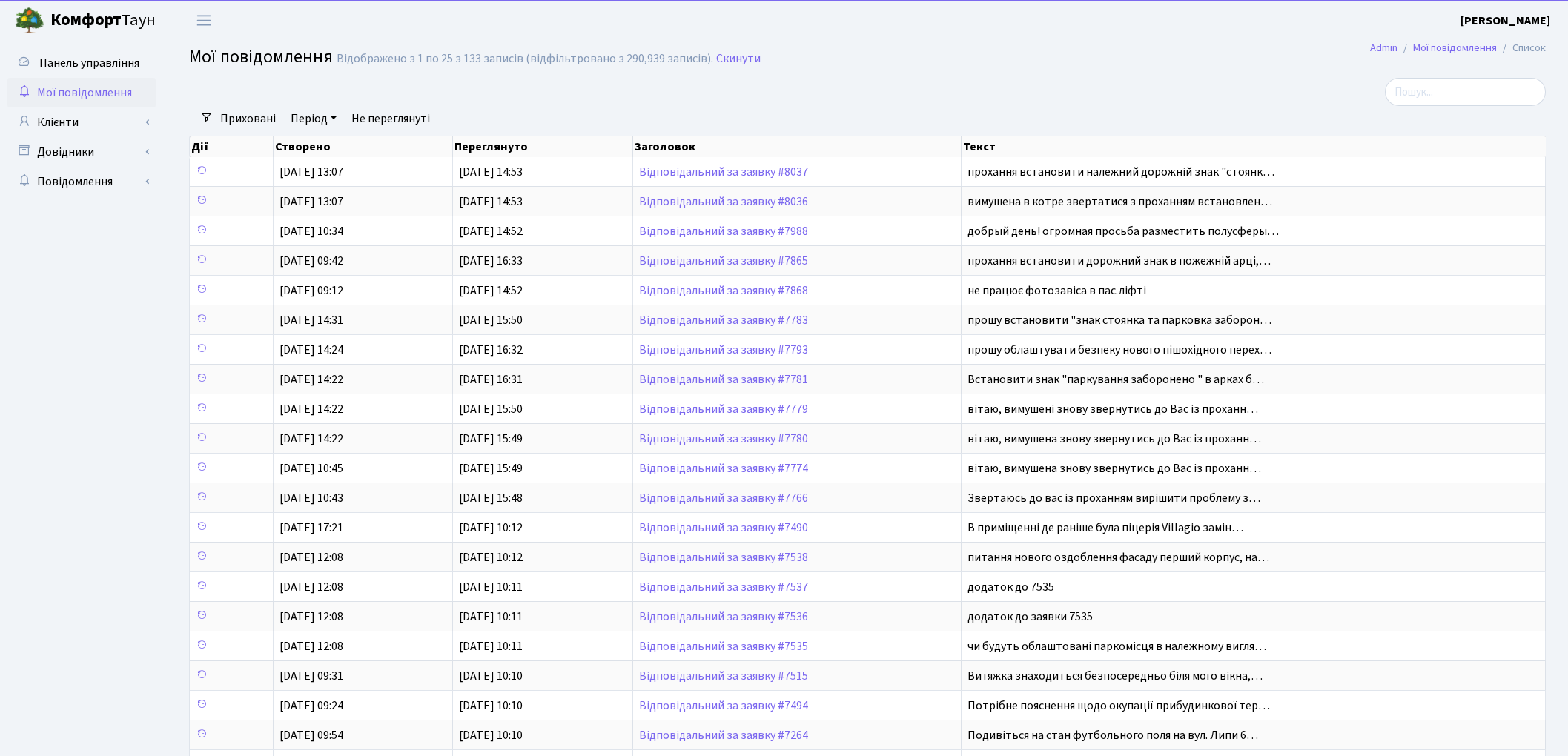
select select "25"
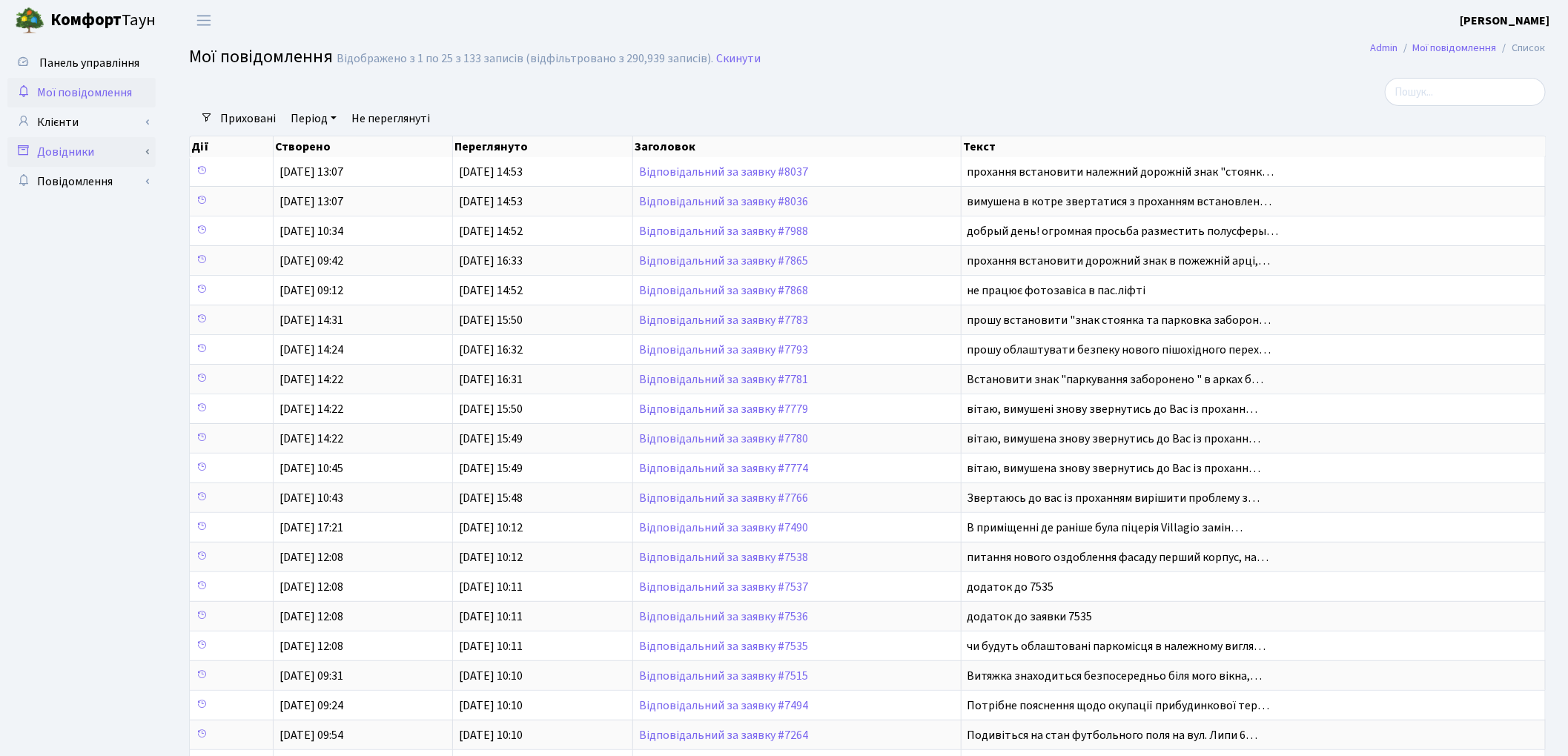
click at [70, 162] on link "Довідники" at bounding box center [82, 152] width 148 height 30
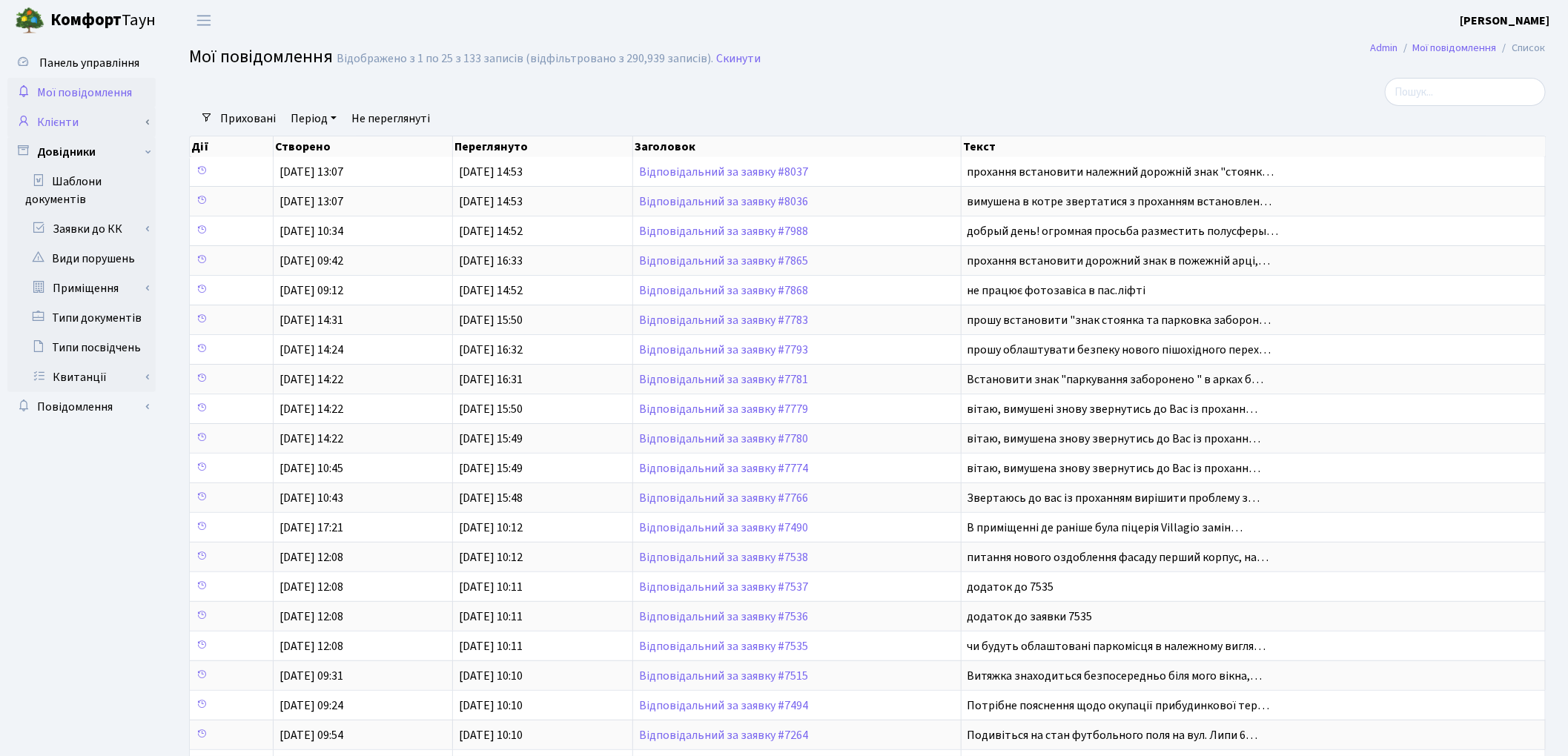
click at [68, 125] on link "Клієнти" at bounding box center [82, 122] width 148 height 30
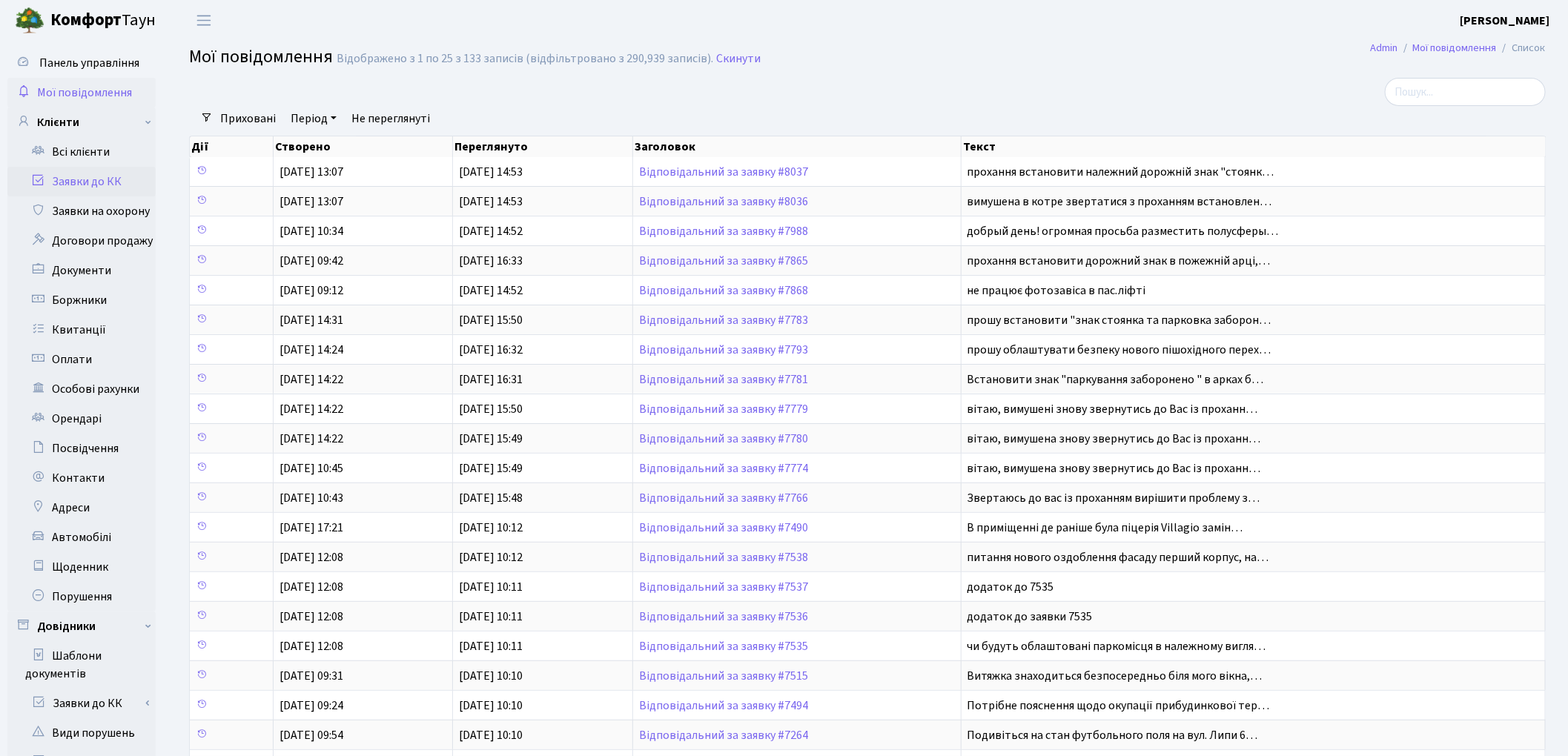
click at [78, 179] on link "Заявки до КК" at bounding box center [82, 182] width 148 height 30
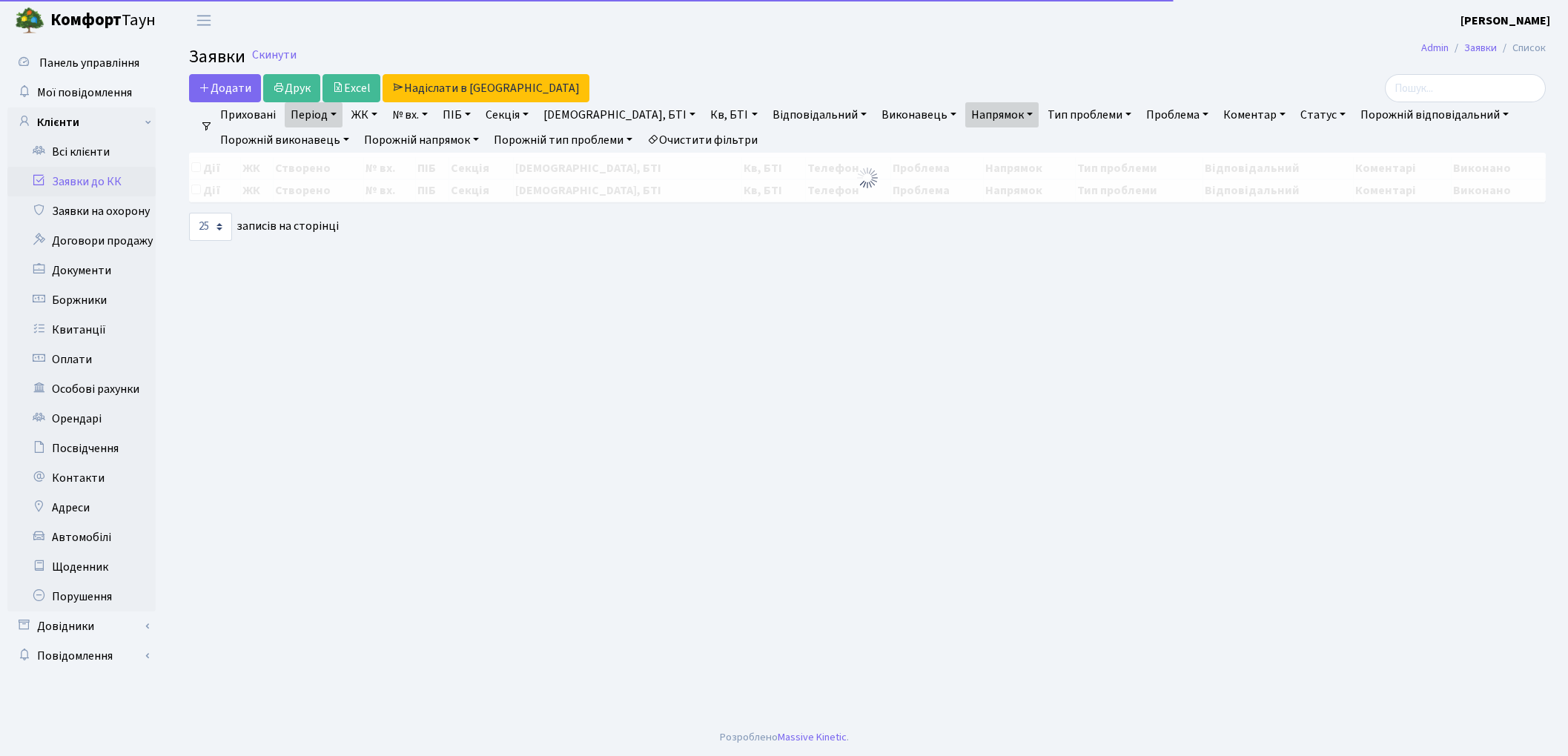
select select "25"
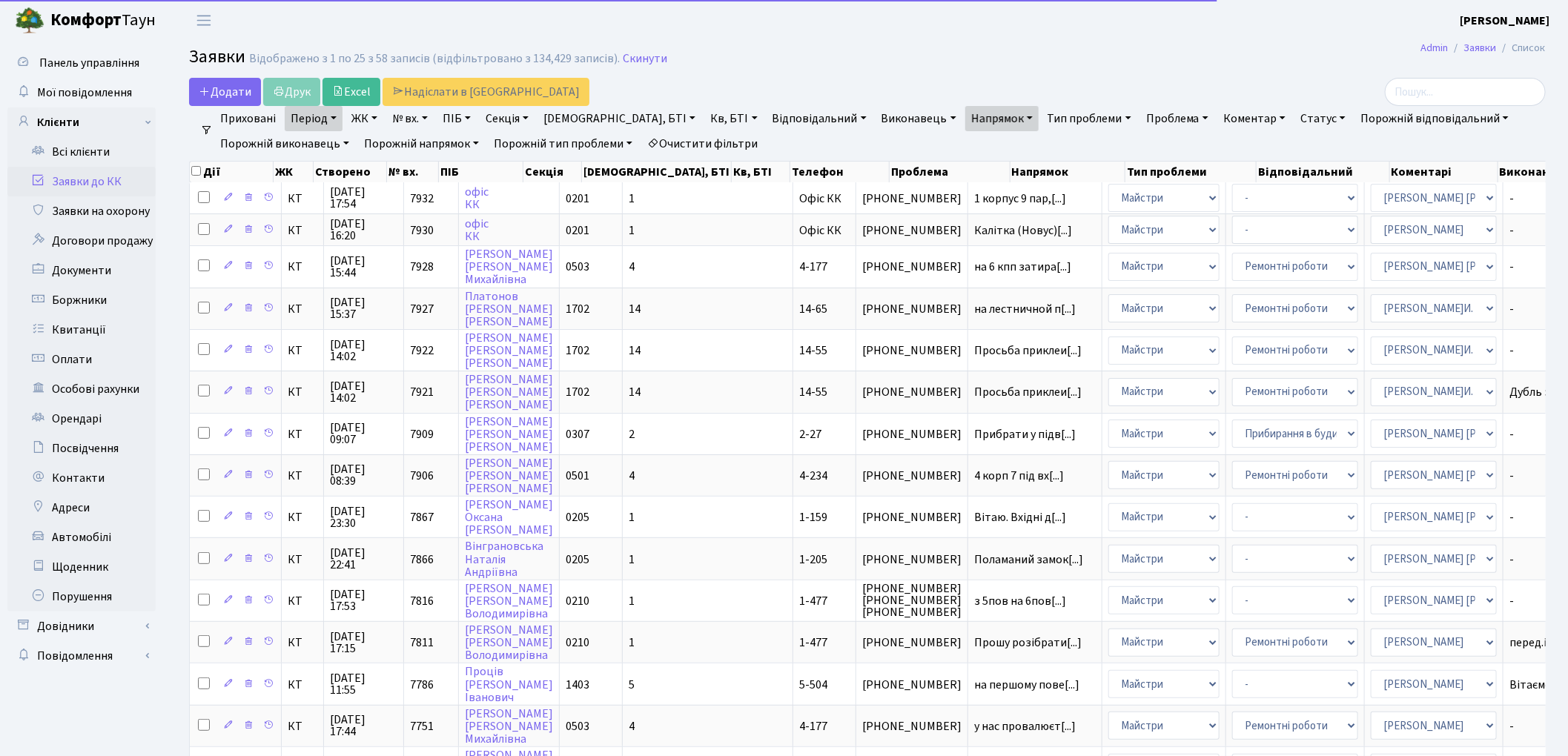
click at [315, 111] on link "Період" at bounding box center [313, 118] width 57 height 25
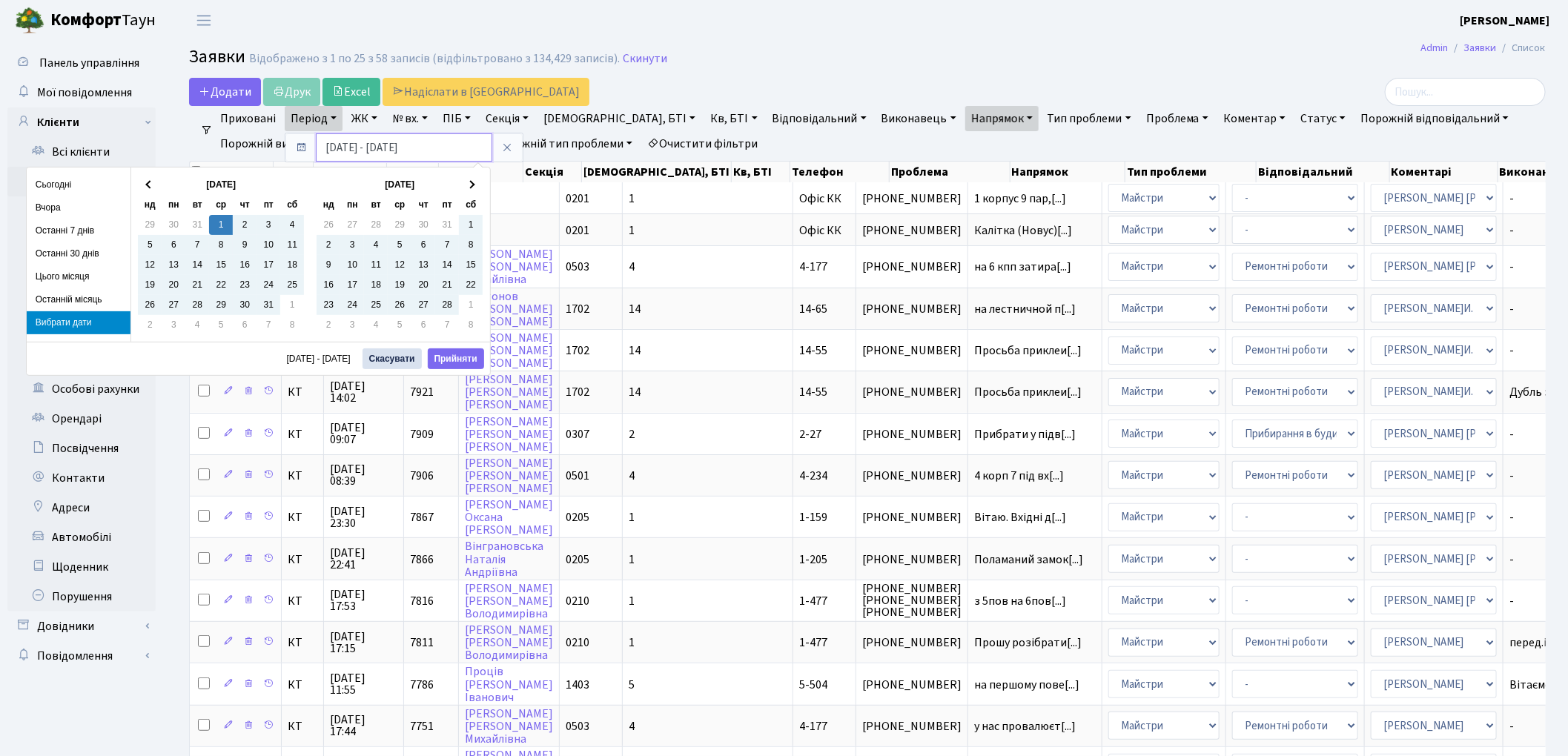
click at [391, 146] on input "[DATE] - [DATE]" at bounding box center [404, 148] width 176 height 28
type input "[DATE] - [DATE]"
click at [455, 357] on button "Прийняти" at bounding box center [456, 359] width 57 height 21
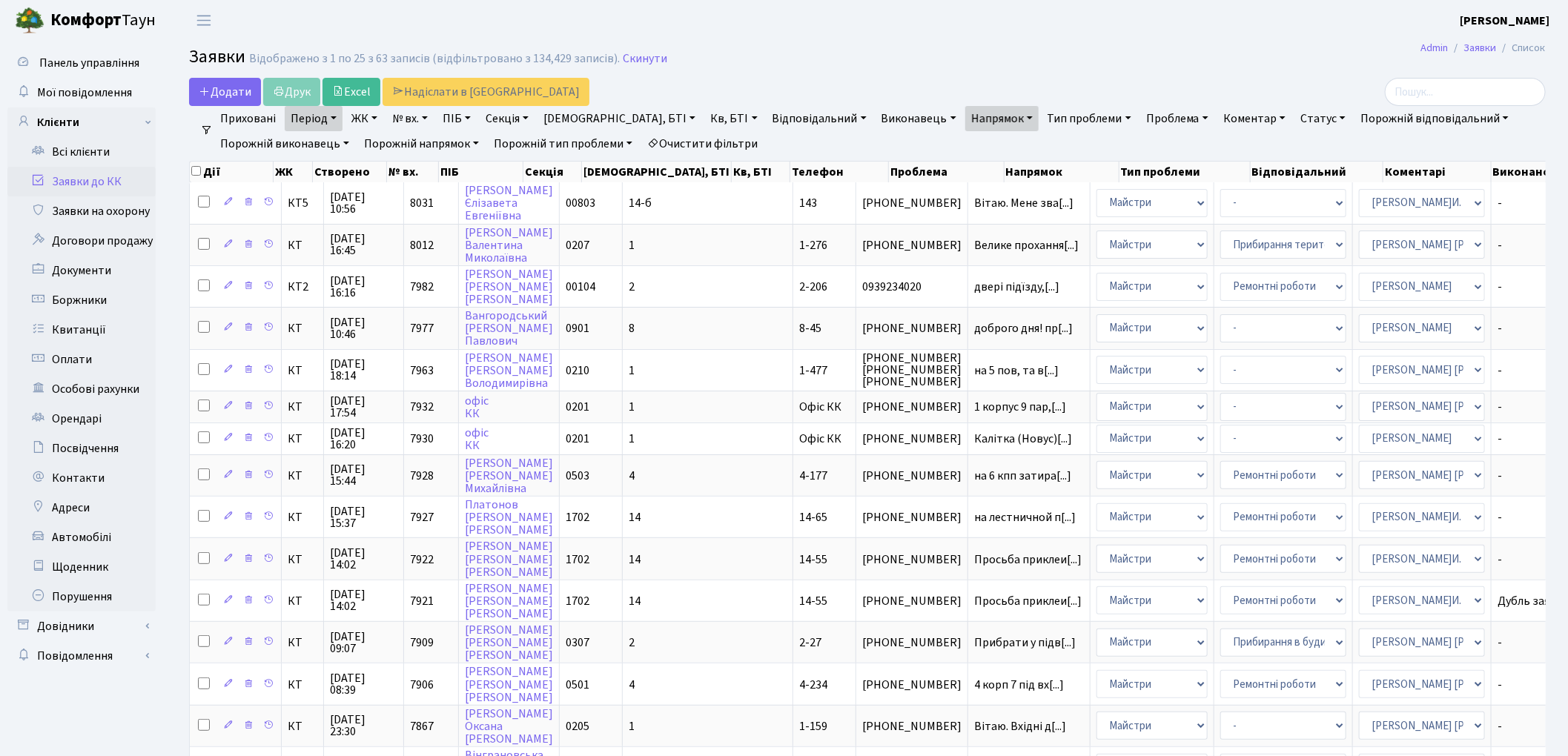
click at [966, 116] on link "Напрямок" at bounding box center [1002, 118] width 73 height 25
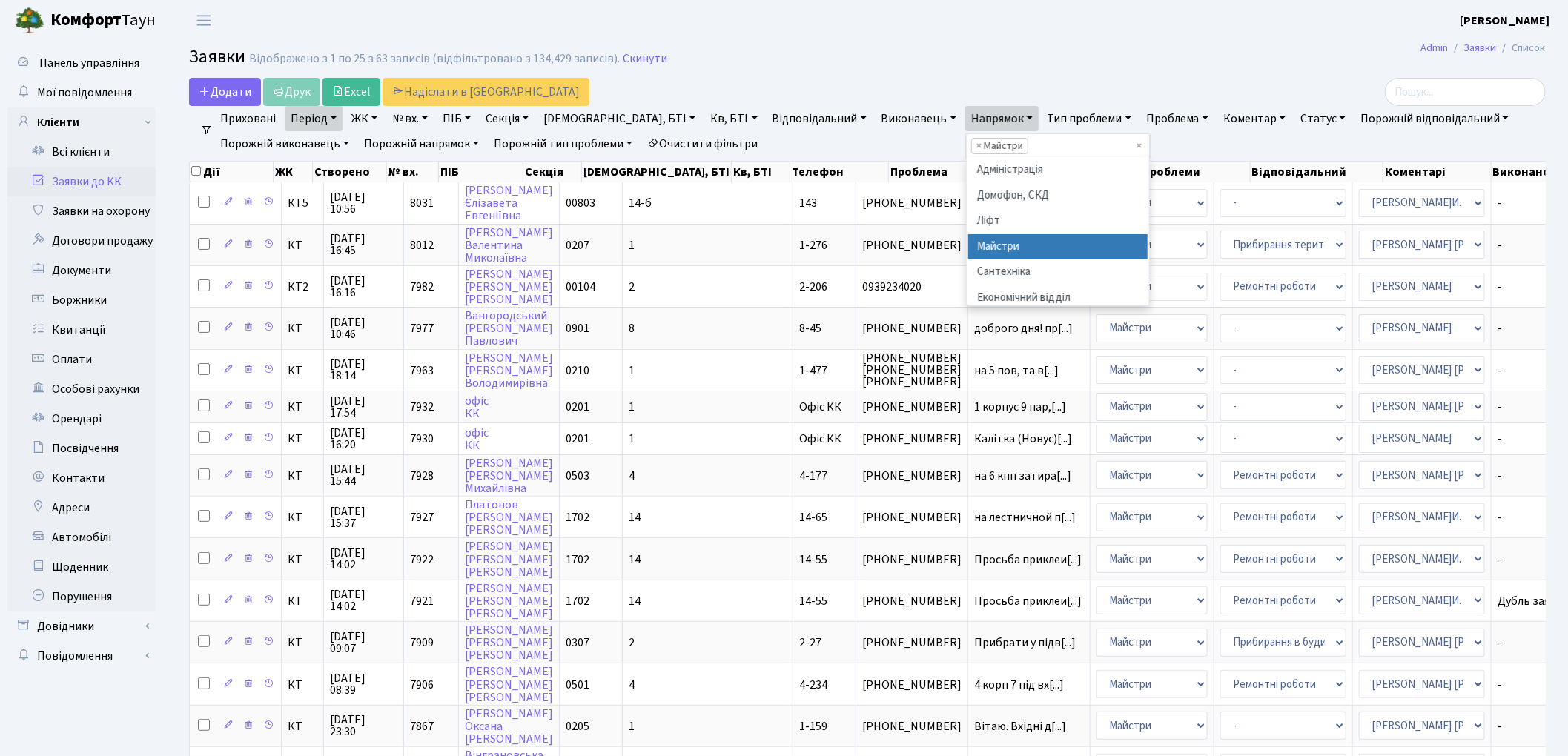
click at [968, 242] on li "Майстри" at bounding box center [1058, 247] width 179 height 26
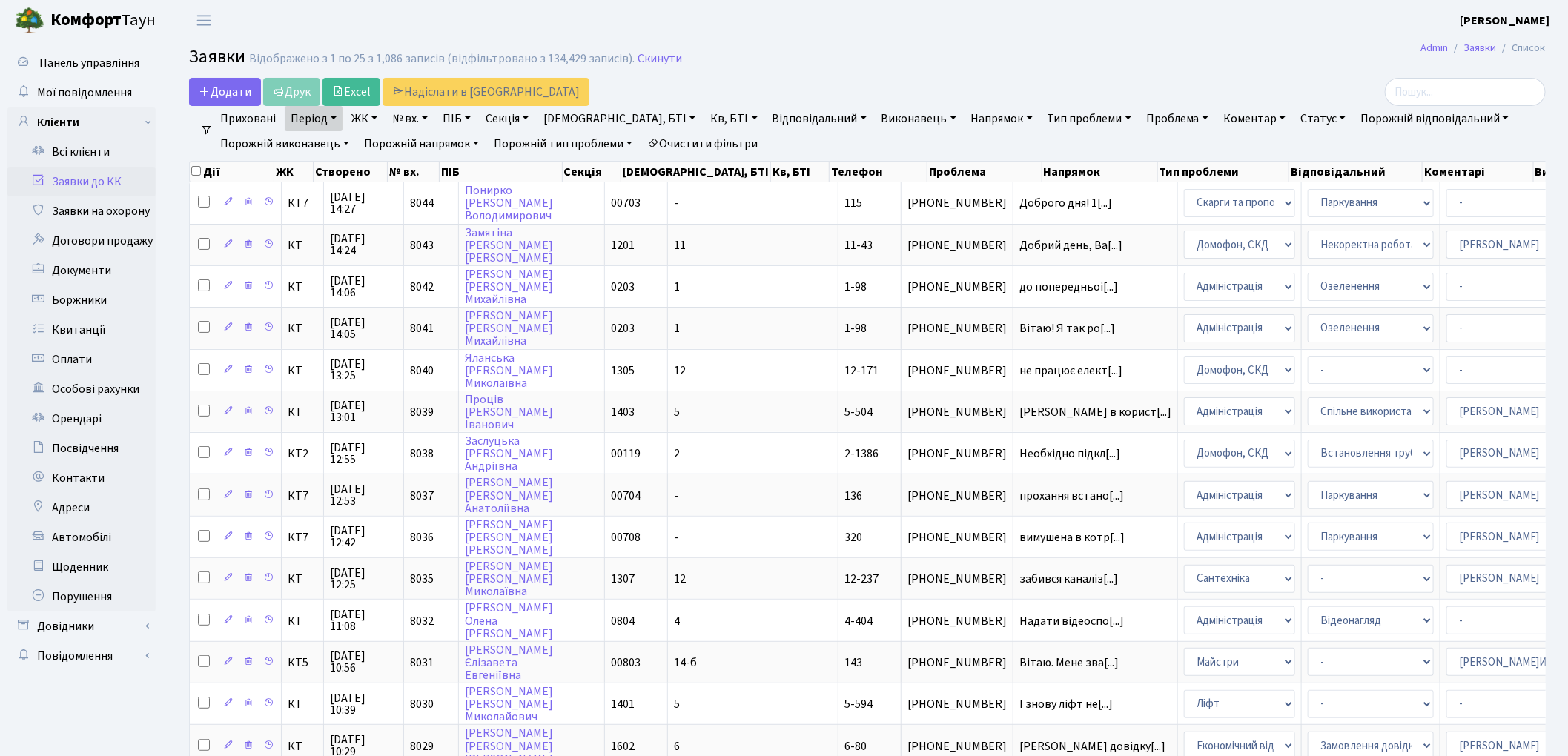
click at [1294, 120] on link "Статус" at bounding box center [1322, 118] width 57 height 25
click at [1295, 212] on link "Не виконано" at bounding box center [1354, 209] width 117 height 23
click at [1042, 117] on link "Тип проблеми" at bounding box center [1089, 118] width 96 height 25
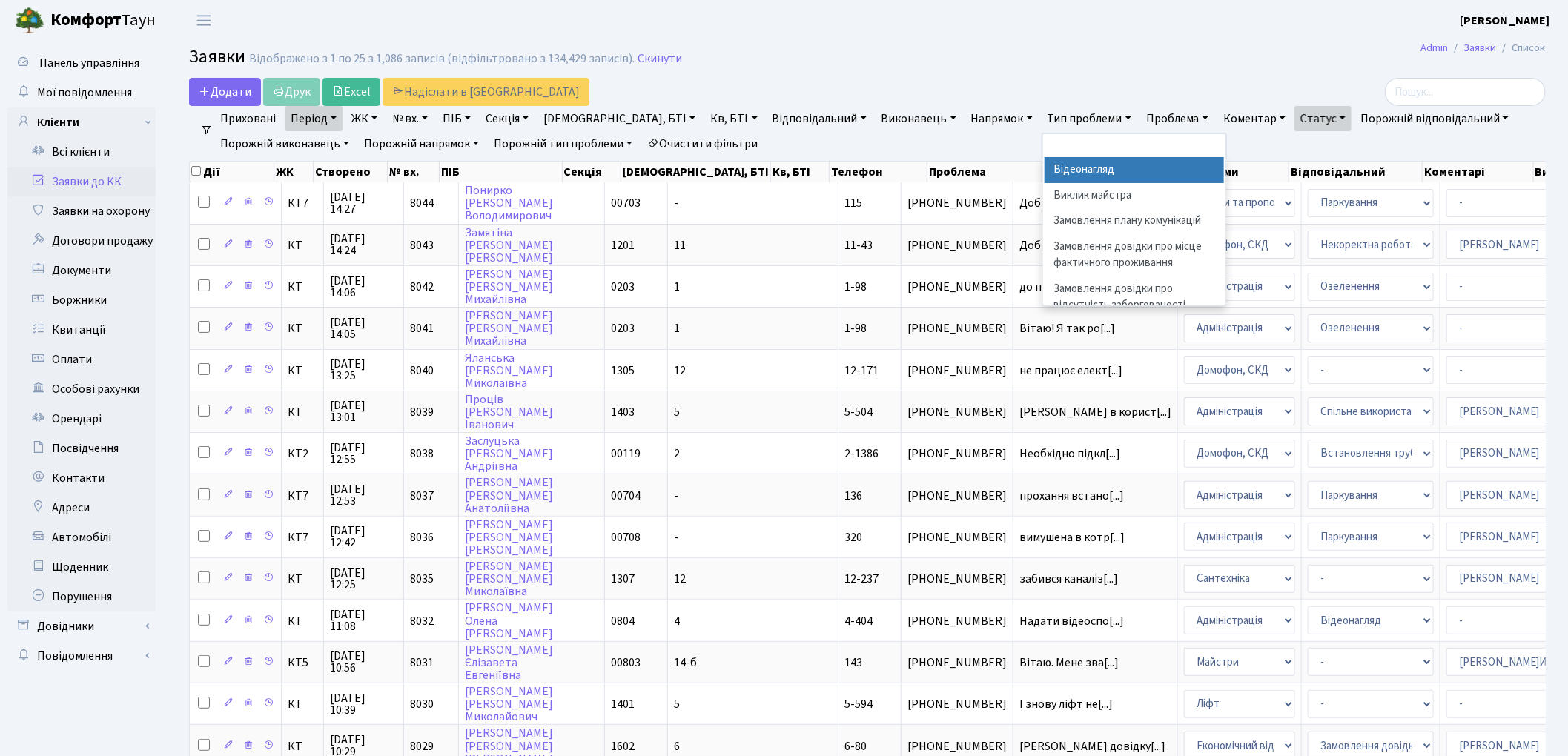
click at [966, 112] on link "Напрямок" at bounding box center [1002, 118] width 73 height 25
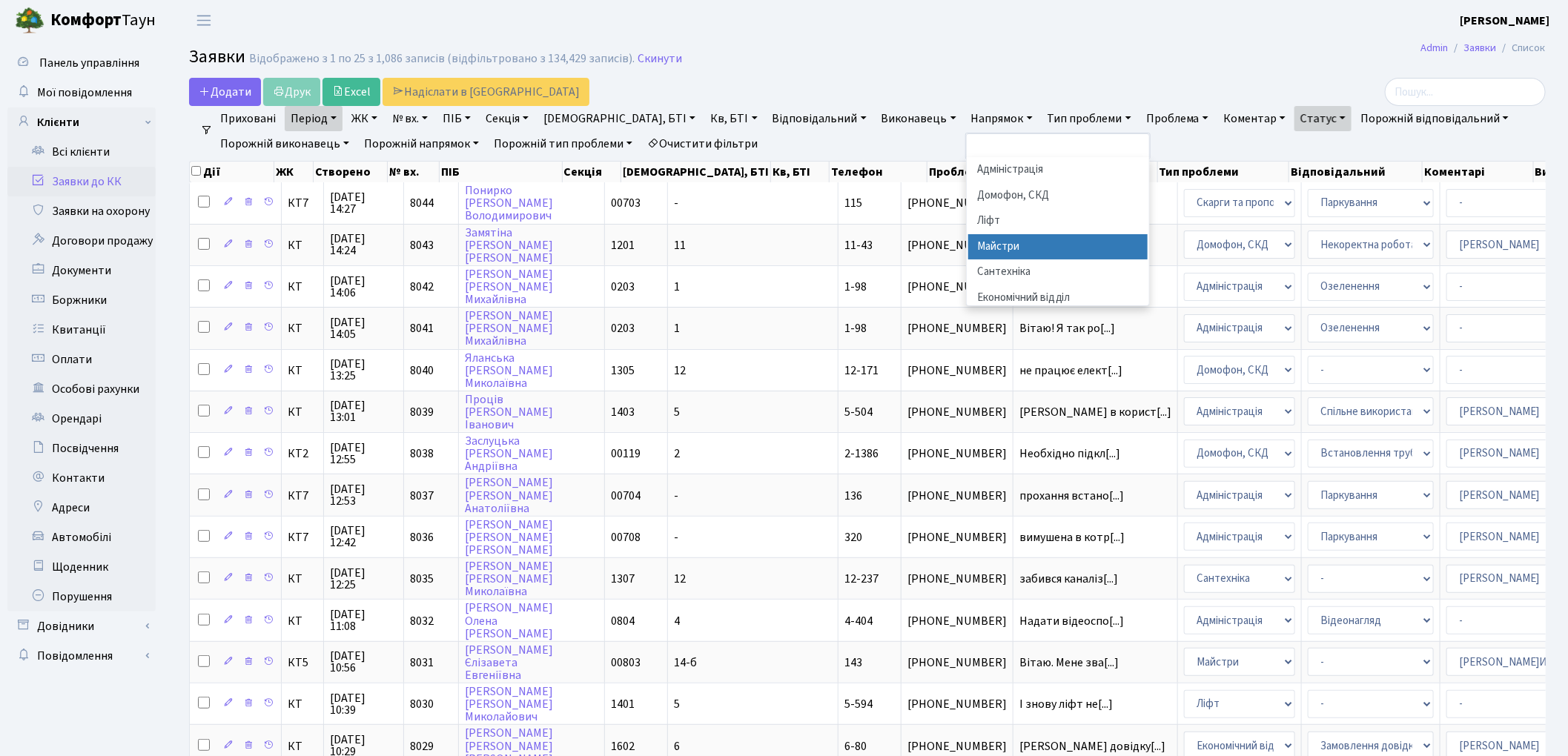
click at [968, 250] on li "Майстри" at bounding box center [1058, 247] width 179 height 26
